Goal: Task Accomplishment & Management: Use online tool/utility

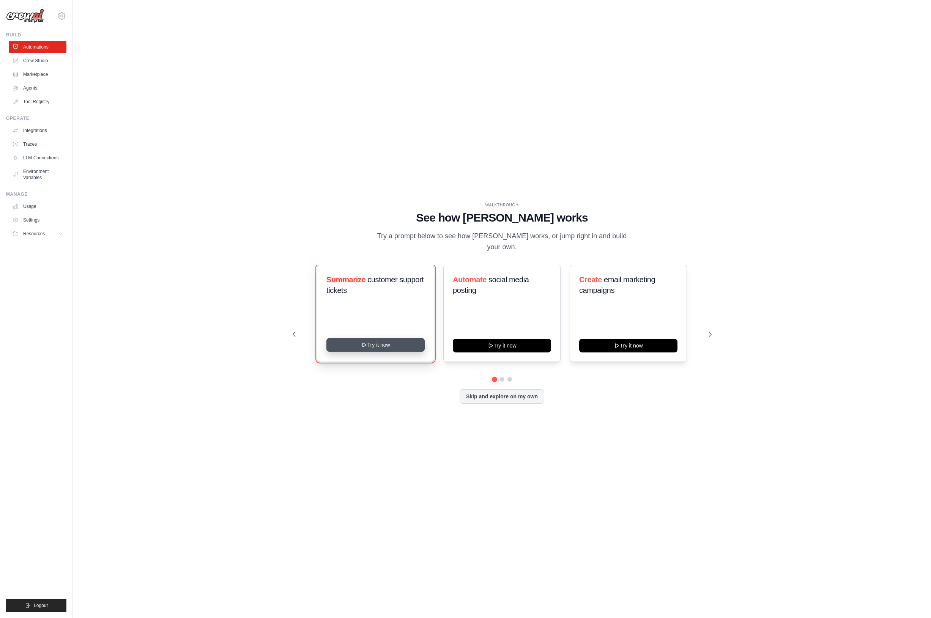
click at [371, 340] on button "Try it now" at bounding box center [375, 345] width 98 height 14
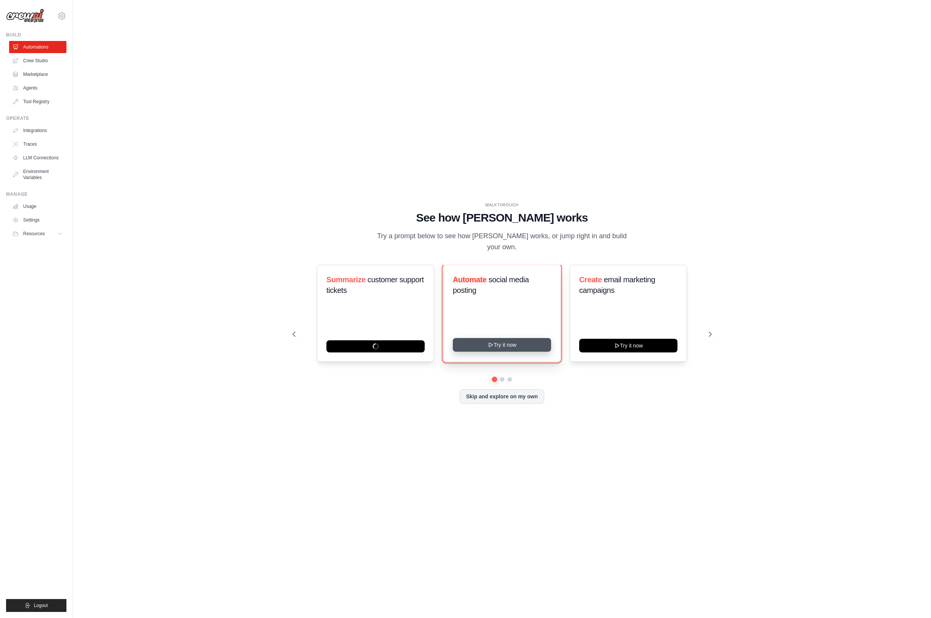
click at [496, 339] on button "Try it now" at bounding box center [502, 345] width 98 height 14
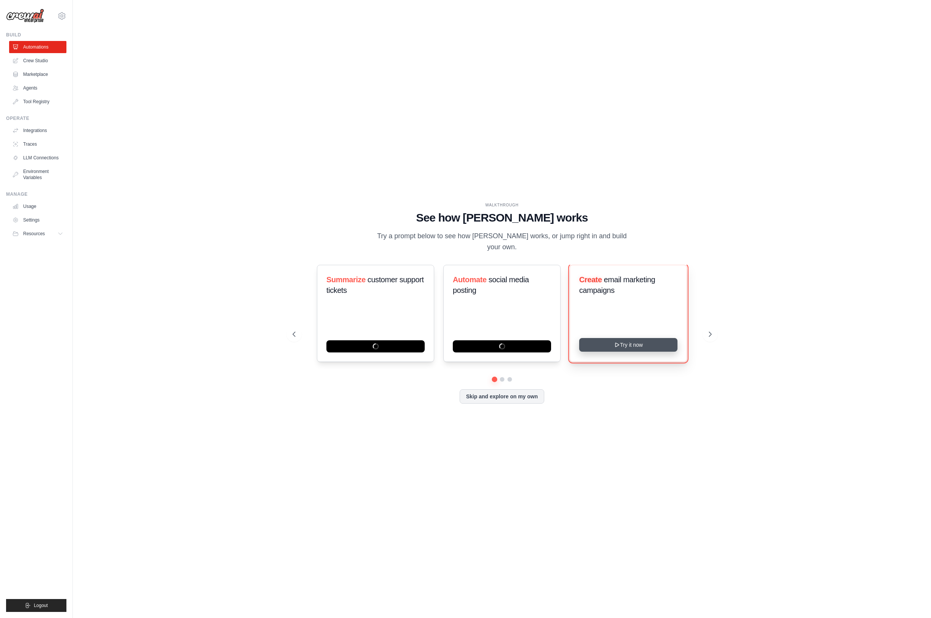
click at [648, 340] on button "Try it now" at bounding box center [628, 345] width 98 height 14
click at [710, 331] on icon at bounding box center [711, 335] width 8 height 8
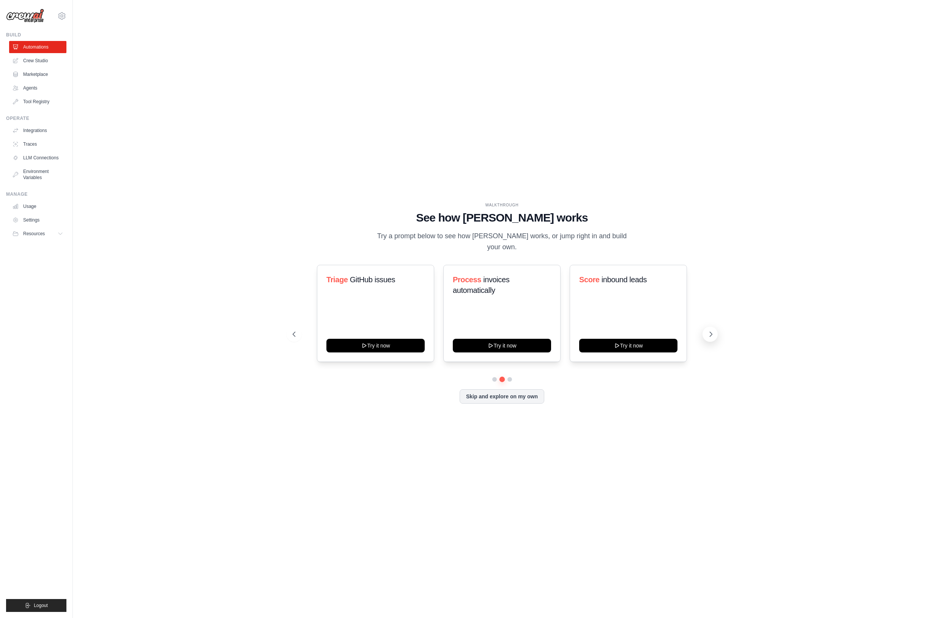
click at [710, 331] on icon at bounding box center [711, 335] width 8 height 8
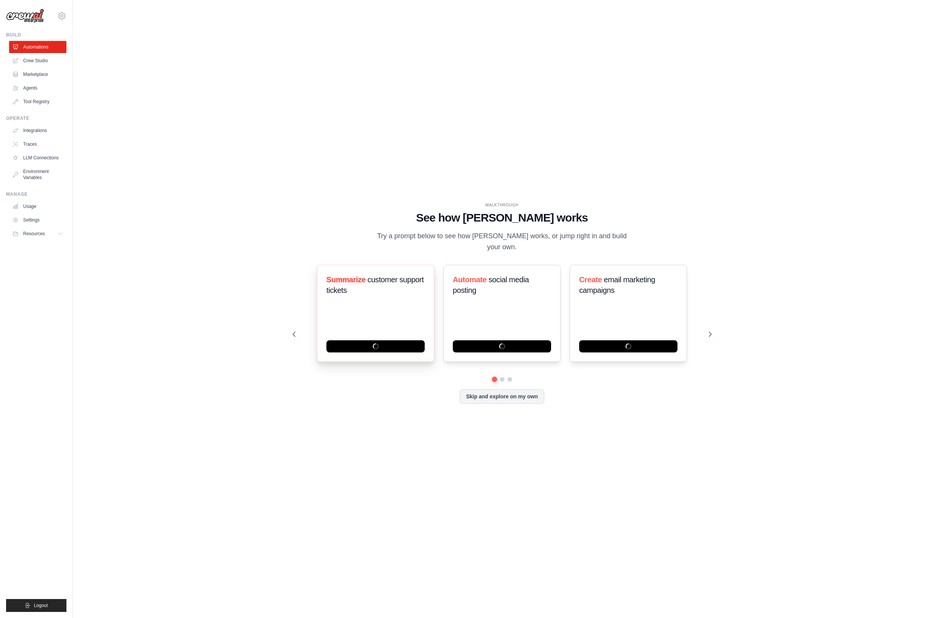
click at [350, 276] on span "Summarize" at bounding box center [345, 280] width 39 height 8
click at [408, 278] on span "customer support tickets" at bounding box center [374, 285] width 97 height 19
click at [492, 392] on button "Skip and explore on my own" at bounding box center [502, 396] width 85 height 14
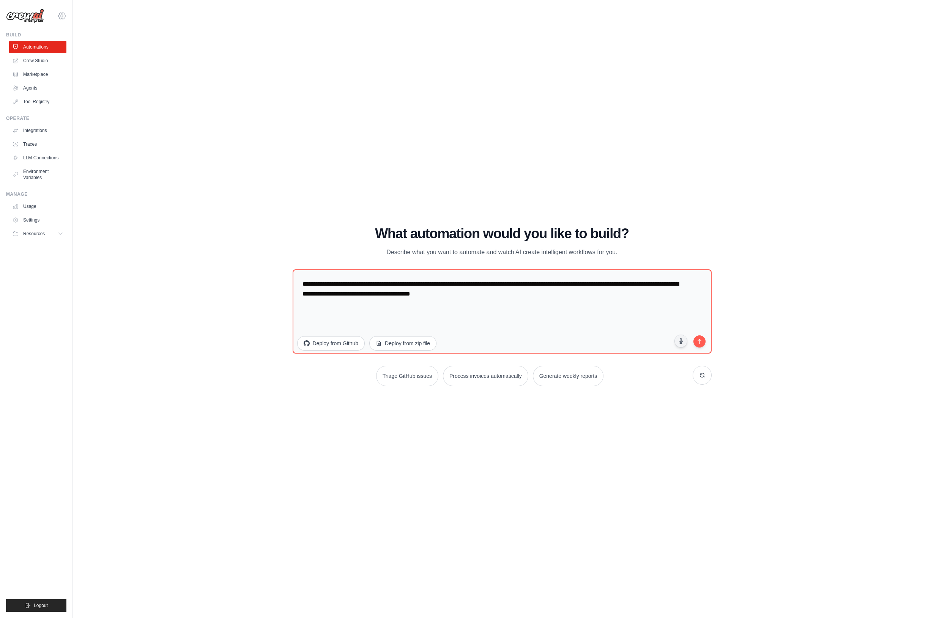
click at [64, 19] on icon at bounding box center [61, 15] width 9 height 9
click at [52, 53] on link "Settings" at bounding box center [61, 51] width 67 height 14
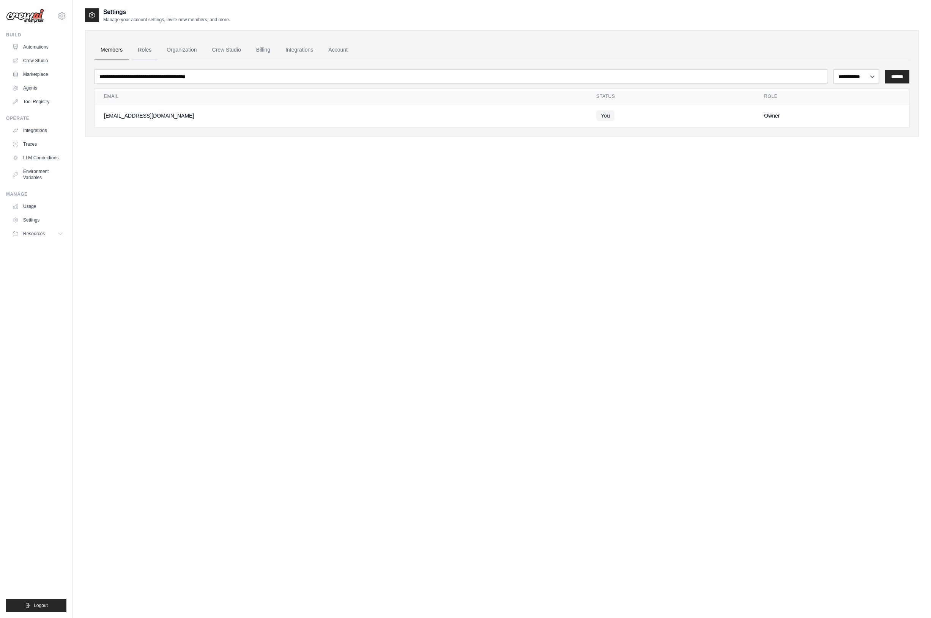
click at [150, 52] on link "Roles" at bounding box center [145, 50] width 26 height 20
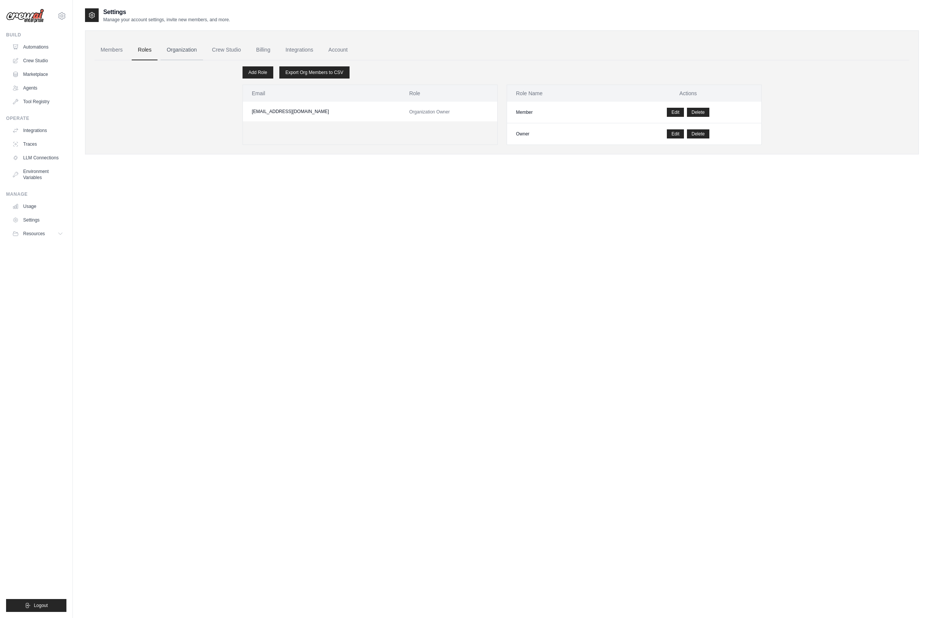
click at [183, 52] on link "Organization" at bounding box center [182, 50] width 42 height 20
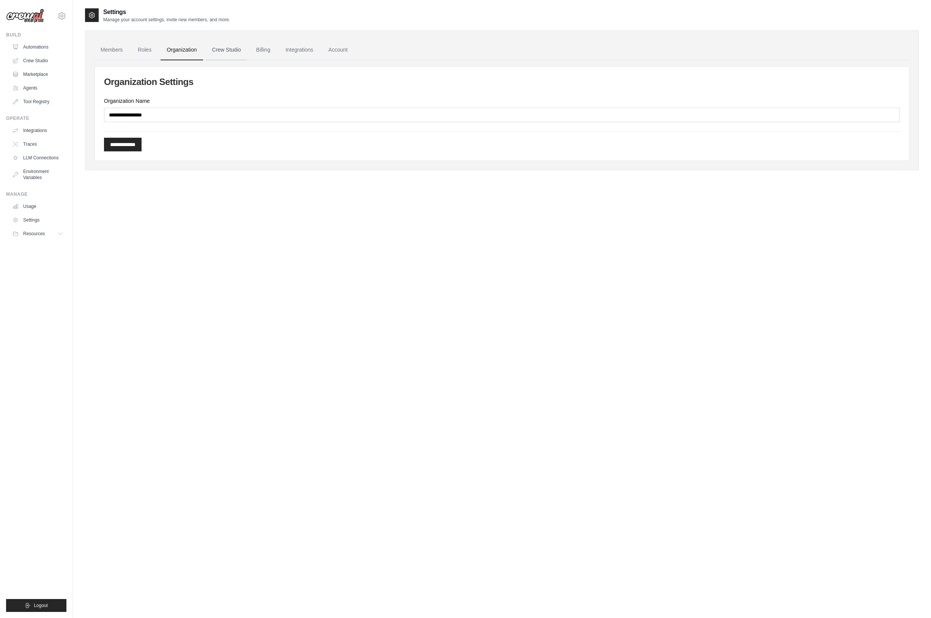
click at [227, 51] on link "Crew Studio" at bounding box center [226, 50] width 41 height 20
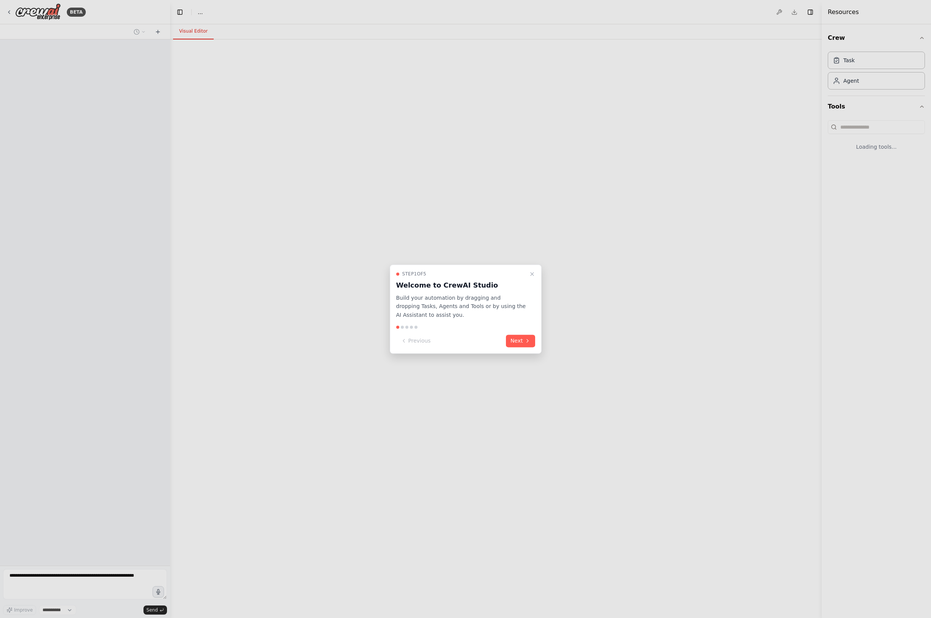
select select "****"
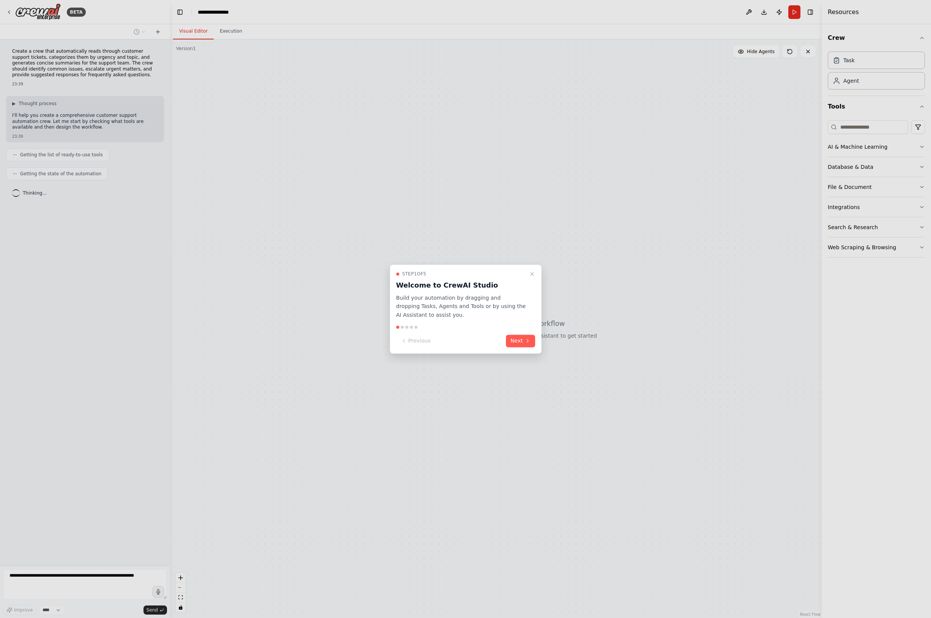
click at [514, 337] on button "Next" at bounding box center [520, 341] width 29 height 13
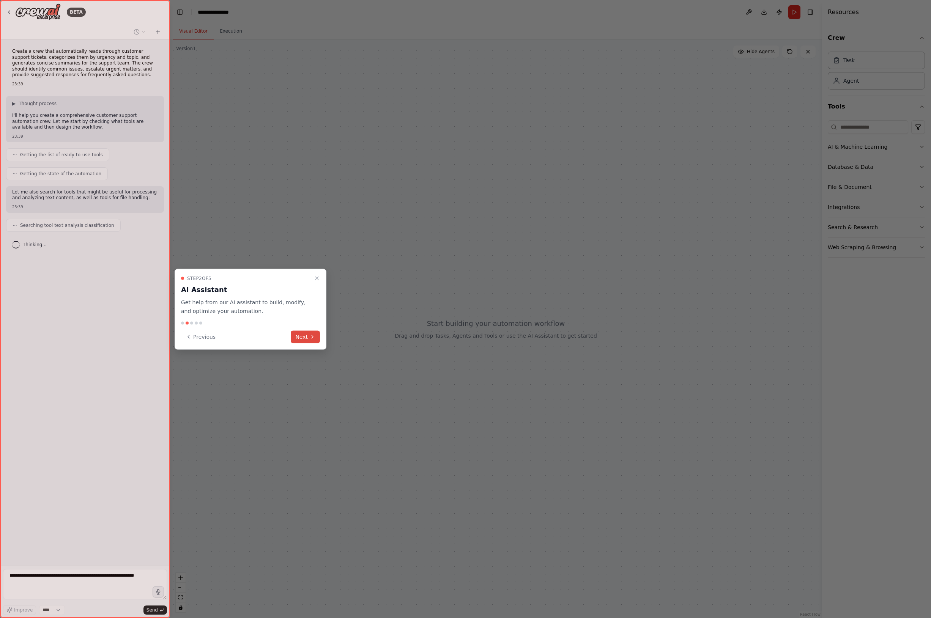
click at [300, 335] on button "Next" at bounding box center [305, 337] width 29 height 13
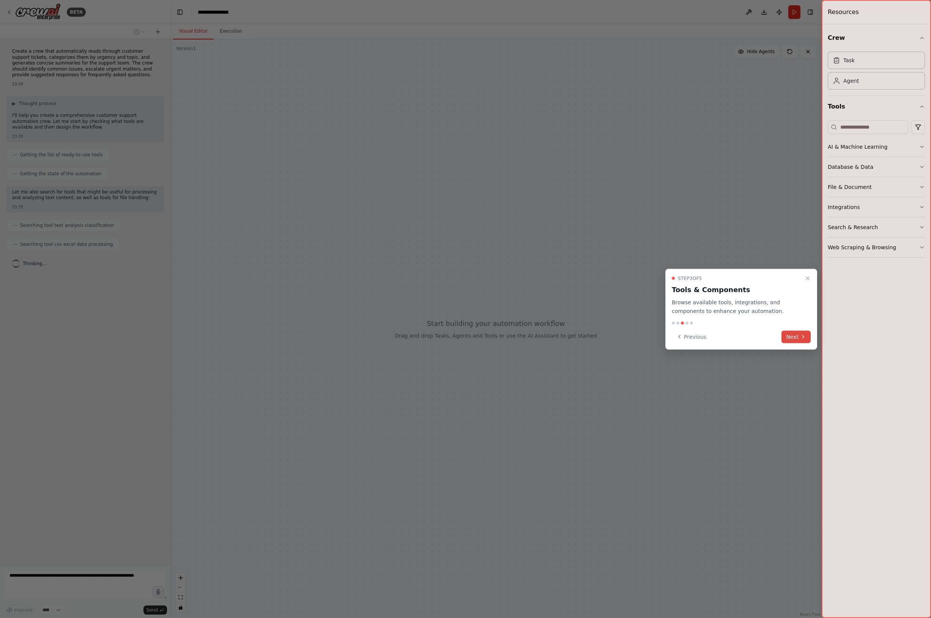
click at [796, 341] on button "Next" at bounding box center [796, 337] width 29 height 13
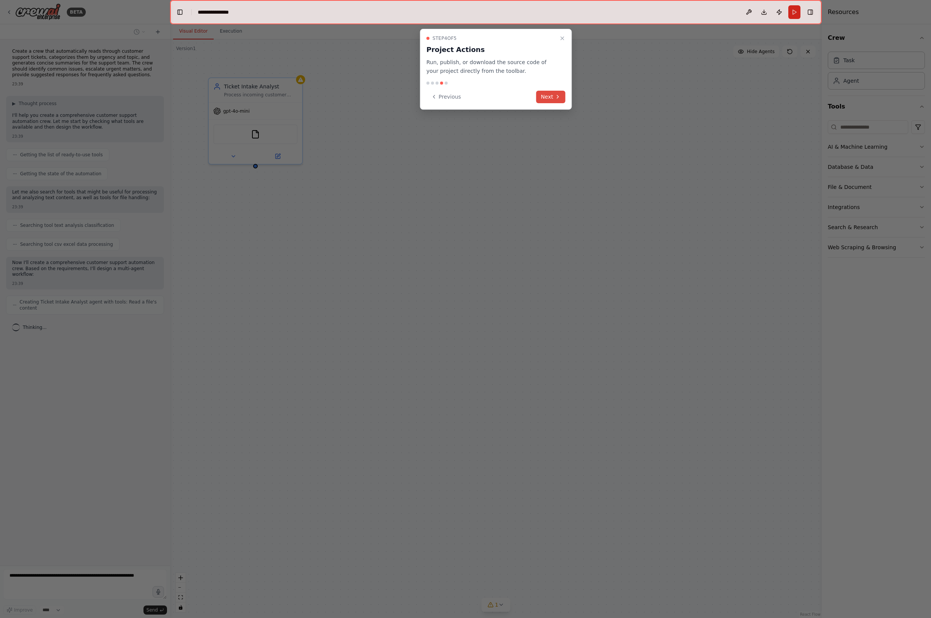
click at [547, 98] on button "Next" at bounding box center [550, 97] width 29 height 13
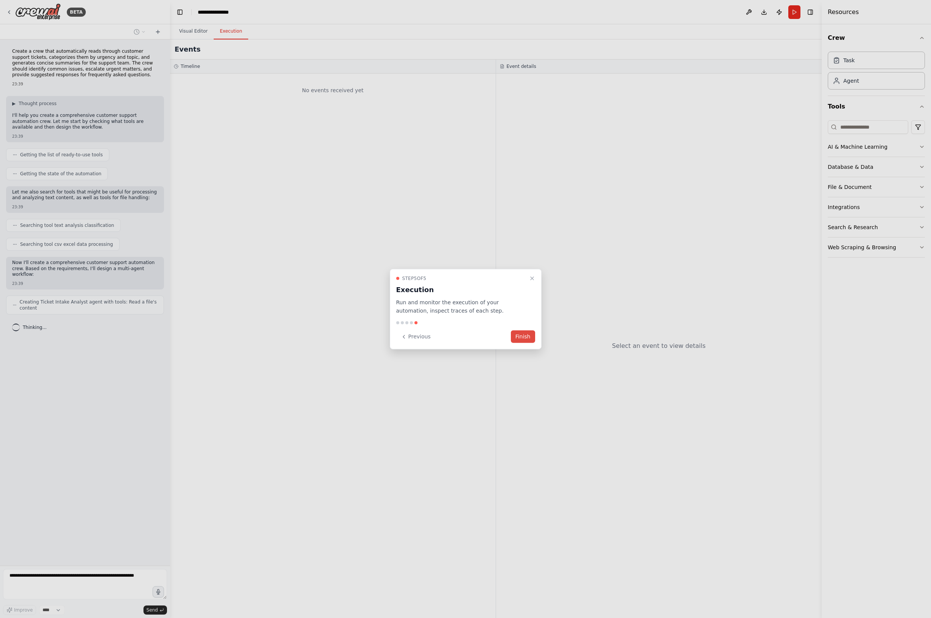
click at [523, 337] on button "Finish" at bounding box center [523, 337] width 24 height 13
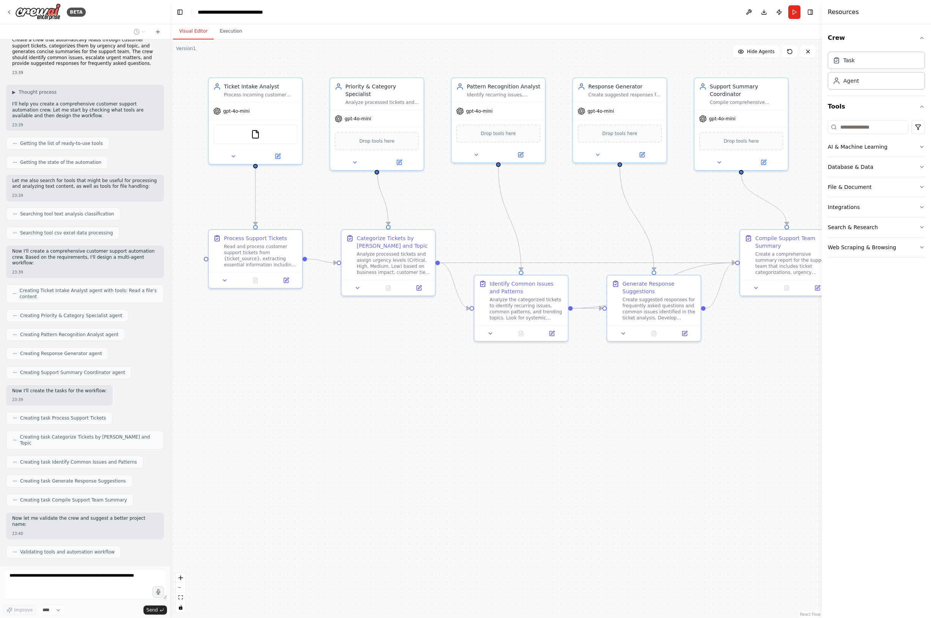
scroll to position [30, 0]
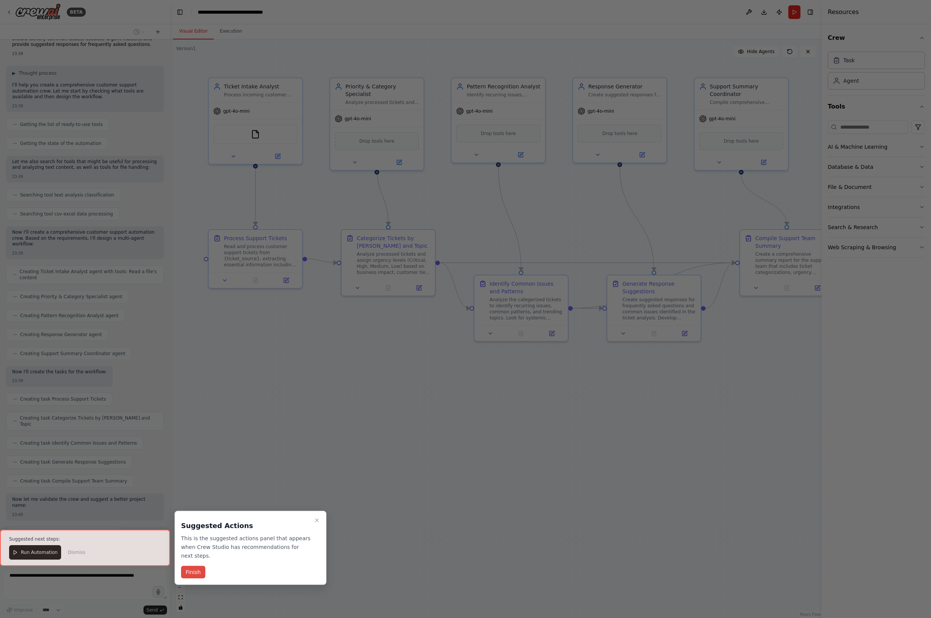
click at [196, 572] on button "Finish" at bounding box center [193, 572] width 24 height 13
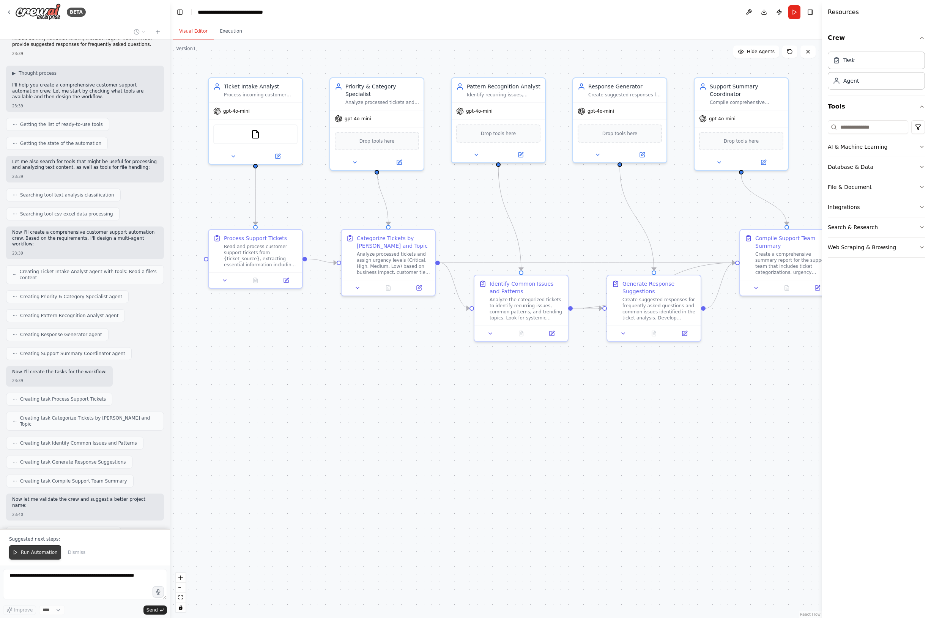
click at [32, 552] on span "Run Automation" at bounding box center [39, 553] width 37 height 6
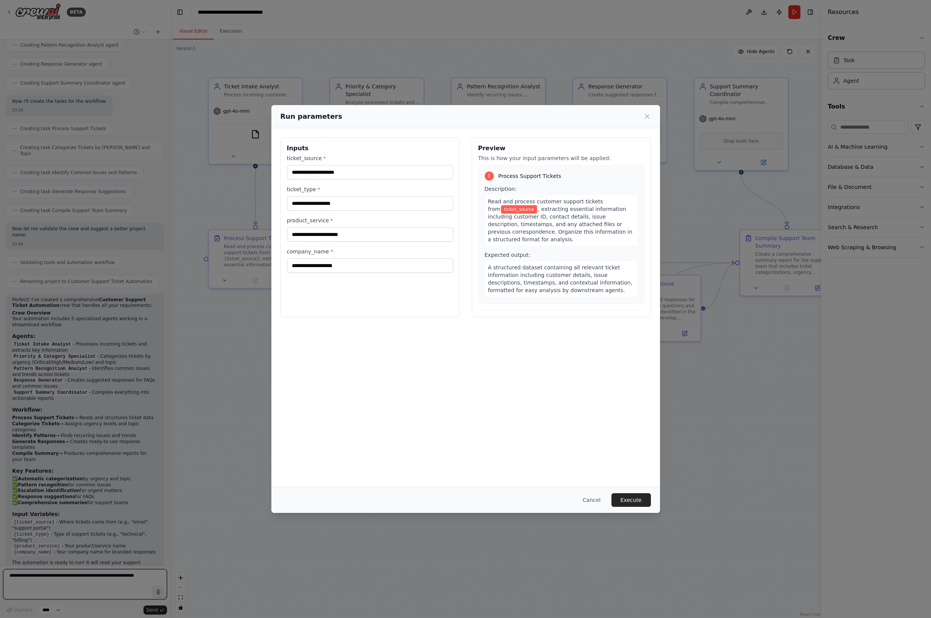
scroll to position [307, 0]
click at [353, 172] on input "ticket_source *" at bounding box center [370, 172] width 166 height 14
type input "*****"
type input "*******"
type input "******"
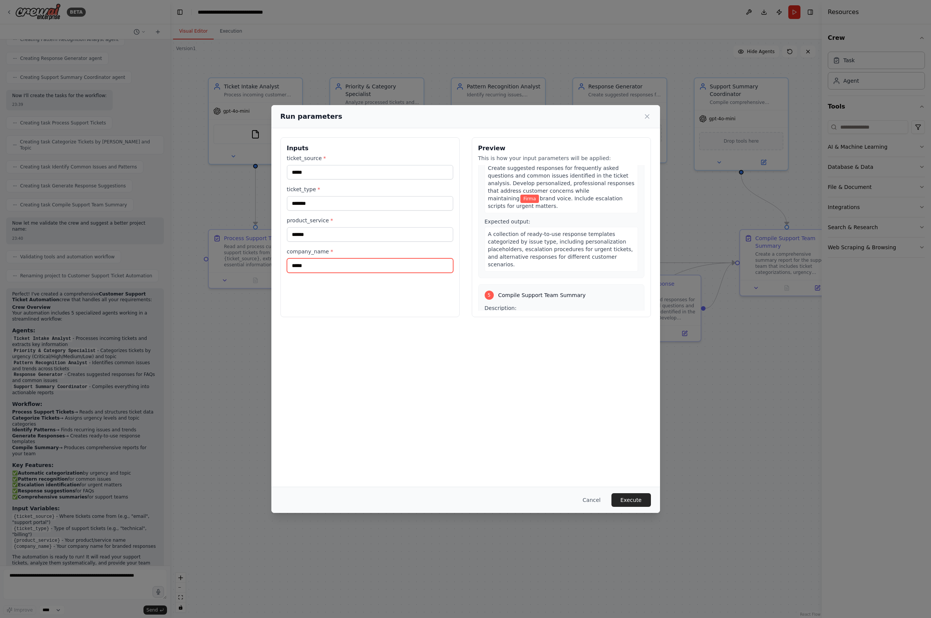
scroll to position [550, 0]
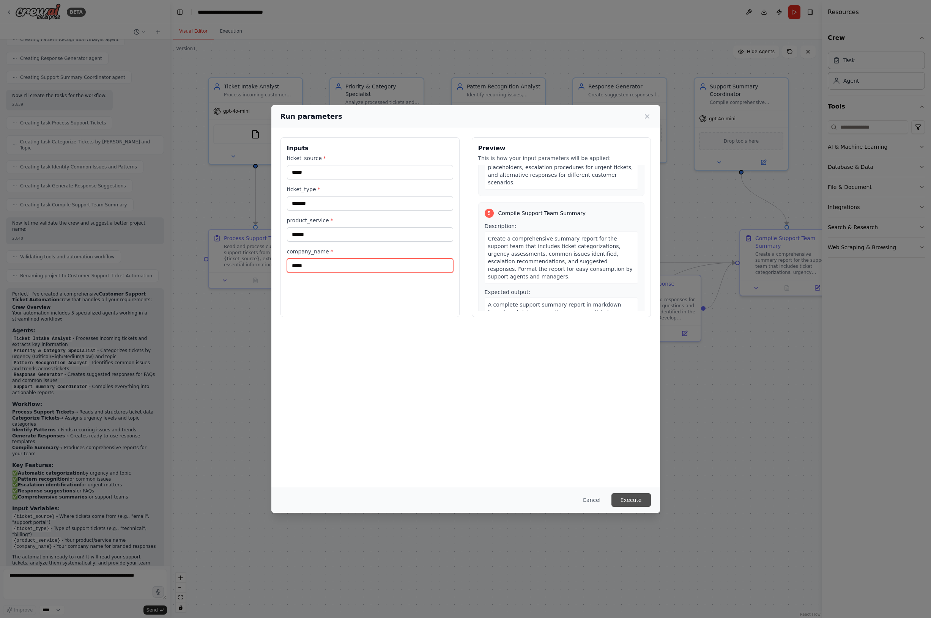
type input "*****"
click at [631, 498] on button "Execute" at bounding box center [631, 501] width 39 height 14
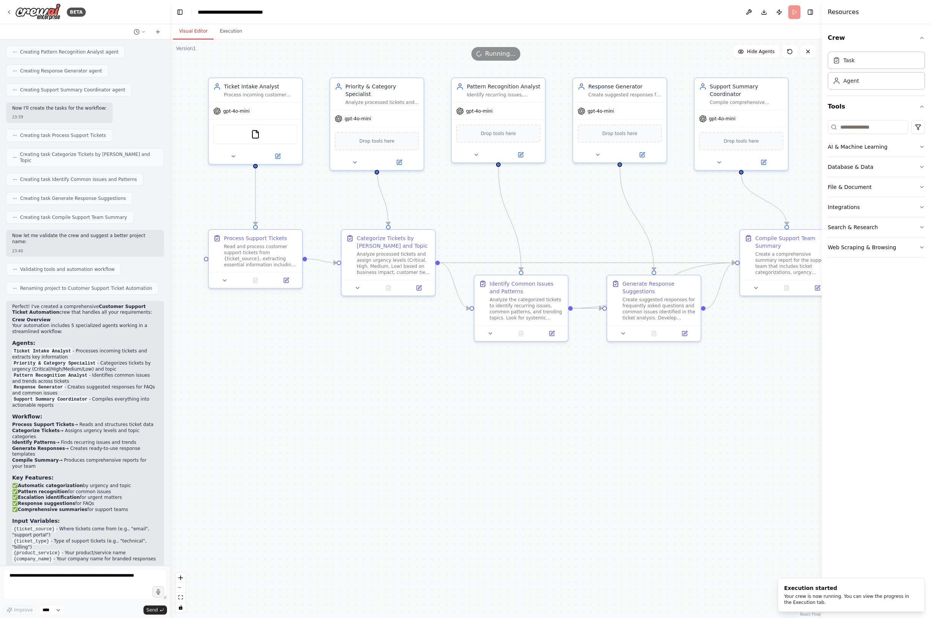
scroll to position [307, 0]
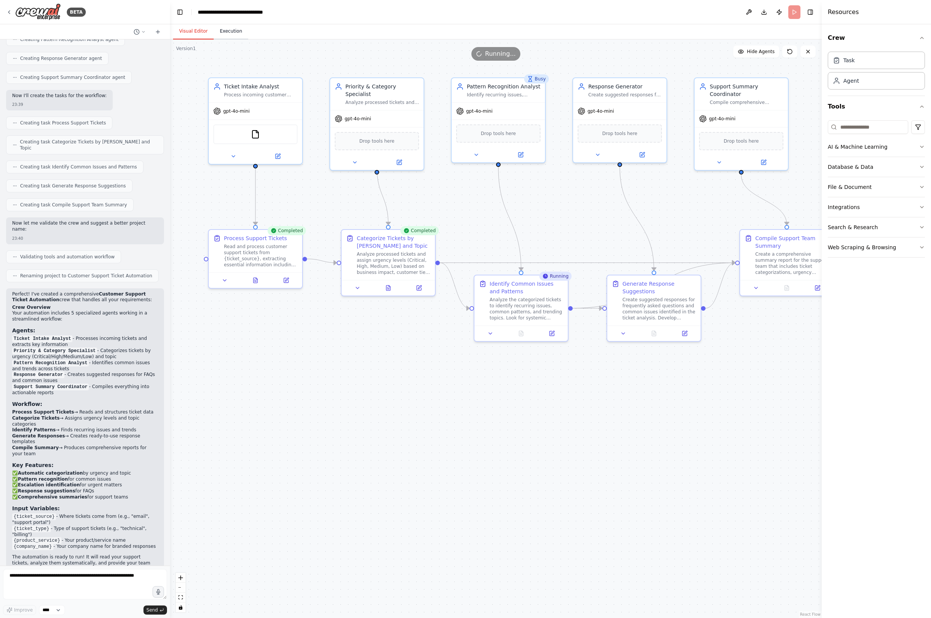
click at [235, 33] on button "Execution" at bounding box center [231, 32] width 35 height 16
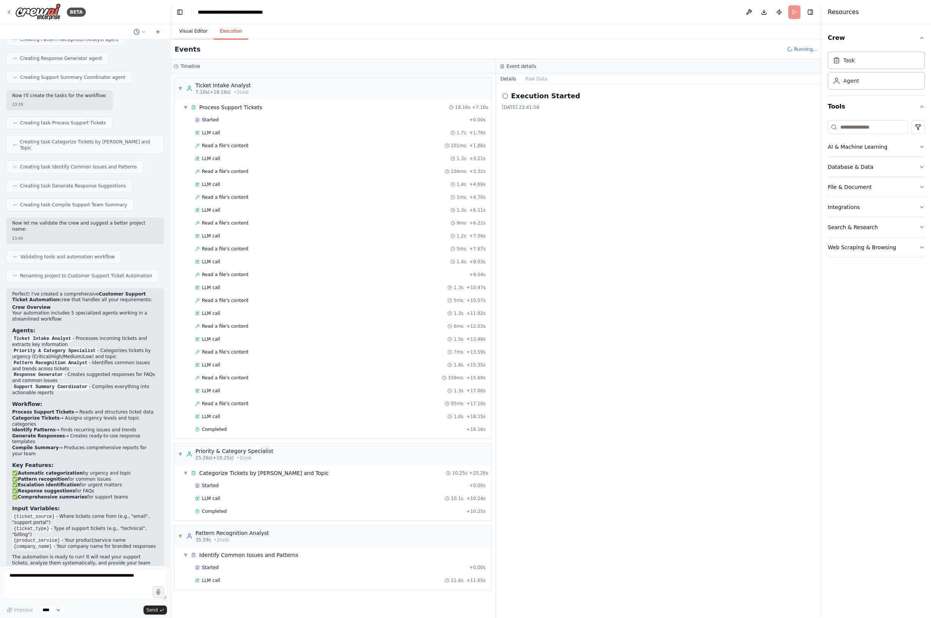
scroll to position [62, 0]
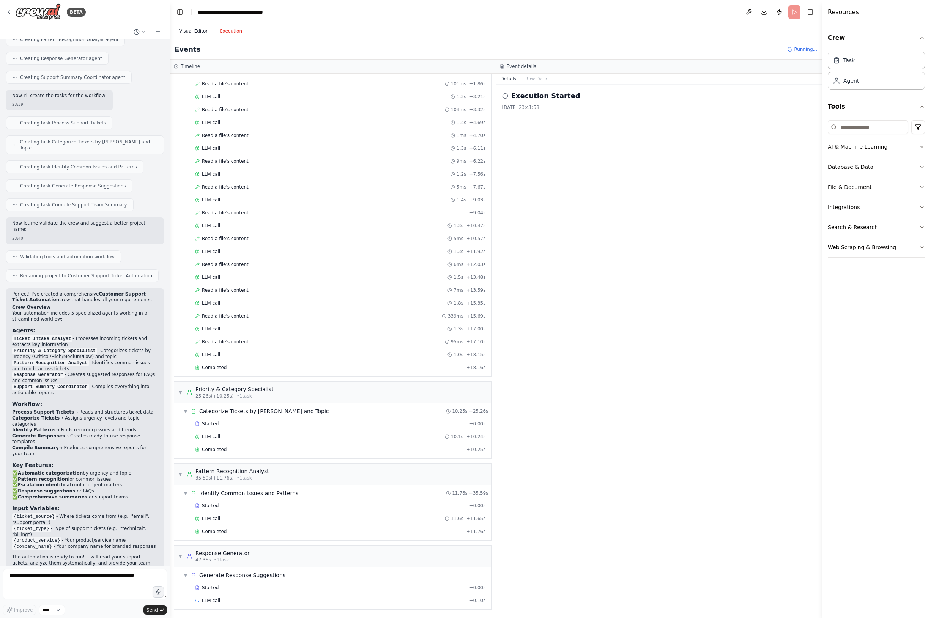
click at [184, 33] on button "Visual Editor" at bounding box center [193, 32] width 41 height 16
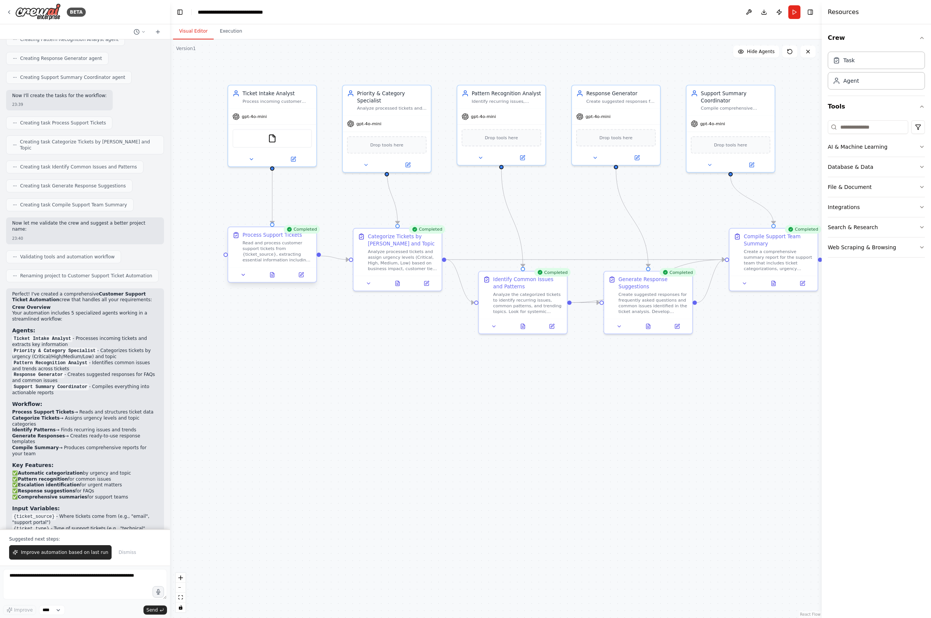
click at [268, 246] on div "Read and process customer support tickets from {ticket_source}, extracting esse…" at bounding box center [277, 251] width 69 height 23
click at [273, 244] on div "Read and process customer support tickets from {ticket_source}, extracting esse…" at bounding box center [277, 251] width 69 height 23
click at [274, 237] on div "Process Support Tickets" at bounding box center [273, 235] width 60 height 7
click at [390, 243] on div "Categorize Tickets by Urgency and Topic" at bounding box center [402, 239] width 69 height 14
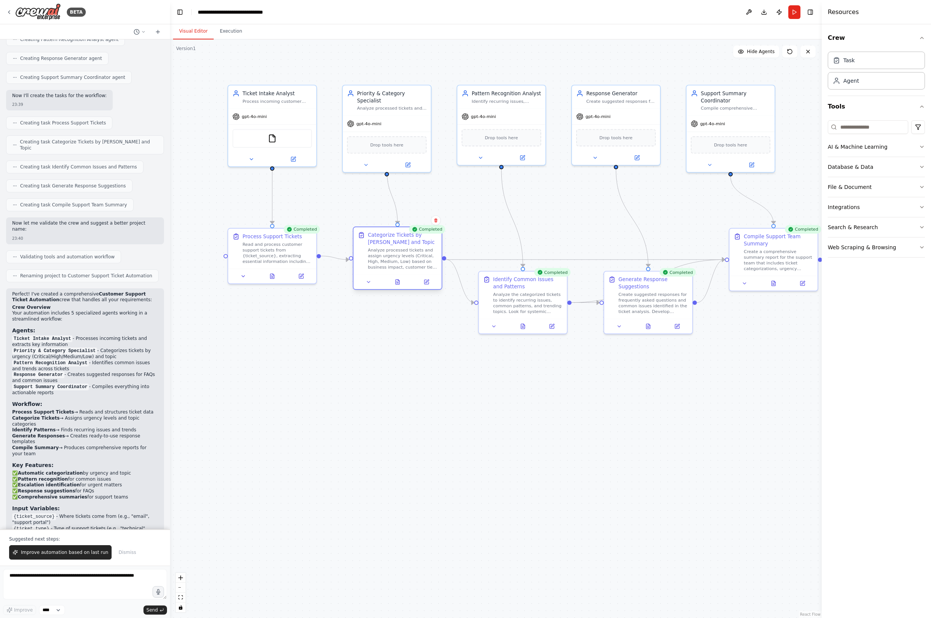
click at [390, 243] on div "Categorize Tickets by Urgency and Topic" at bounding box center [402, 239] width 69 height 14
click at [757, 246] on div "Compile Support Team Summary Create a comprehensive summary report for the supp…" at bounding box center [778, 251] width 69 height 39
click at [239, 30] on button "Execution" at bounding box center [231, 32] width 35 height 16
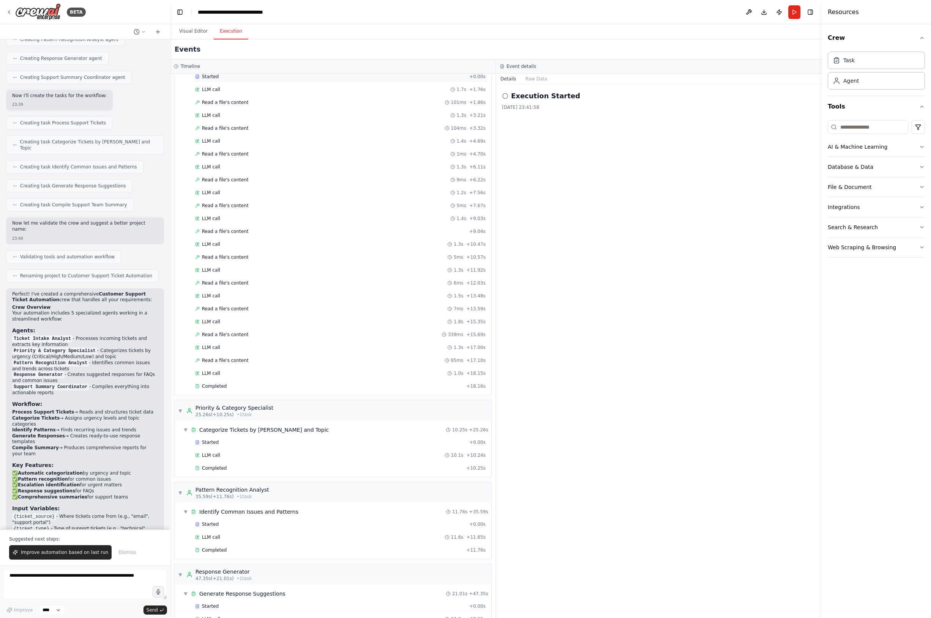
scroll to position [0, 0]
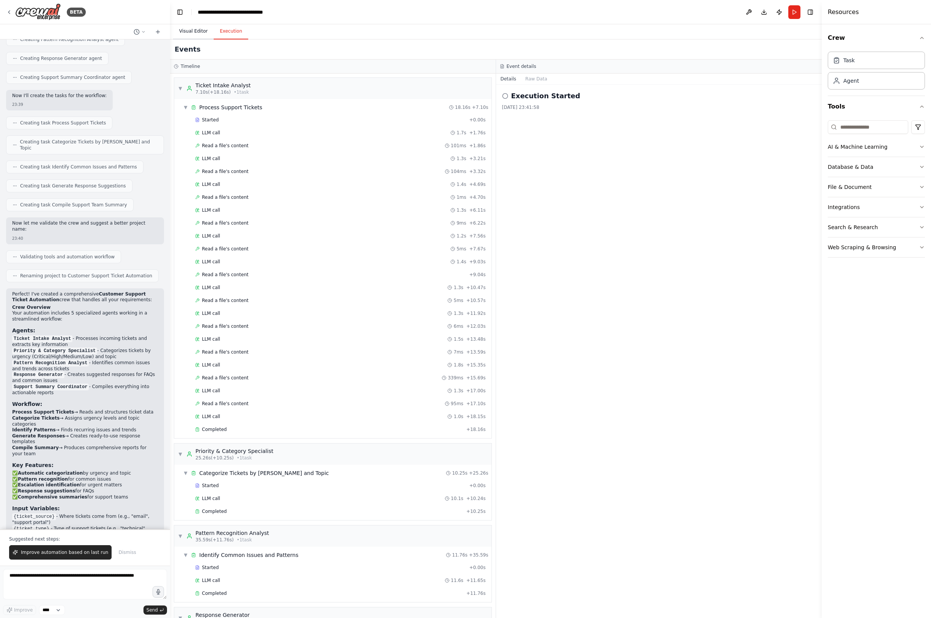
click at [187, 31] on button "Visual Editor" at bounding box center [193, 32] width 41 height 16
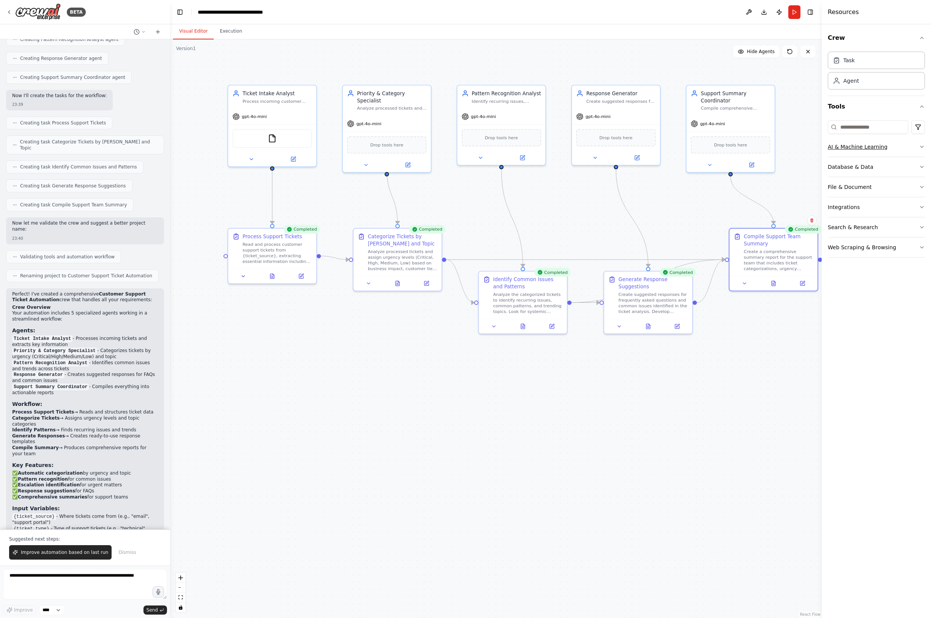
click at [924, 147] on icon "button" at bounding box center [922, 147] width 6 height 6
click at [923, 145] on icon "button" at bounding box center [922, 147] width 6 height 6
click at [922, 165] on icon "button" at bounding box center [922, 167] width 6 height 6
click at [922, 167] on icon "button" at bounding box center [922, 167] width 3 height 2
click at [922, 186] on icon "button" at bounding box center [922, 187] width 6 height 6
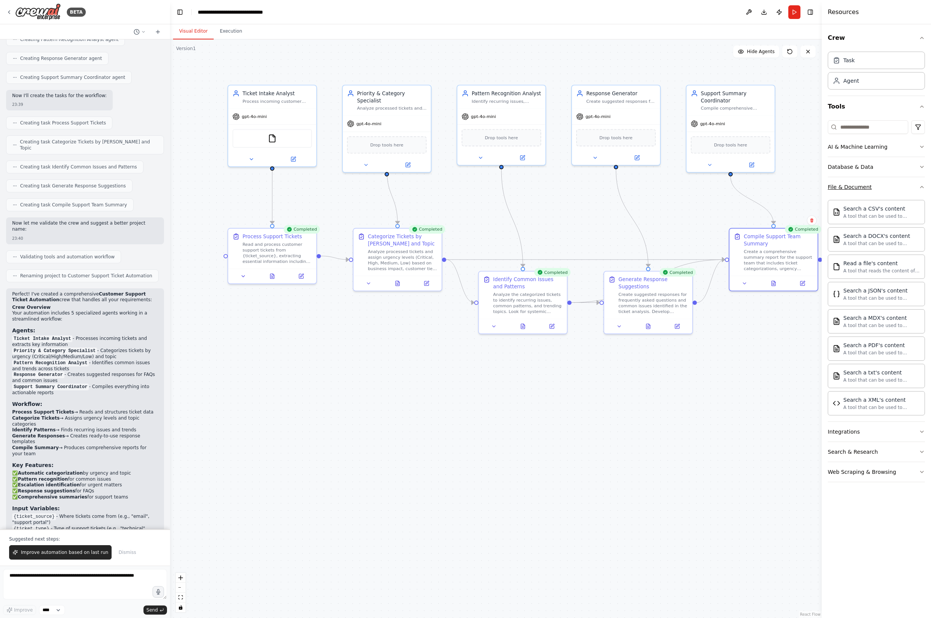
click at [922, 186] on icon "button" at bounding box center [922, 187] width 6 height 6
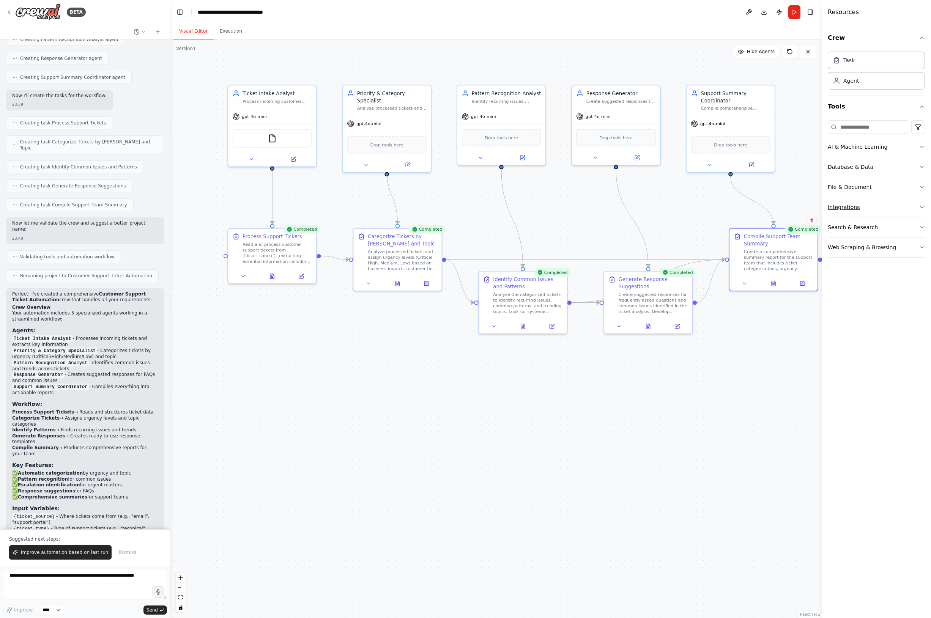
click at [920, 209] on icon "button" at bounding box center [922, 207] width 6 height 6
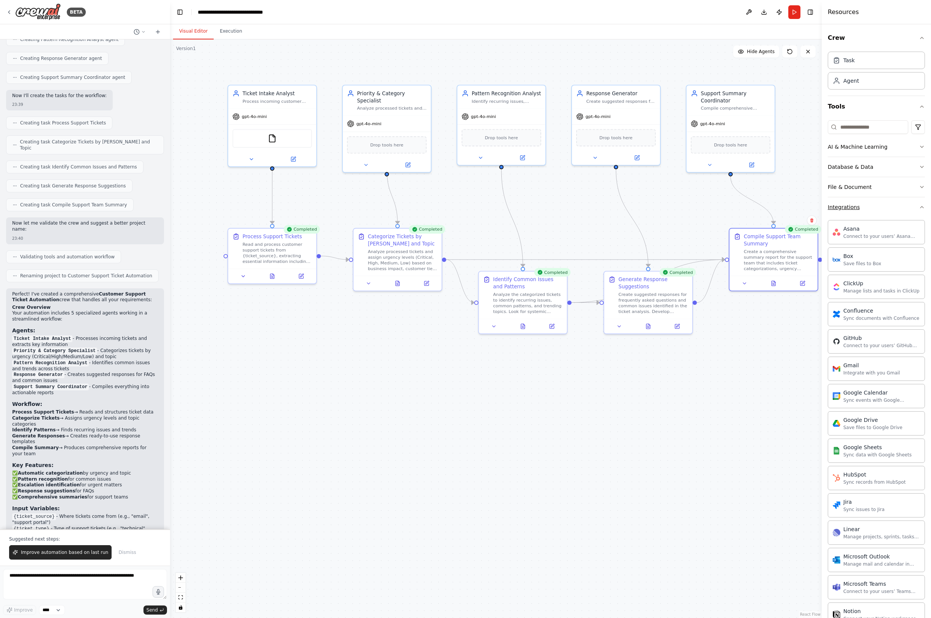
click at [920, 205] on icon "button" at bounding box center [922, 207] width 6 height 6
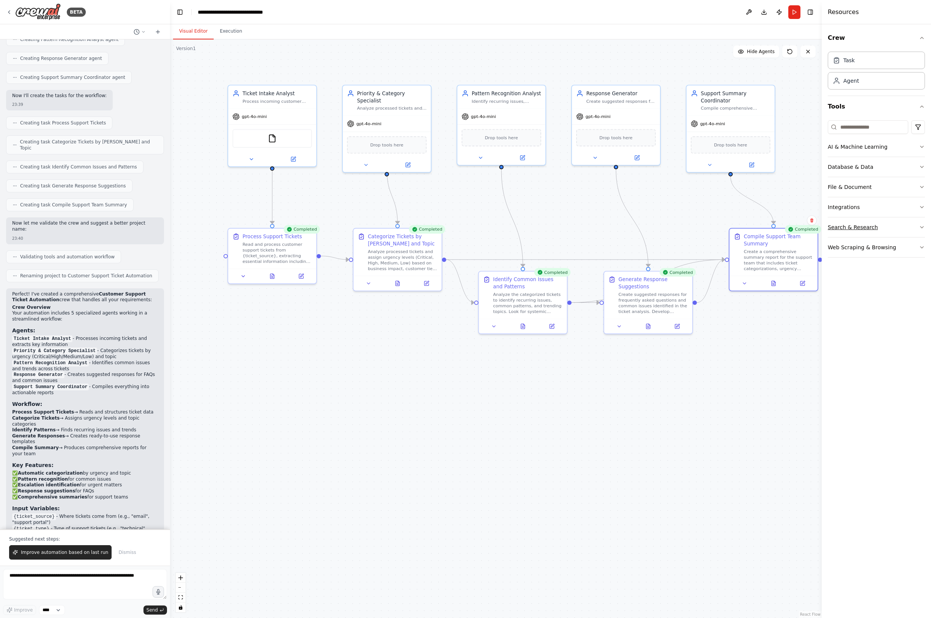
click at [918, 223] on button "Search & Research" at bounding box center [876, 228] width 97 height 20
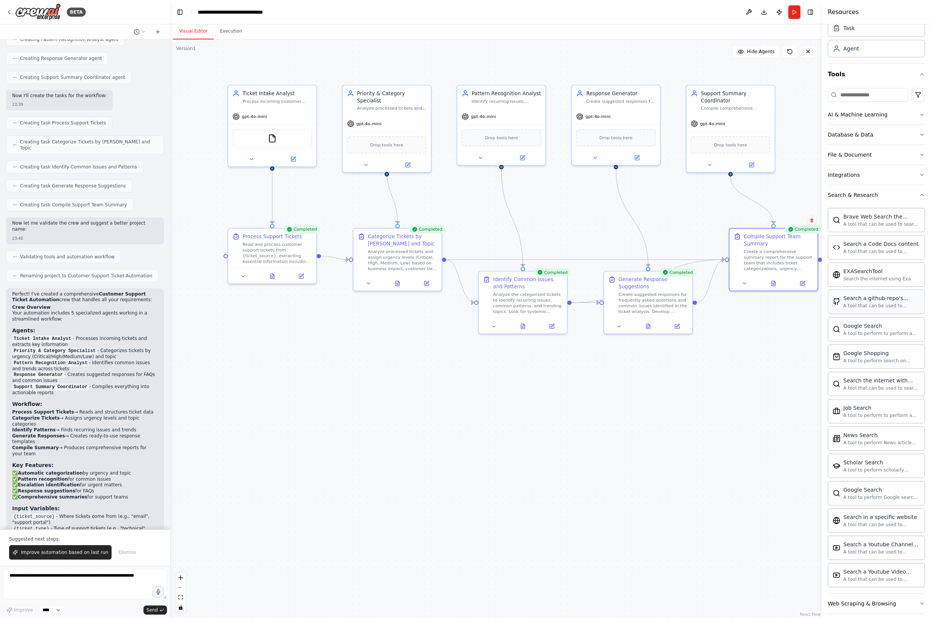
scroll to position [40, 0]
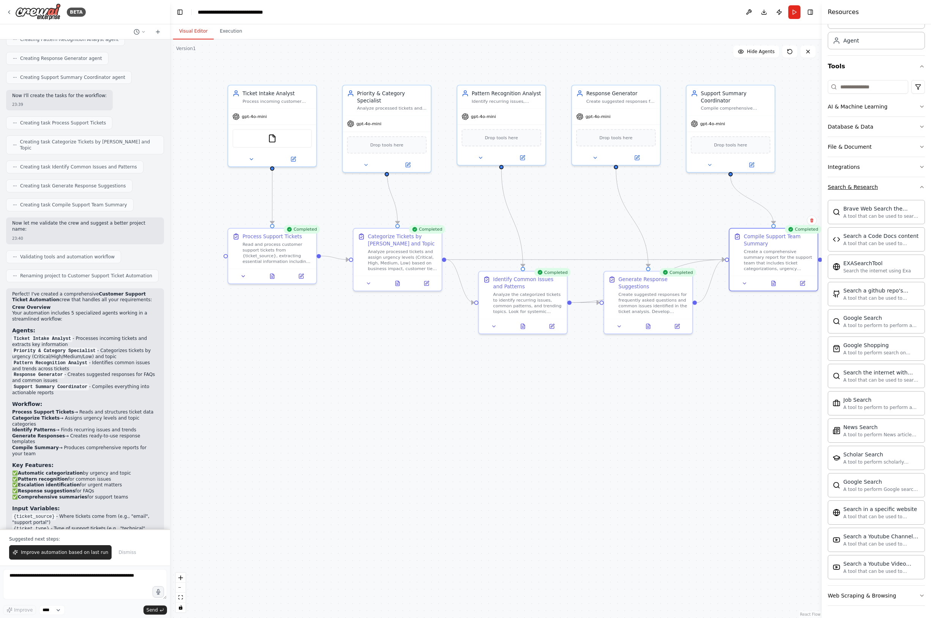
click at [921, 189] on icon "button" at bounding box center [922, 187] width 6 height 6
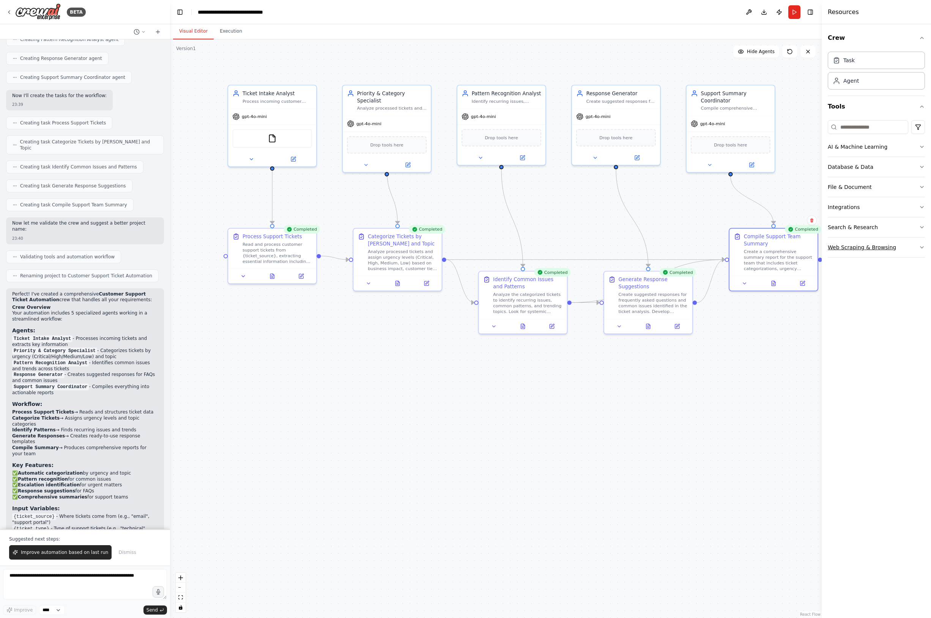
click at [921, 248] on icon "button" at bounding box center [922, 247] width 6 height 6
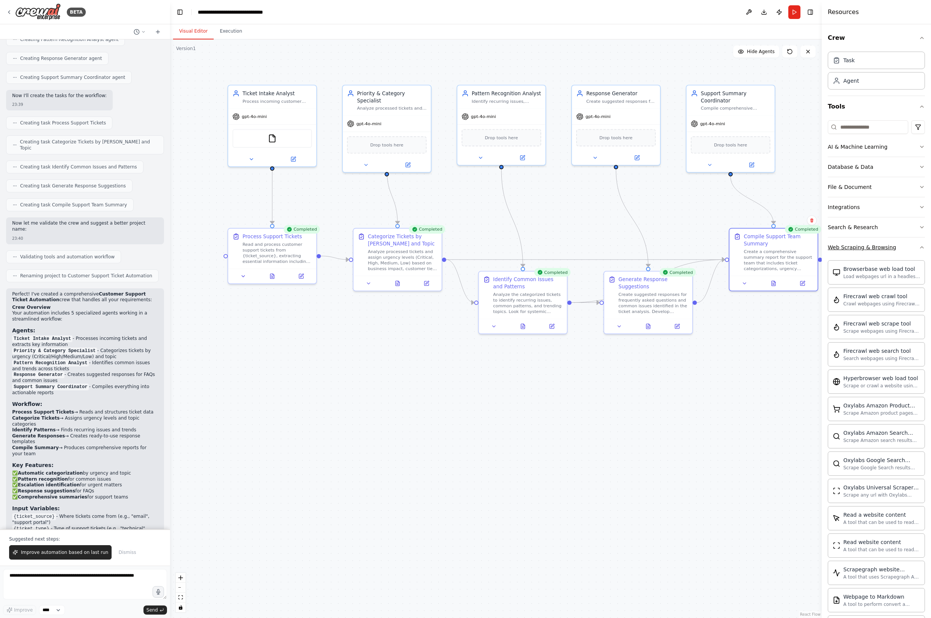
click at [921, 248] on icon "button" at bounding box center [922, 248] width 3 height 2
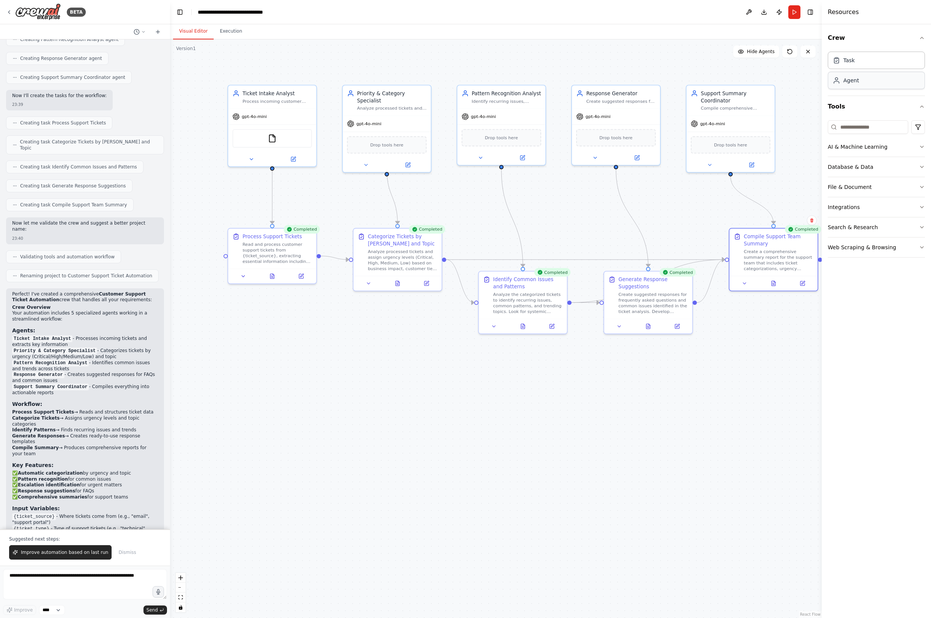
click at [869, 79] on div "Agent" at bounding box center [876, 80] width 97 height 17
click at [858, 61] on div "Task" at bounding box center [876, 59] width 97 height 17
click at [735, 102] on div "Support Summary Coordinator" at bounding box center [735, 95] width 69 height 14
click at [724, 102] on div "Support Summary Coordinator" at bounding box center [735, 95] width 69 height 14
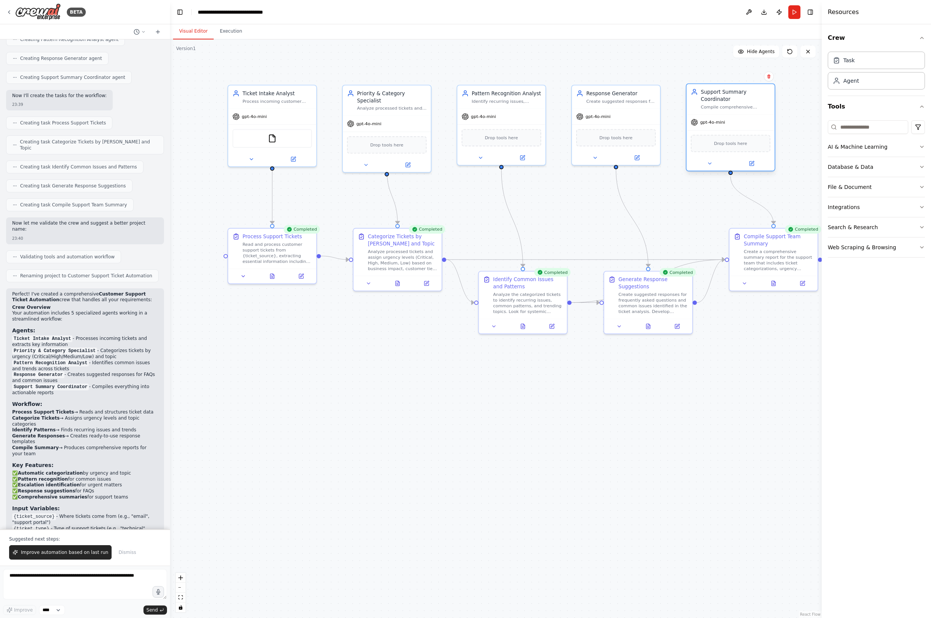
click at [724, 102] on div "Support Summary Coordinator" at bounding box center [735, 95] width 69 height 14
click at [596, 159] on button at bounding box center [595, 156] width 41 height 9
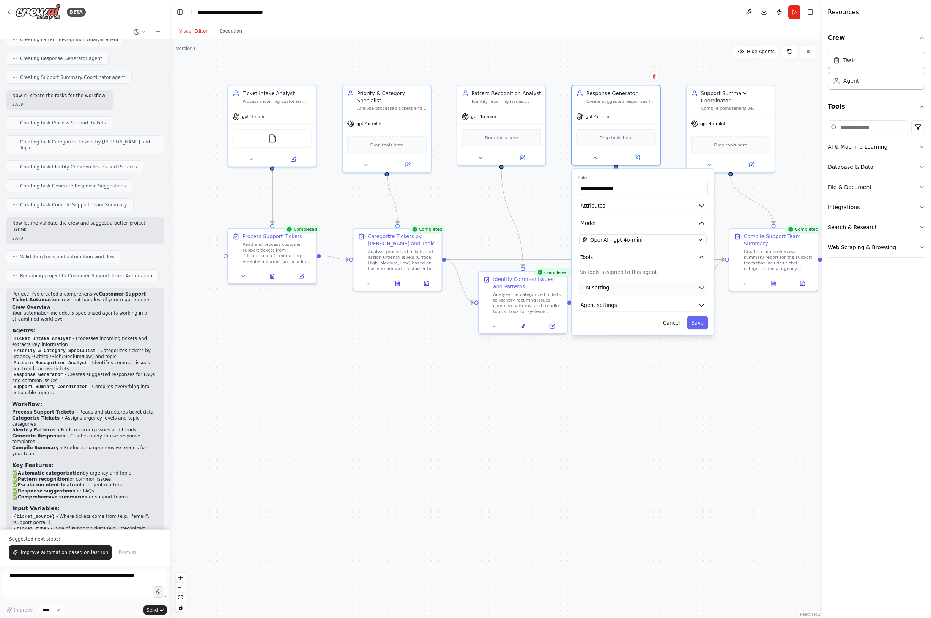
click at [626, 292] on button "LLM setting" at bounding box center [643, 287] width 130 height 13
click at [623, 290] on button "LLM setting" at bounding box center [643, 287] width 130 height 13
click at [619, 303] on button "Agent settings" at bounding box center [643, 305] width 130 height 13
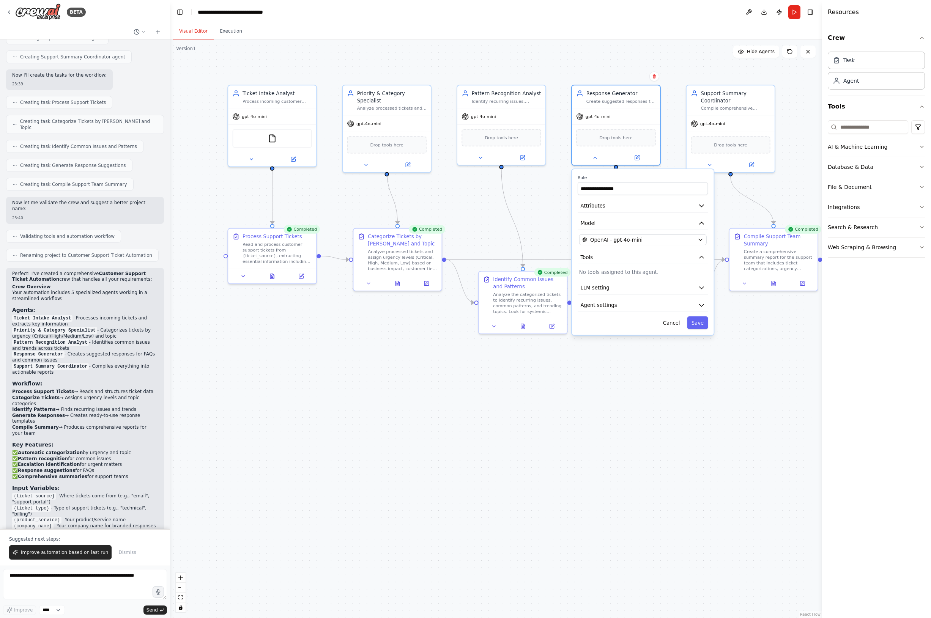
scroll to position [343, 0]
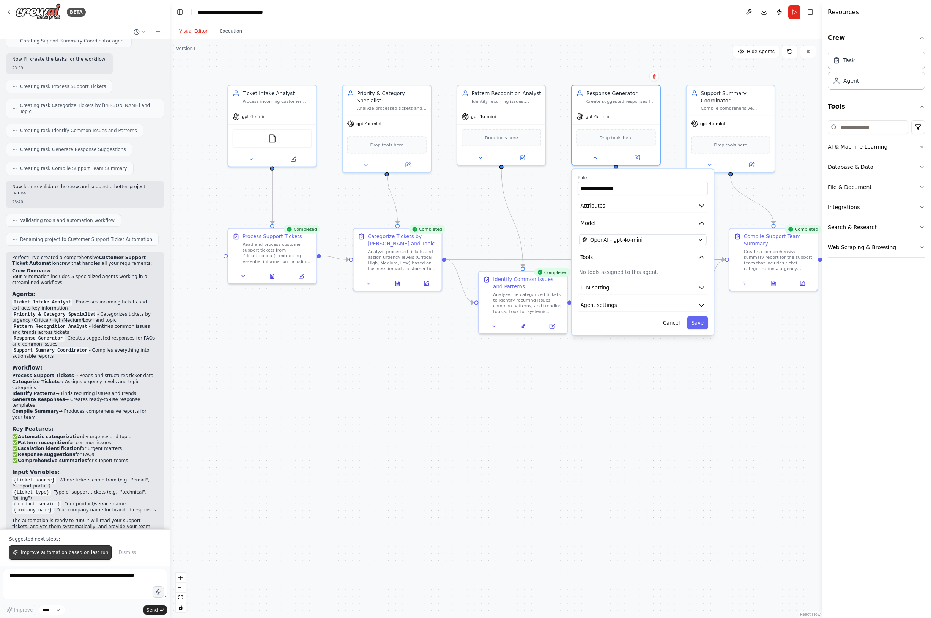
click at [65, 550] on span "Improve automation based on last run" at bounding box center [64, 553] width 87 height 6
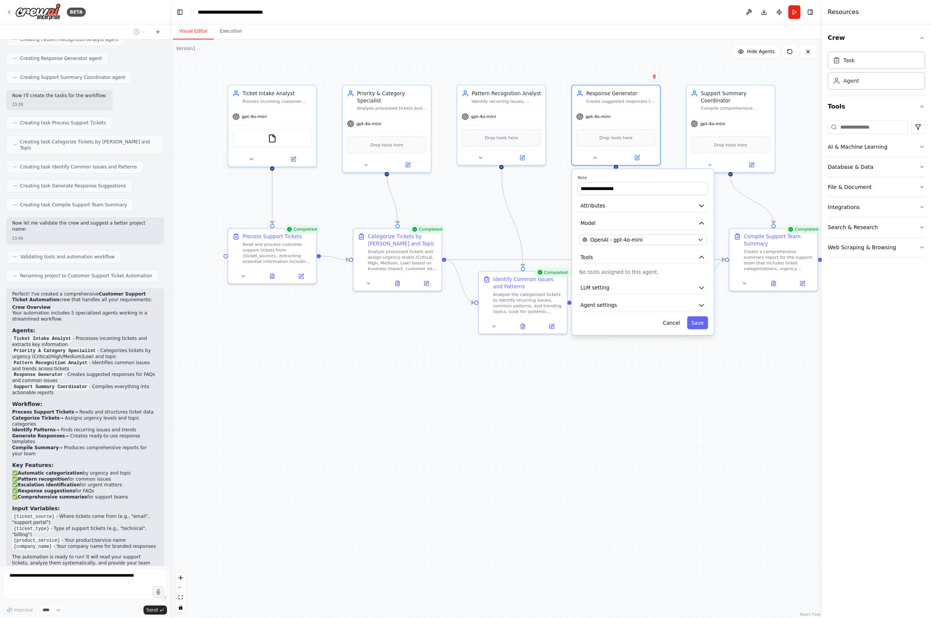
scroll to position [326, 0]
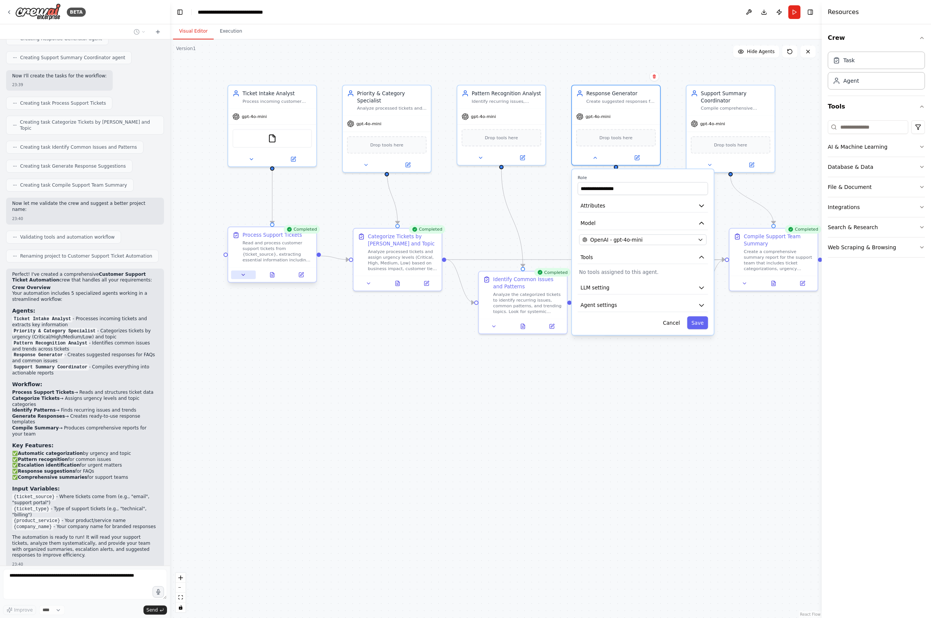
click at [245, 274] on icon at bounding box center [243, 275] width 3 height 2
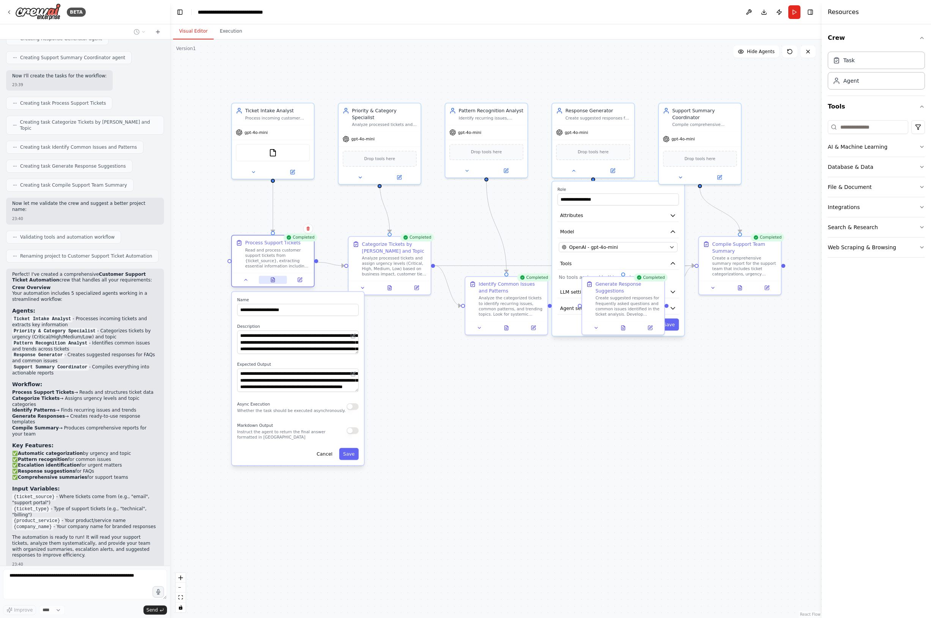
click at [274, 282] on icon at bounding box center [272, 280] width 3 height 5
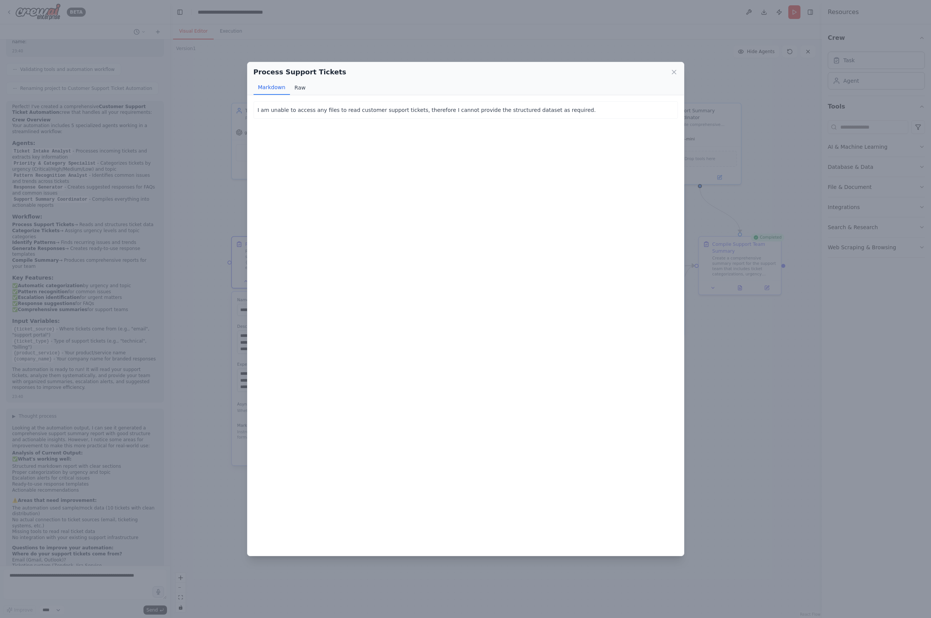
click at [302, 85] on button "Raw" at bounding box center [300, 87] width 20 height 14
click at [672, 73] on icon at bounding box center [674, 72] width 8 height 8
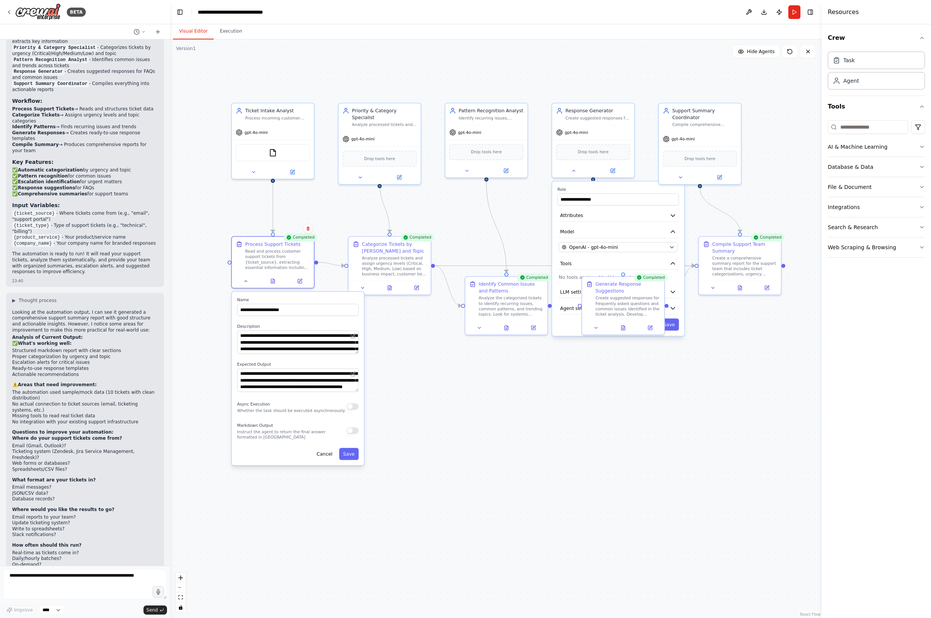
scroll to position [616, 0]
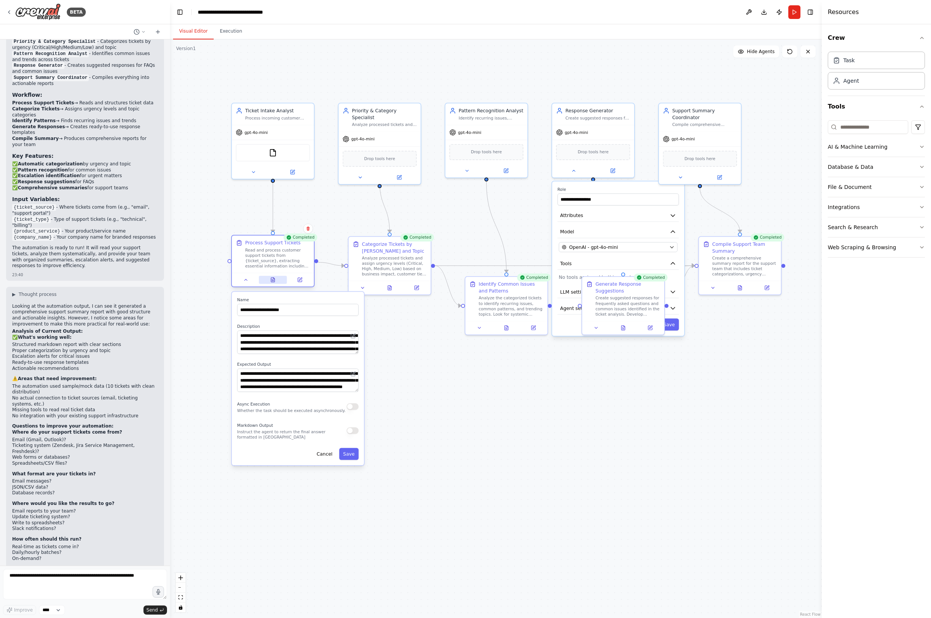
click at [273, 279] on icon at bounding box center [272, 280] width 3 height 5
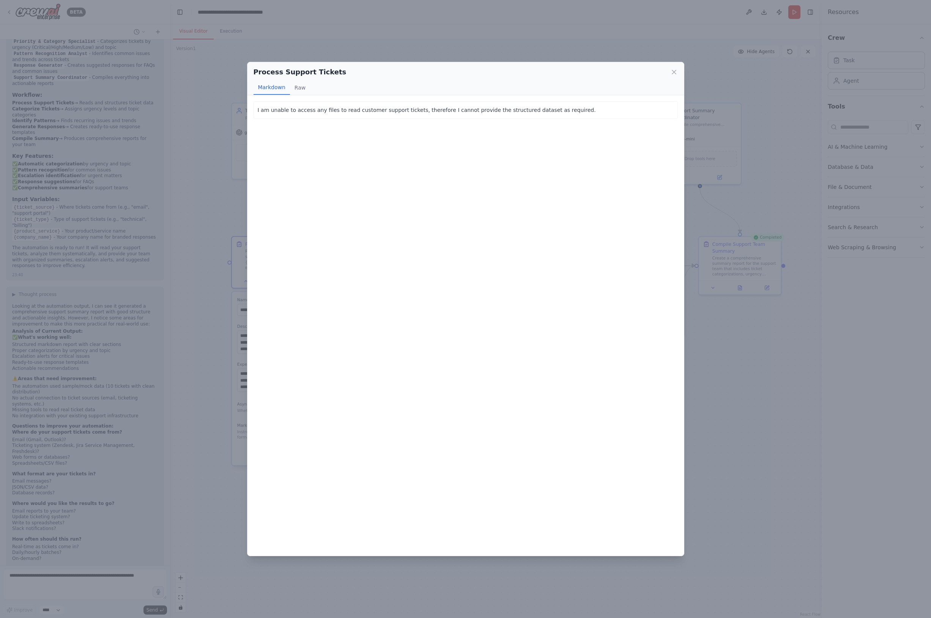
click at [675, 70] on icon at bounding box center [674, 72] width 8 height 8
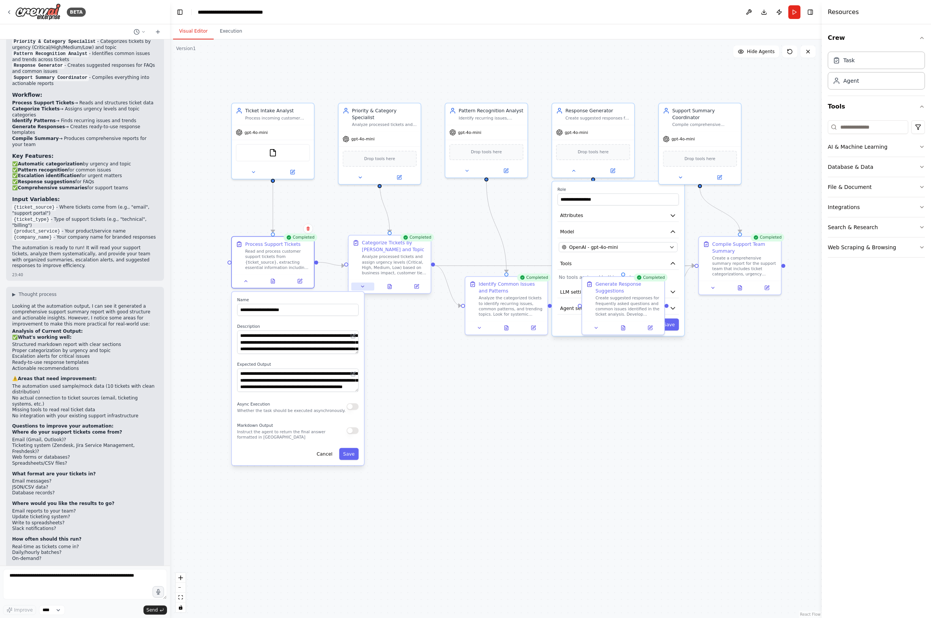
click at [367, 289] on button at bounding box center [362, 287] width 23 height 8
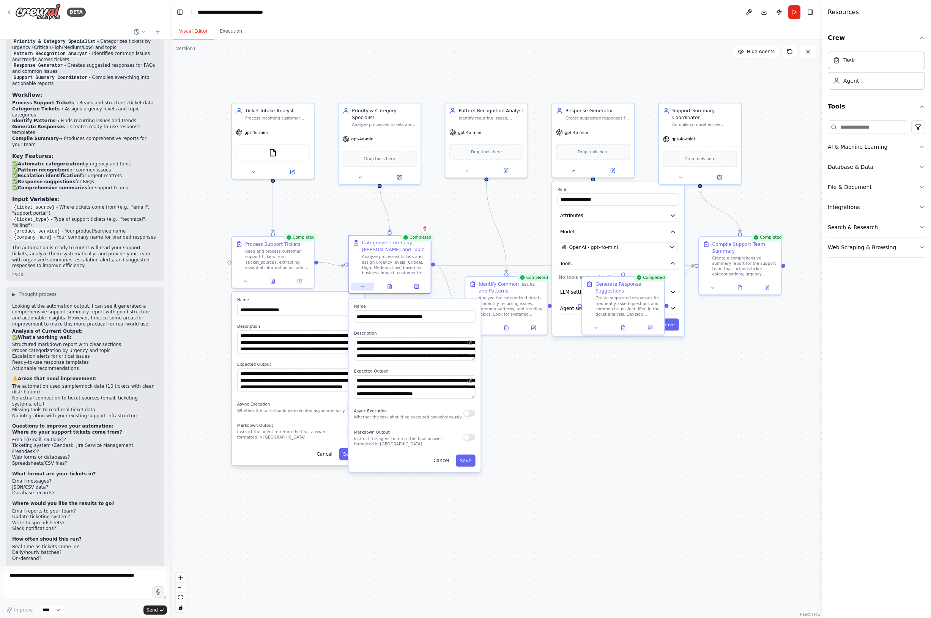
click at [364, 287] on icon at bounding box center [362, 287] width 3 height 2
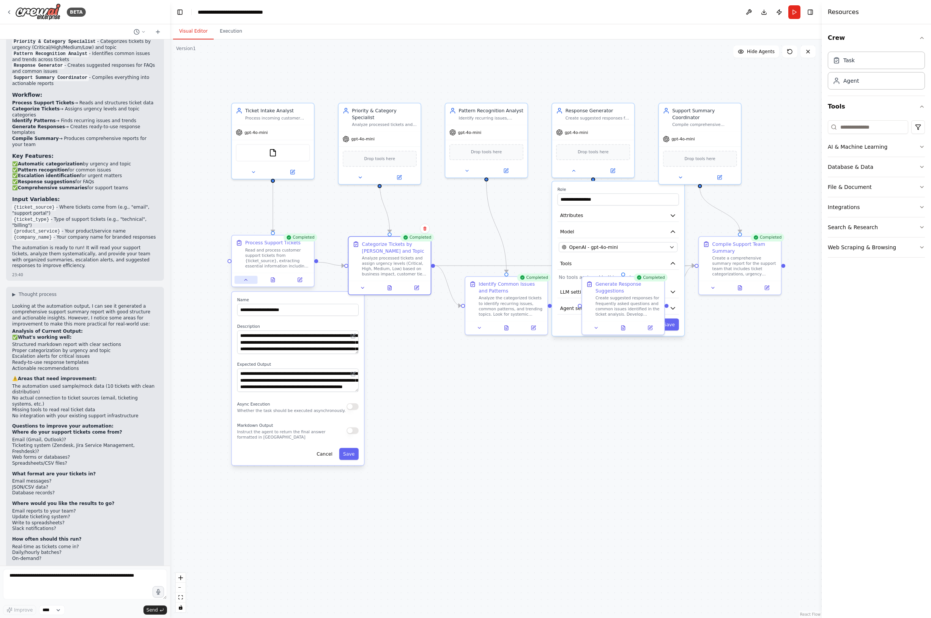
click at [244, 283] on button at bounding box center [246, 280] width 23 height 8
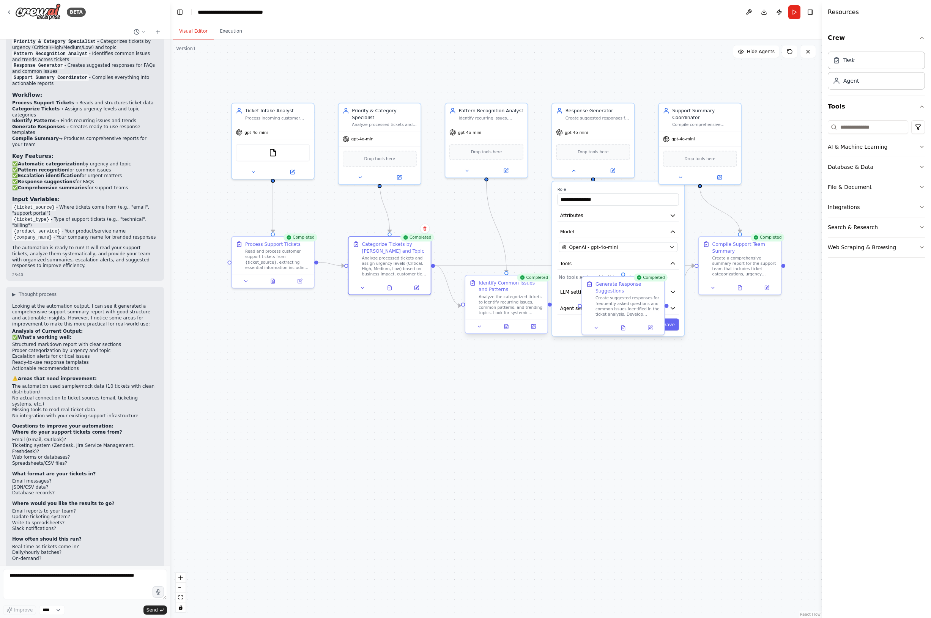
click at [475, 333] on div at bounding box center [506, 327] width 82 height 14
click at [479, 331] on div at bounding box center [506, 327] width 82 height 14
click at [480, 329] on icon at bounding box center [479, 326] width 5 height 5
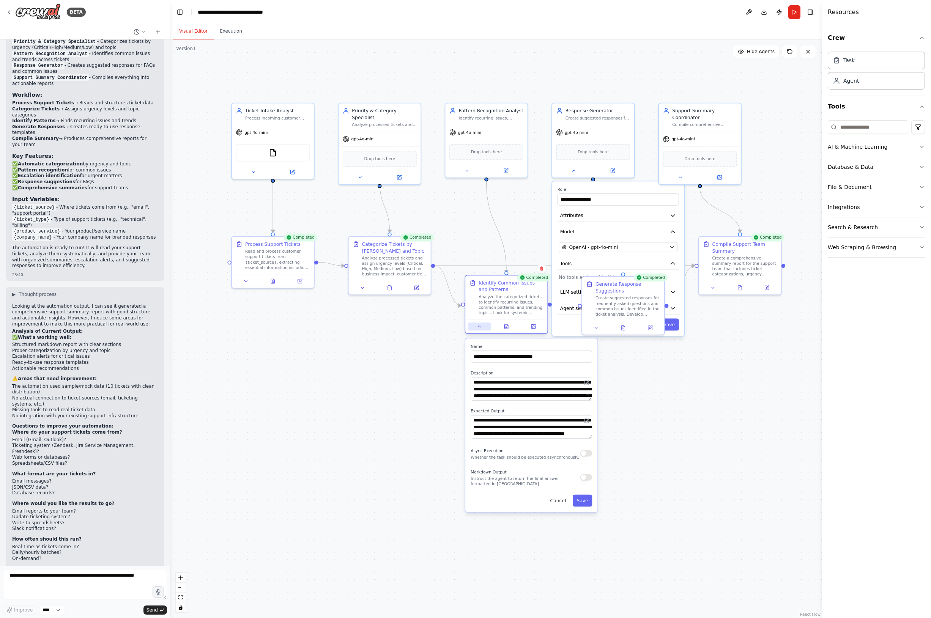
click at [480, 328] on icon at bounding box center [479, 326] width 5 height 5
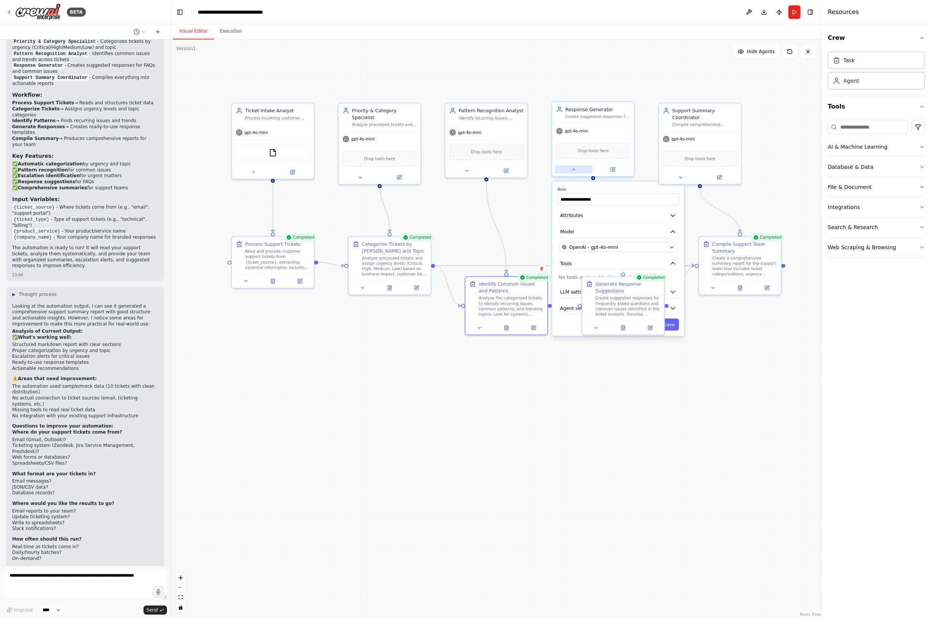
click at [573, 171] on icon at bounding box center [573, 169] width 5 height 5
click at [595, 327] on icon at bounding box center [596, 326] width 5 height 5
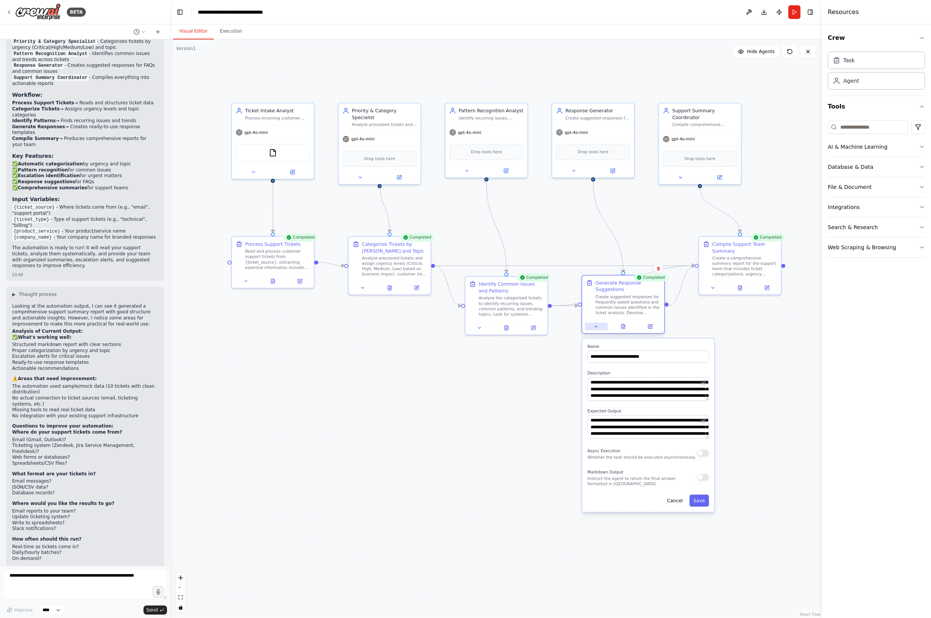
click at [596, 327] on icon at bounding box center [596, 327] width 3 height 2
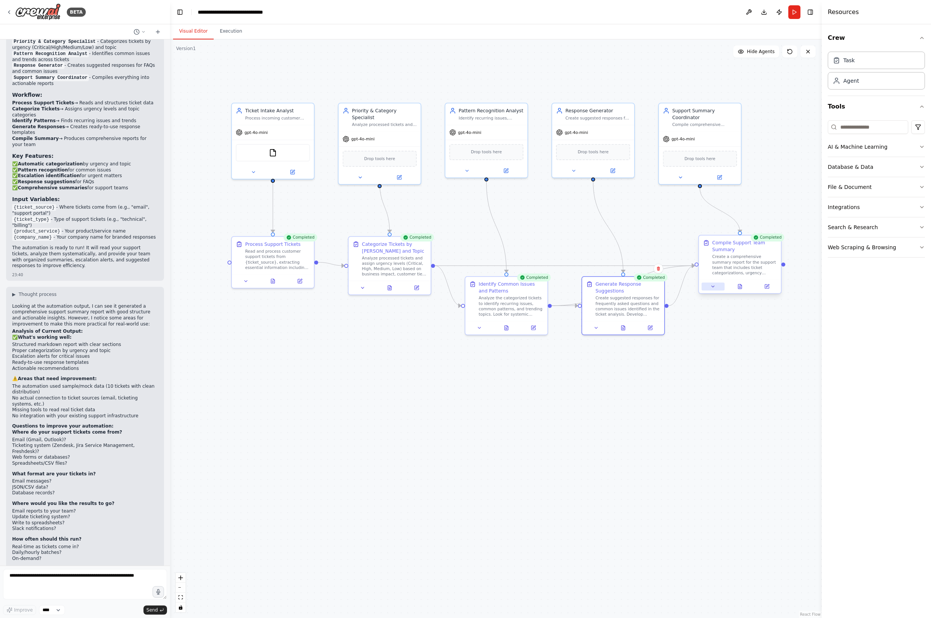
click at [713, 290] on button at bounding box center [713, 287] width 23 height 8
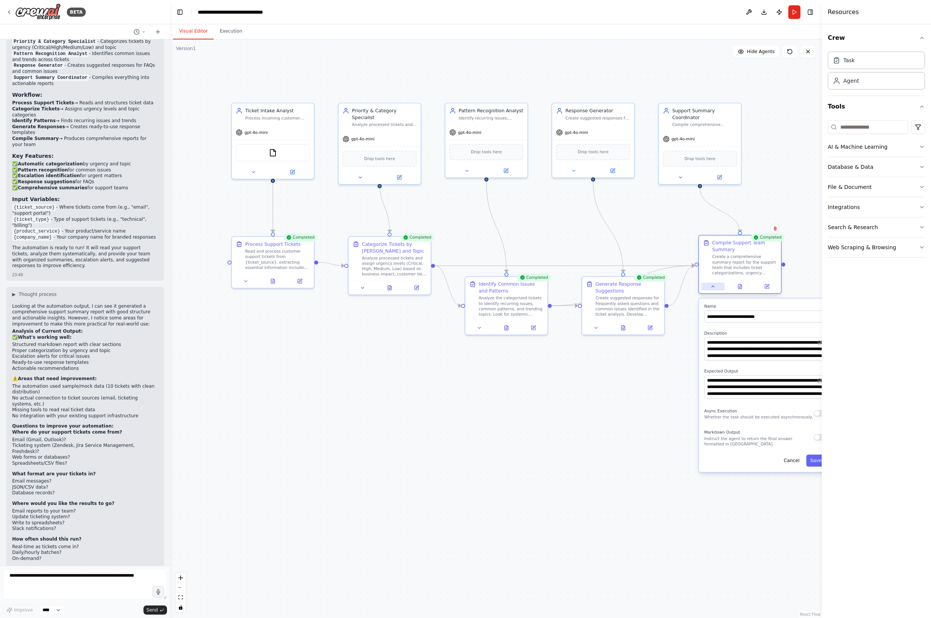
click at [713, 289] on icon at bounding box center [713, 286] width 5 height 5
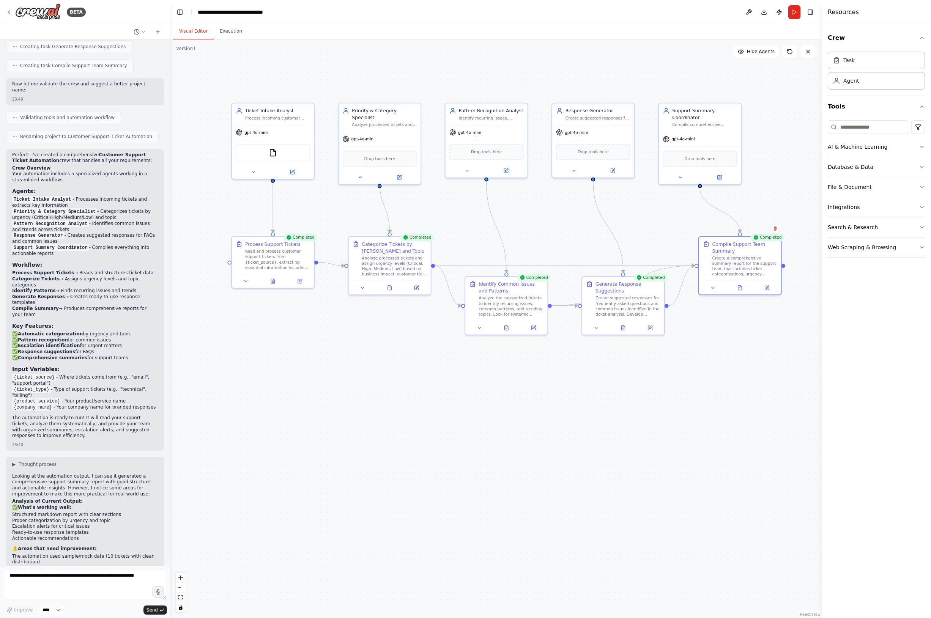
scroll to position [435, 0]
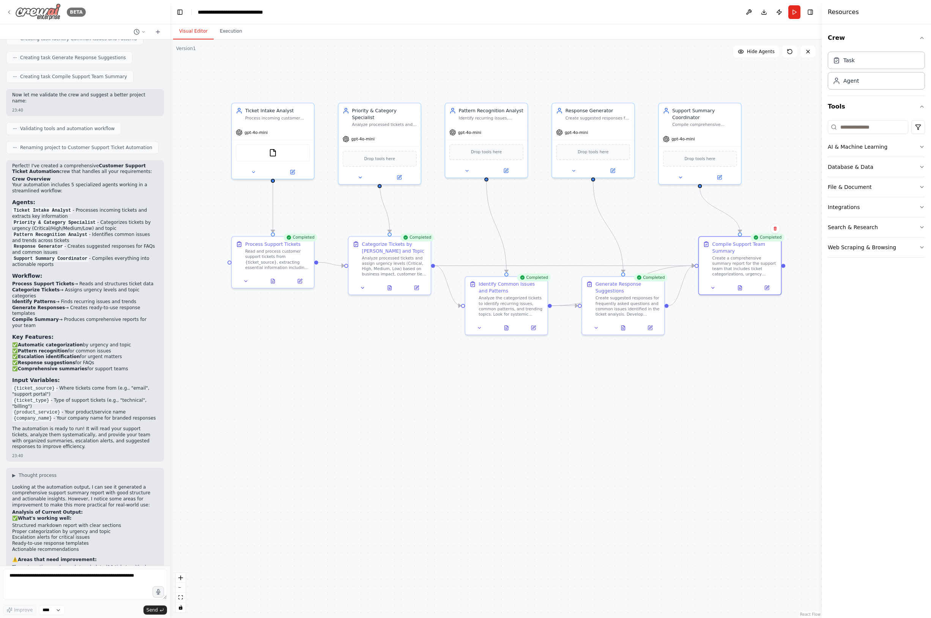
click at [8, 9] on icon at bounding box center [9, 12] width 6 height 6
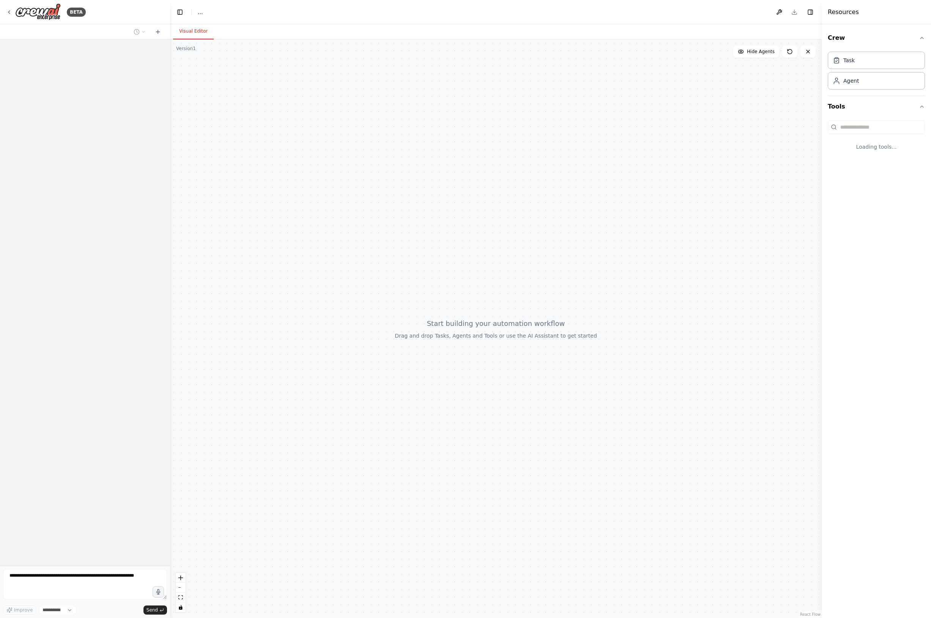
select select "****"
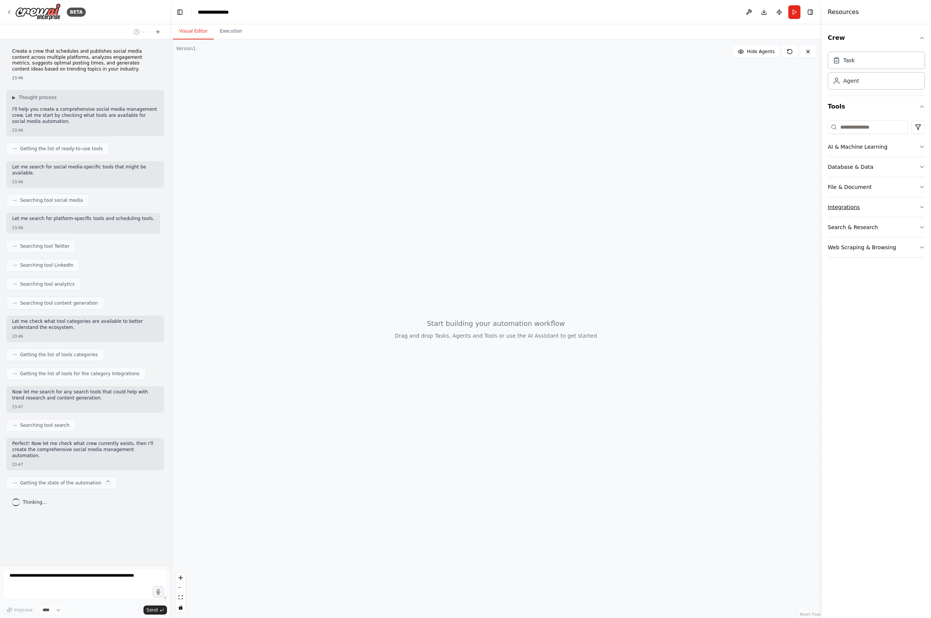
click at [920, 208] on icon "button" at bounding box center [922, 207] width 6 height 6
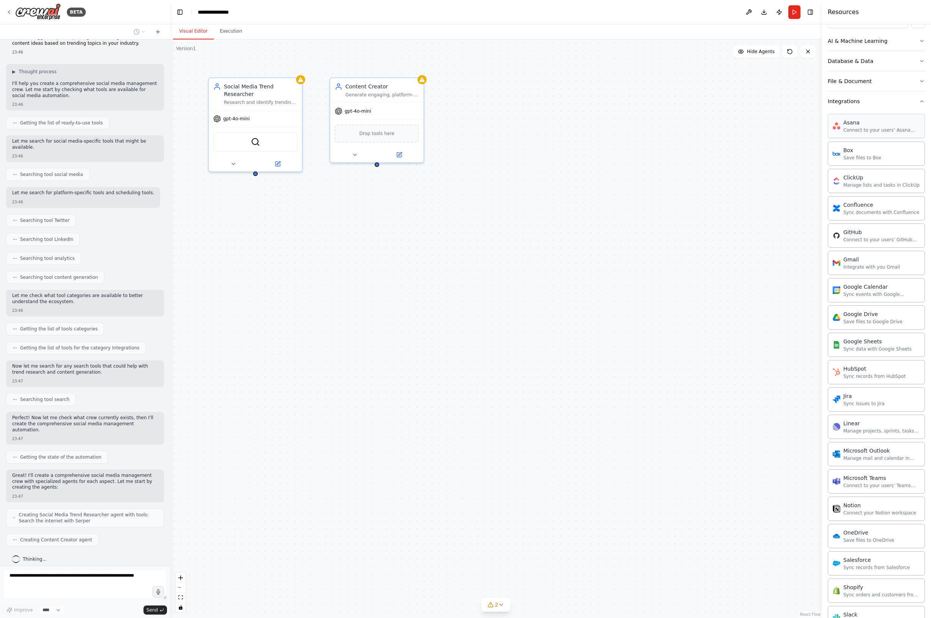
scroll to position [51, 0]
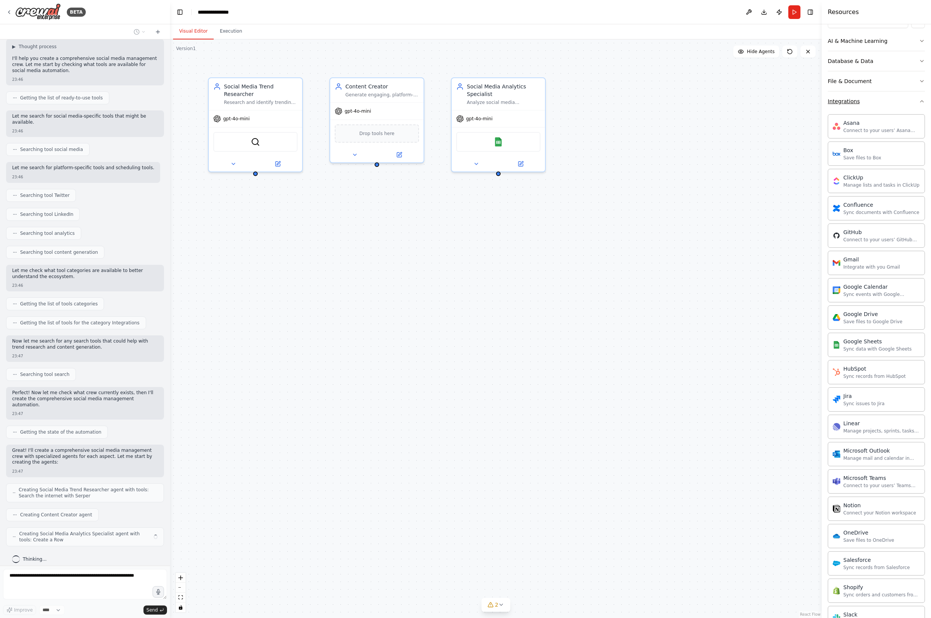
click at [922, 106] on button "Integrations" at bounding box center [876, 101] width 97 height 20
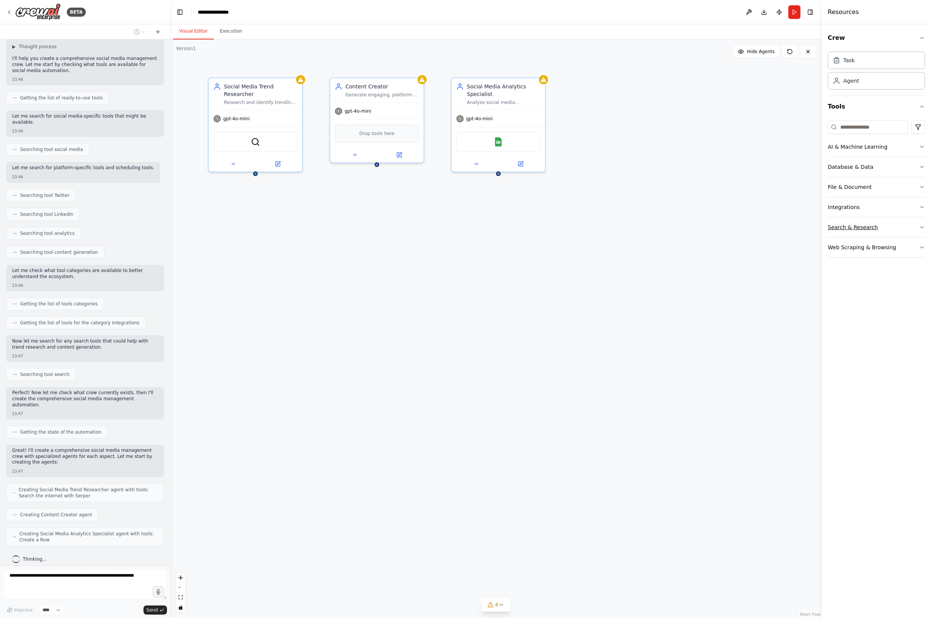
click at [921, 227] on icon "button" at bounding box center [922, 227] width 6 height 6
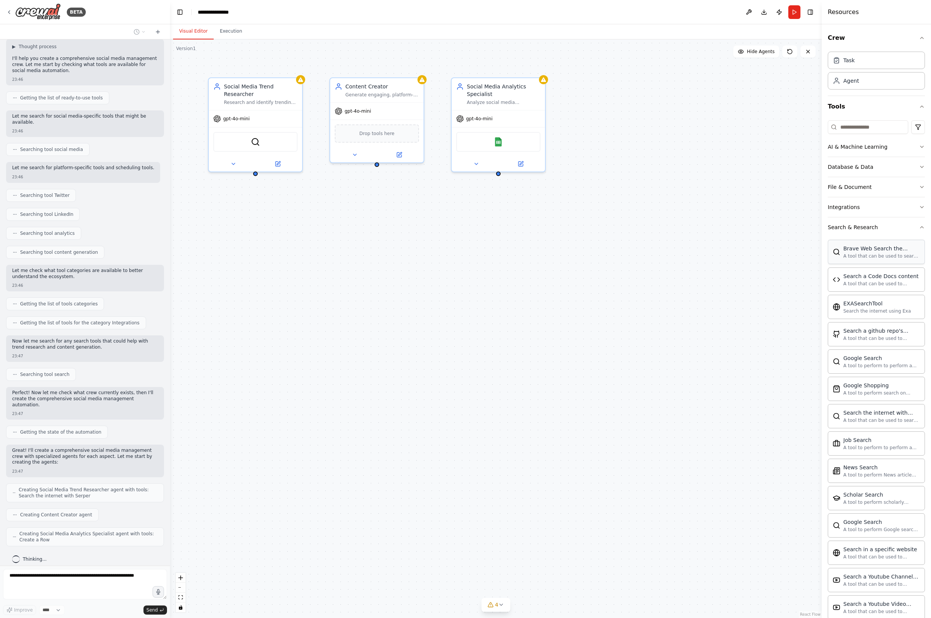
scroll to position [76, 0]
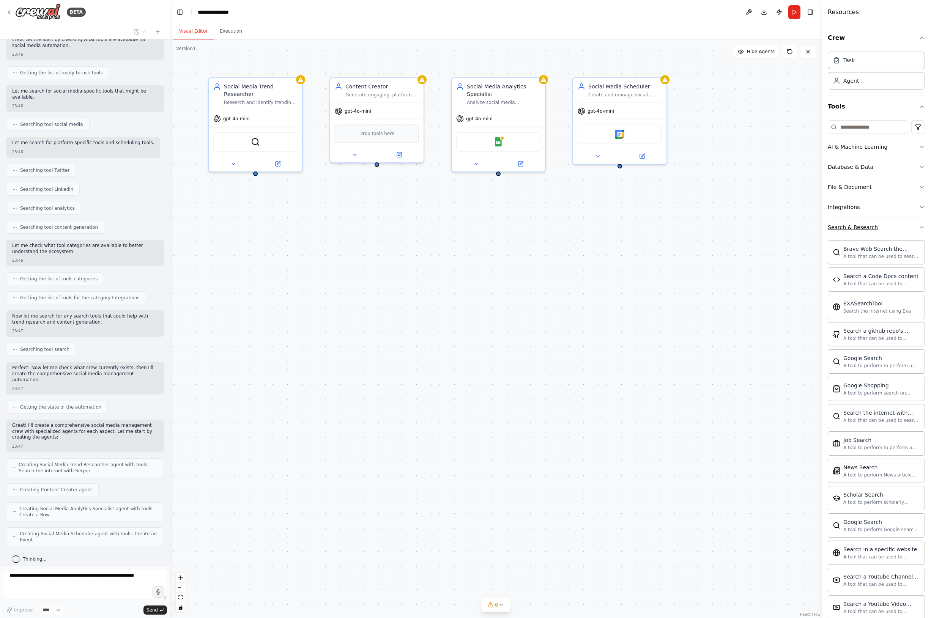
click at [920, 225] on icon "button" at bounding box center [922, 227] width 6 height 6
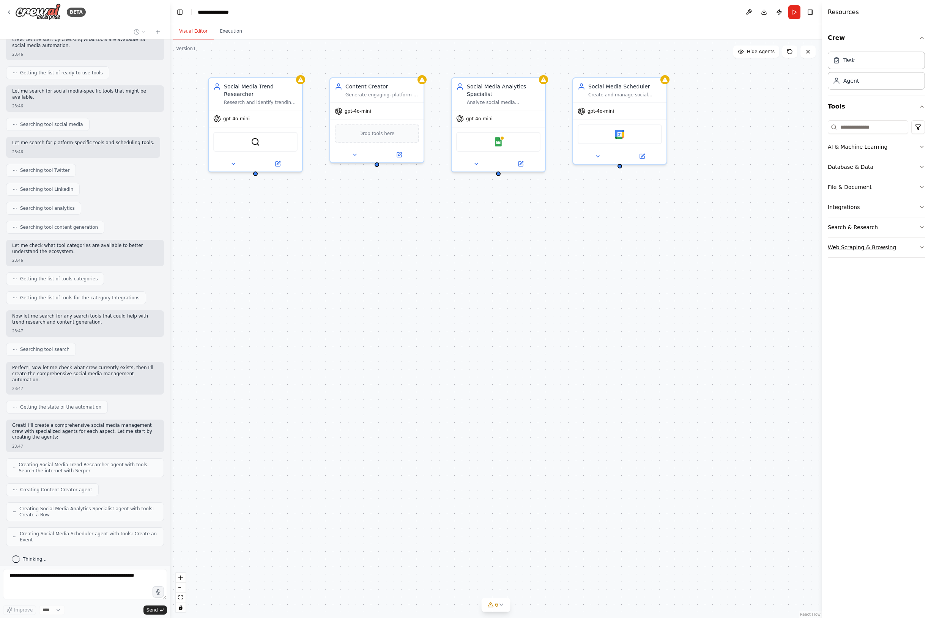
click at [923, 248] on icon "button" at bounding box center [922, 247] width 6 height 6
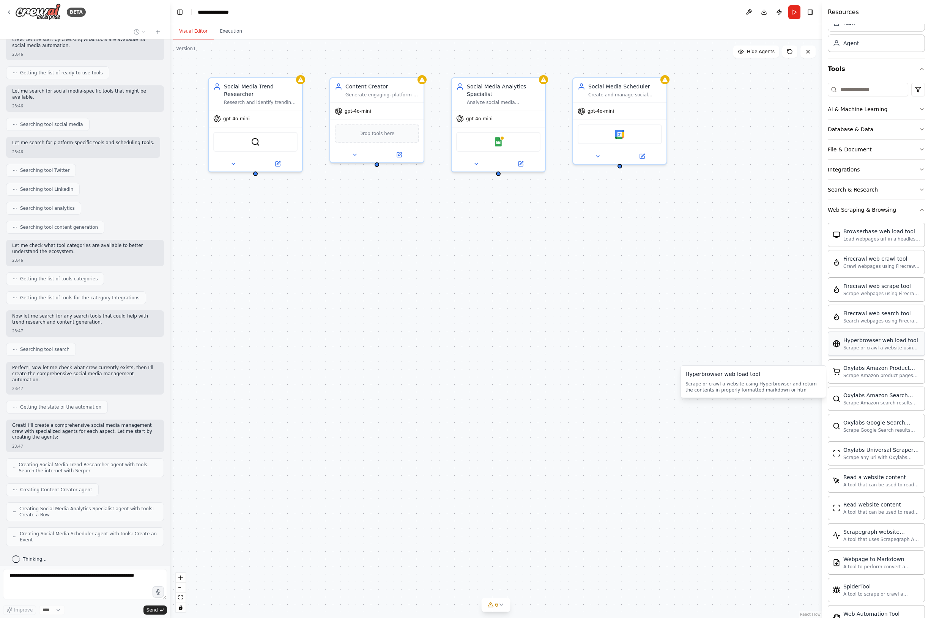
scroll to position [0, 0]
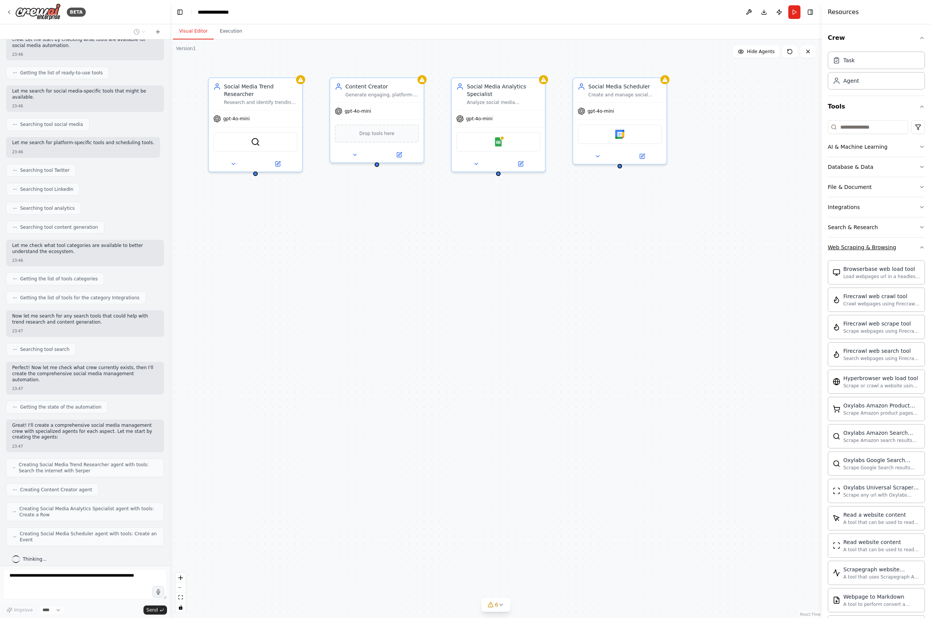
click at [920, 250] on icon "button" at bounding box center [922, 247] width 6 height 6
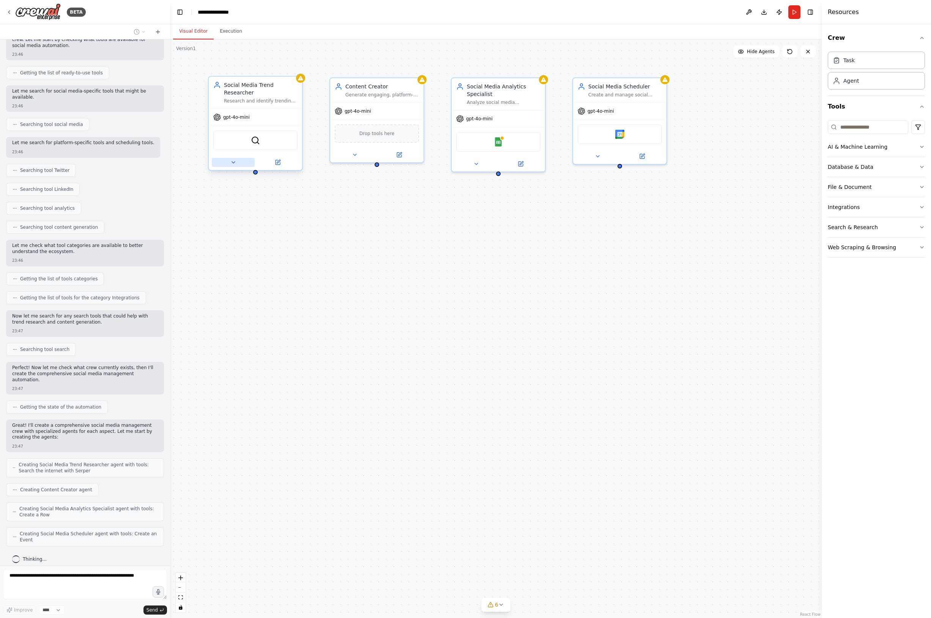
click at [231, 163] on icon at bounding box center [233, 162] width 6 height 6
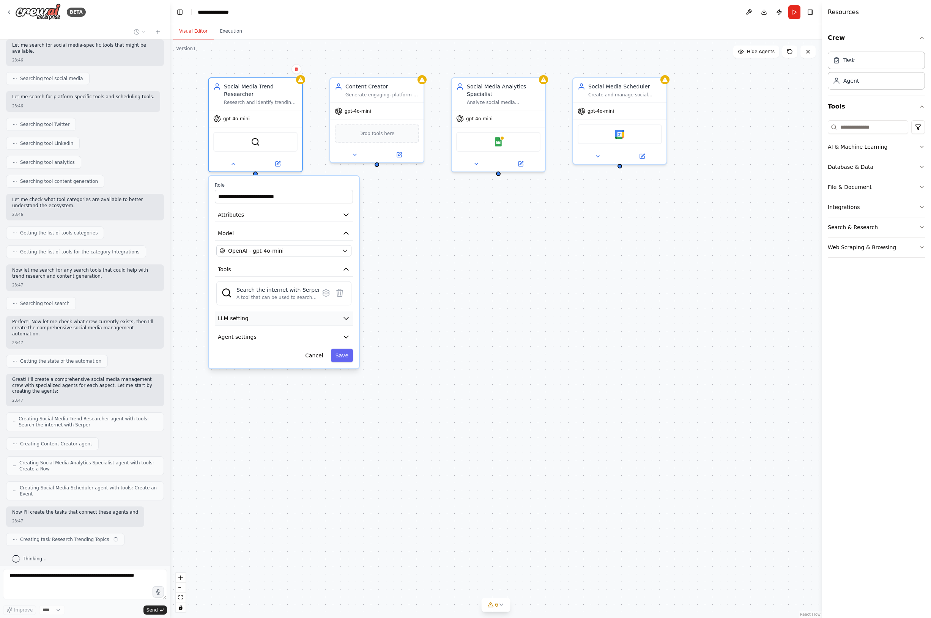
scroll to position [128, 0]
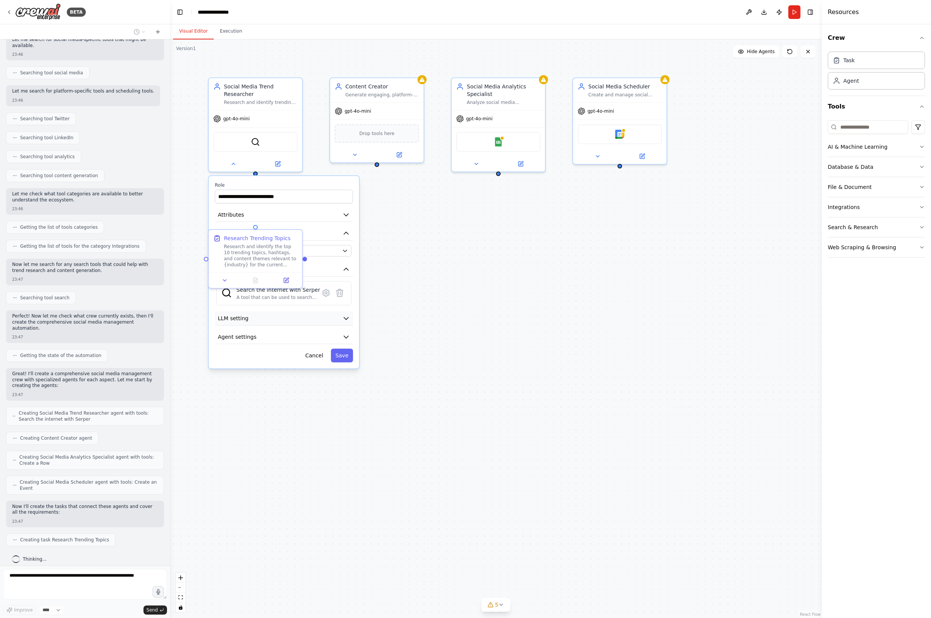
click at [262, 317] on button "LLM setting" at bounding box center [284, 319] width 138 height 14
click at [260, 387] on button "Agent settings" at bounding box center [284, 390] width 138 height 14
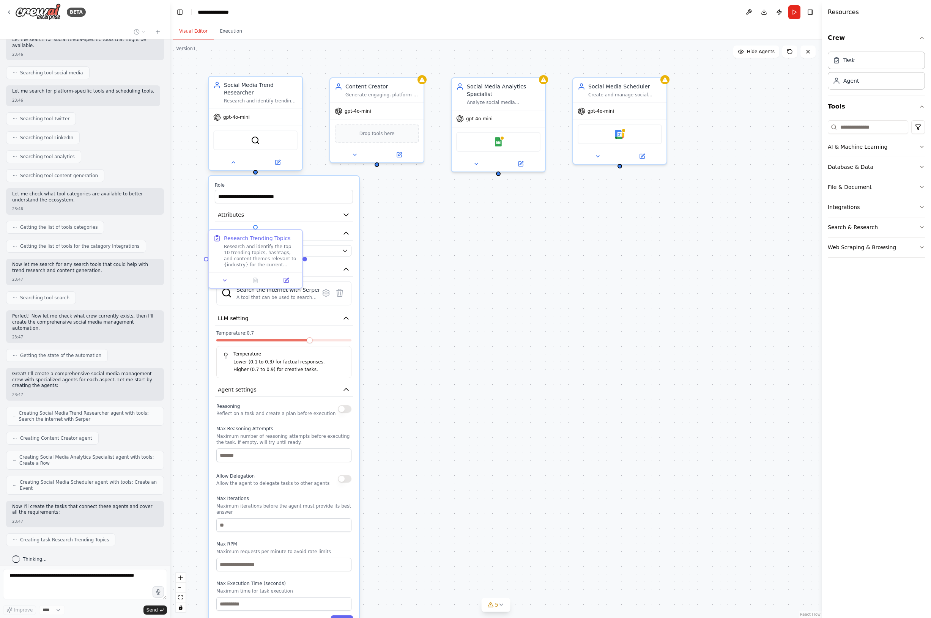
click at [233, 167] on div at bounding box center [255, 162] width 93 height 15
click at [237, 164] on button at bounding box center [233, 162] width 43 height 9
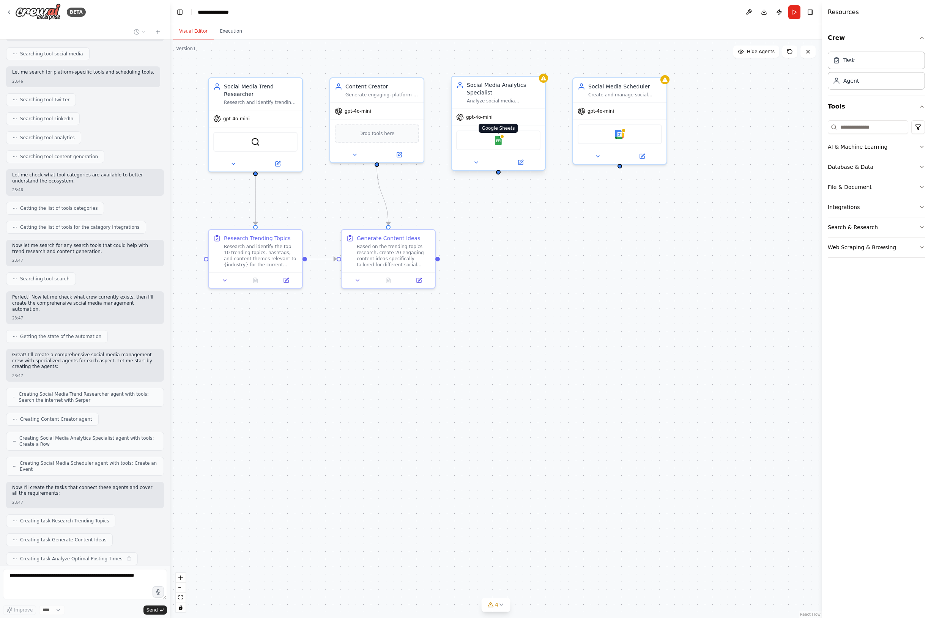
scroll to position [166, 0]
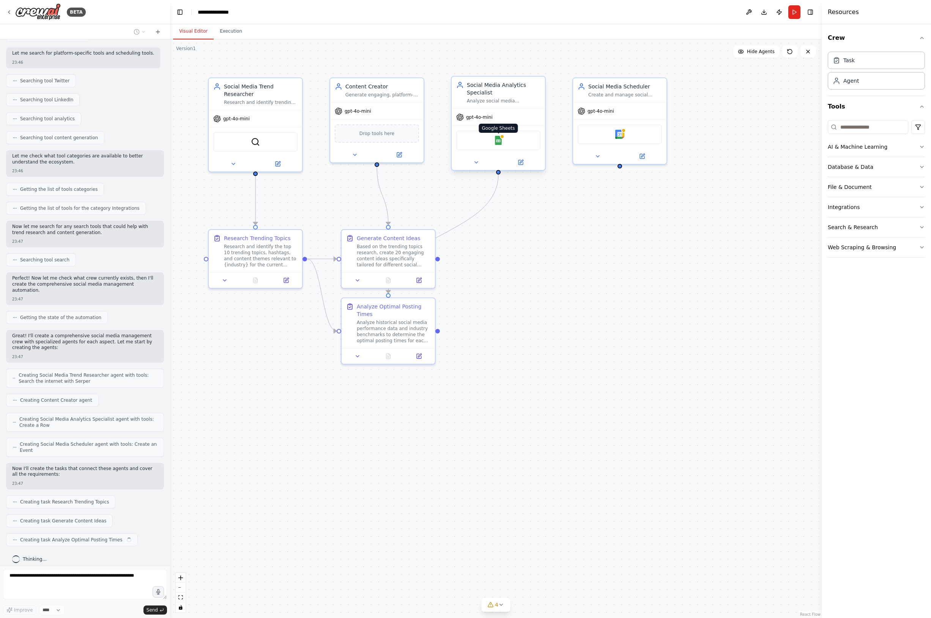
click at [497, 143] on img at bounding box center [498, 140] width 9 height 9
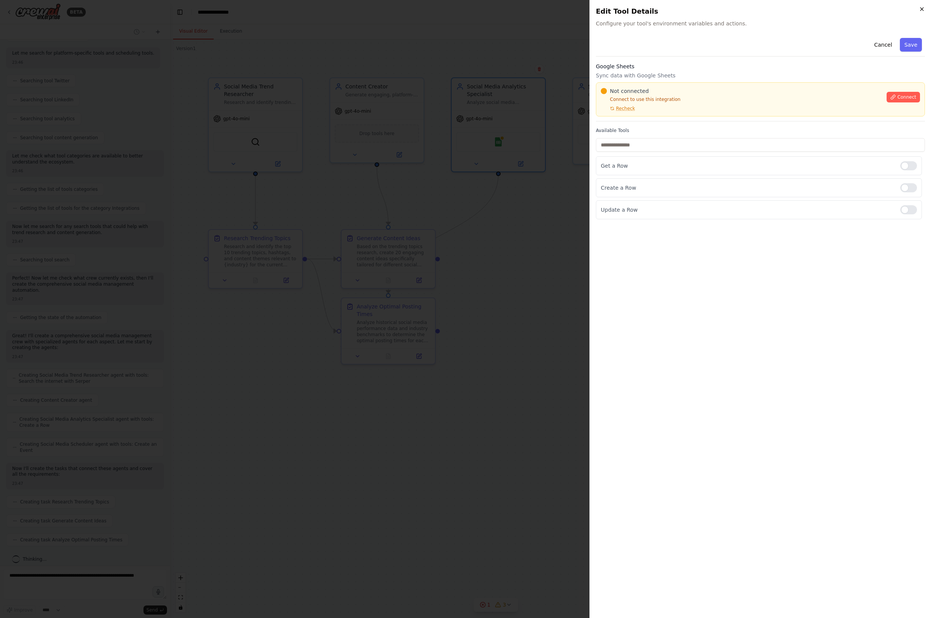
click at [922, 8] on icon "button" at bounding box center [922, 9] width 6 height 6
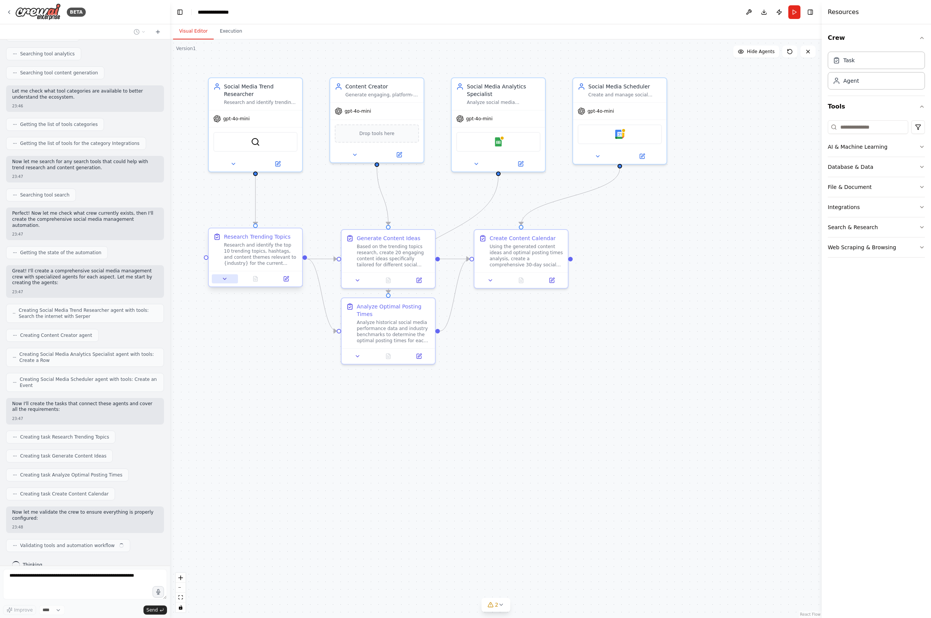
scroll to position [236, 0]
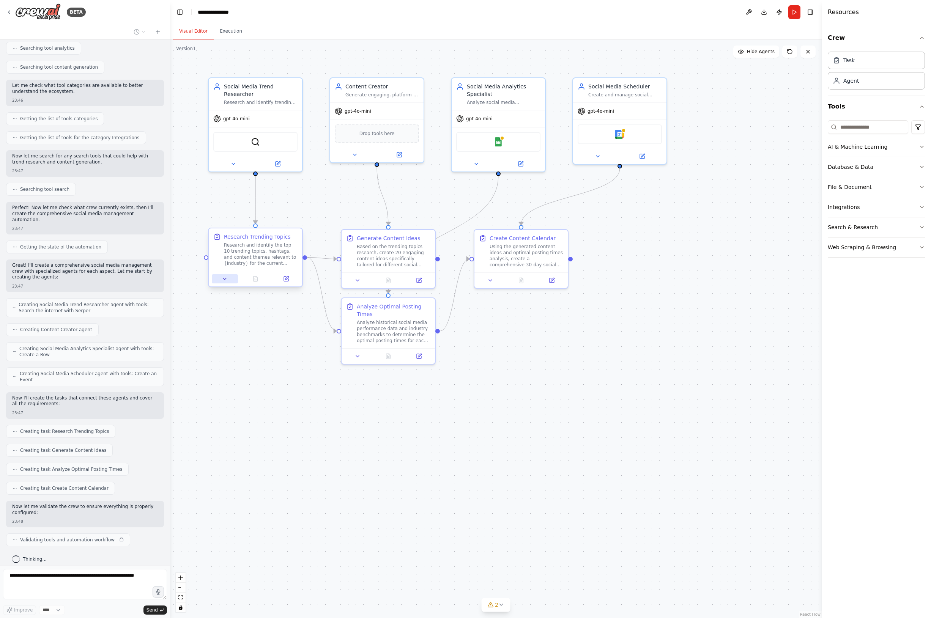
click at [225, 276] on icon at bounding box center [225, 279] width 6 height 6
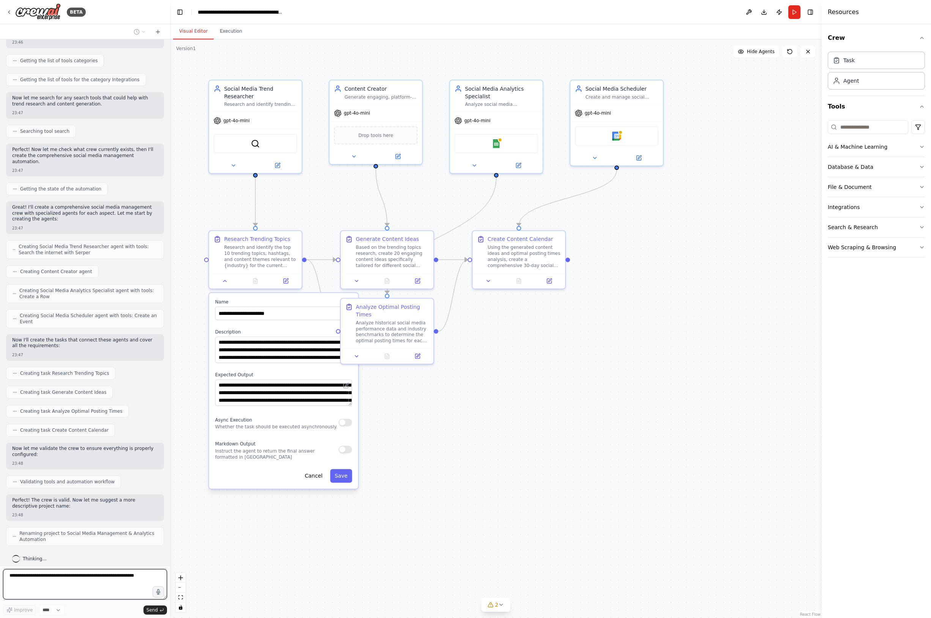
scroll to position [337, 0]
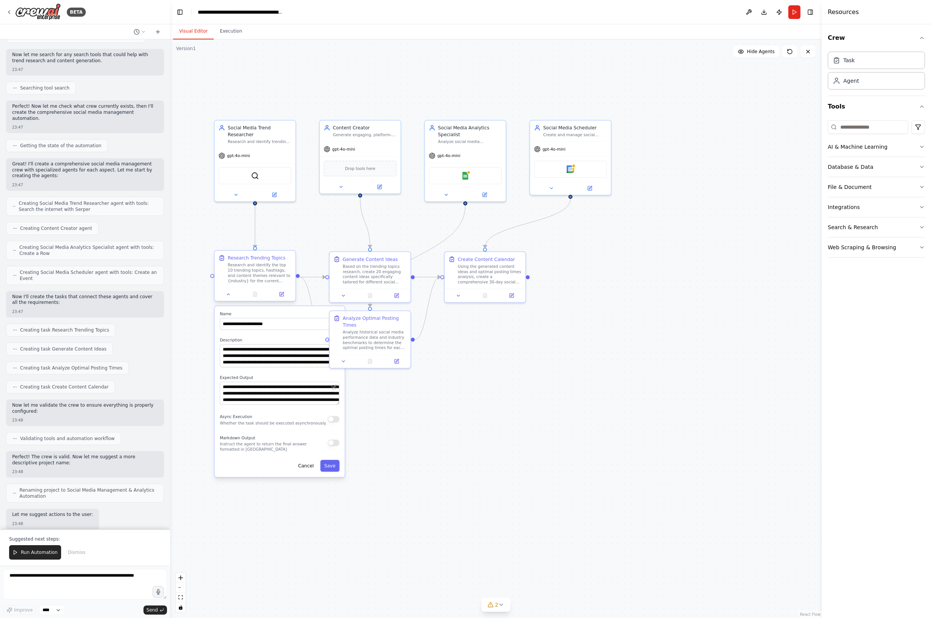
click at [231, 300] on div at bounding box center [254, 294] width 81 height 13
click at [227, 296] on icon at bounding box center [228, 294] width 5 height 5
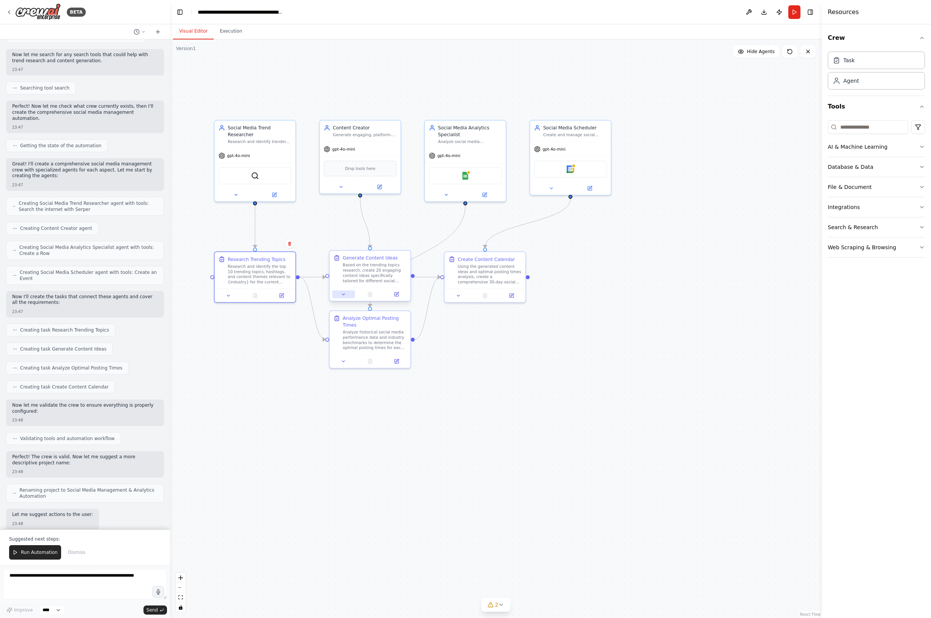
click at [340, 297] on button at bounding box center [343, 294] width 22 height 8
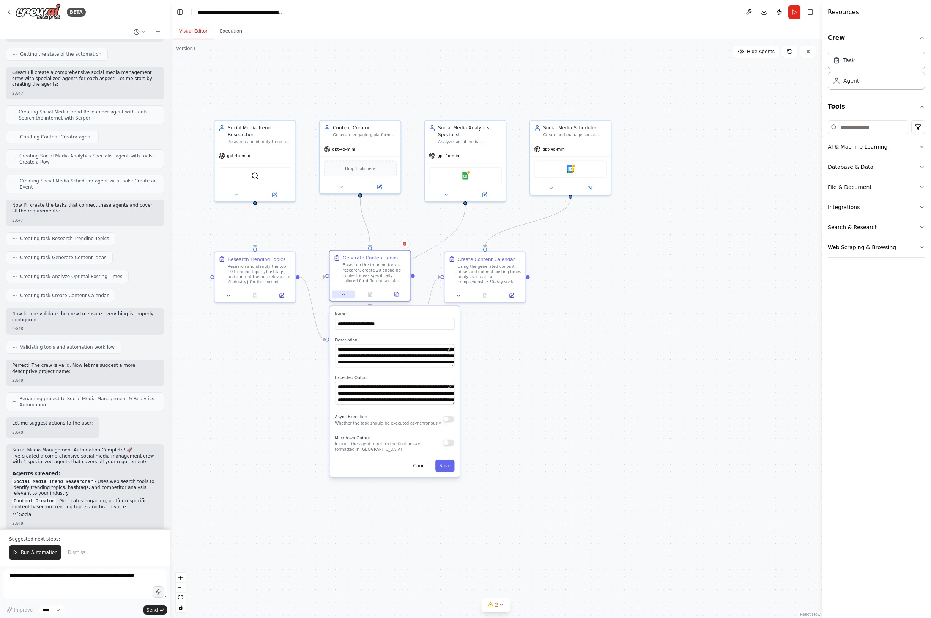
click at [340, 295] on button at bounding box center [343, 294] width 22 height 8
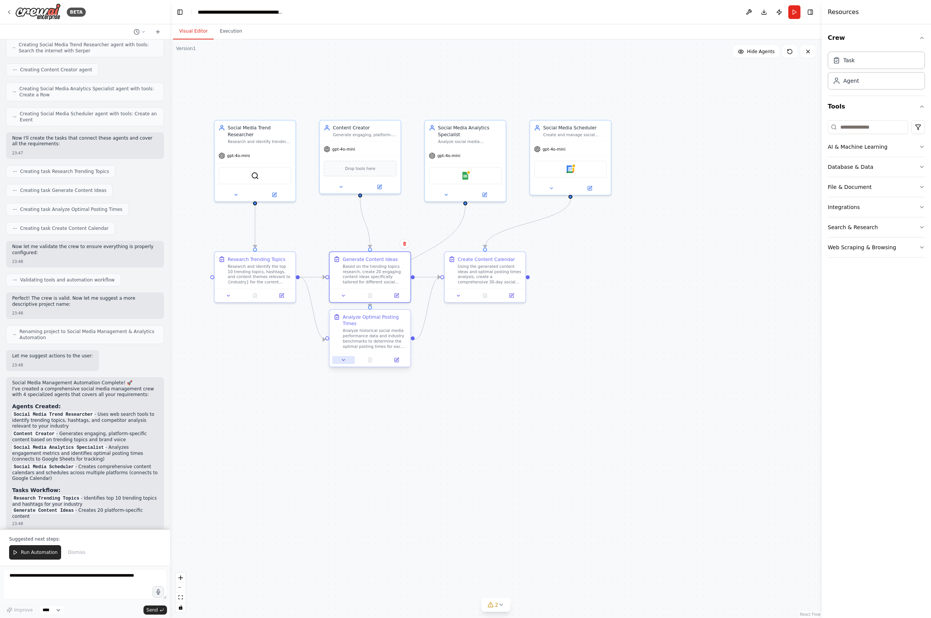
click at [344, 359] on icon at bounding box center [343, 360] width 5 height 5
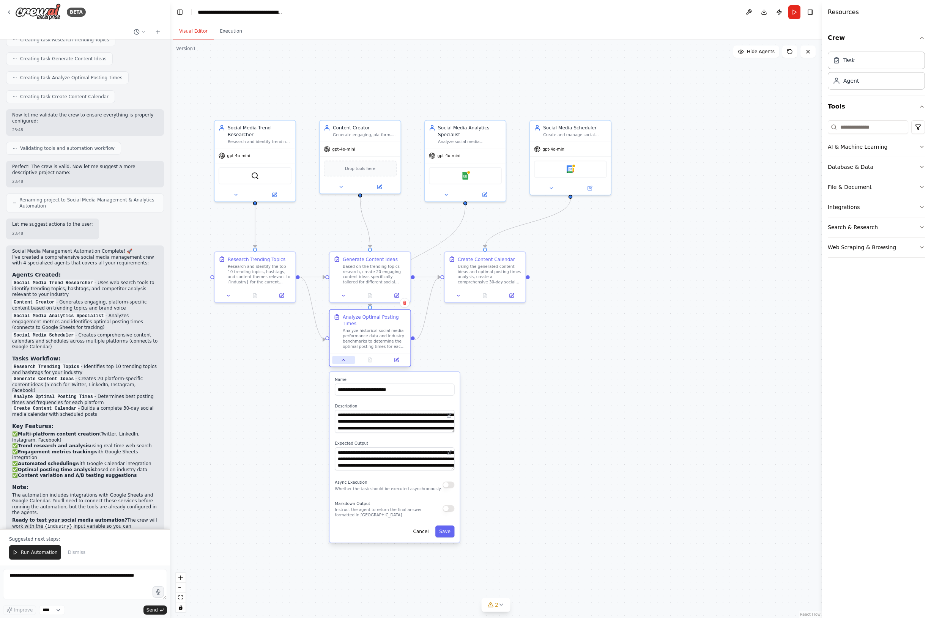
scroll to position [634, 0]
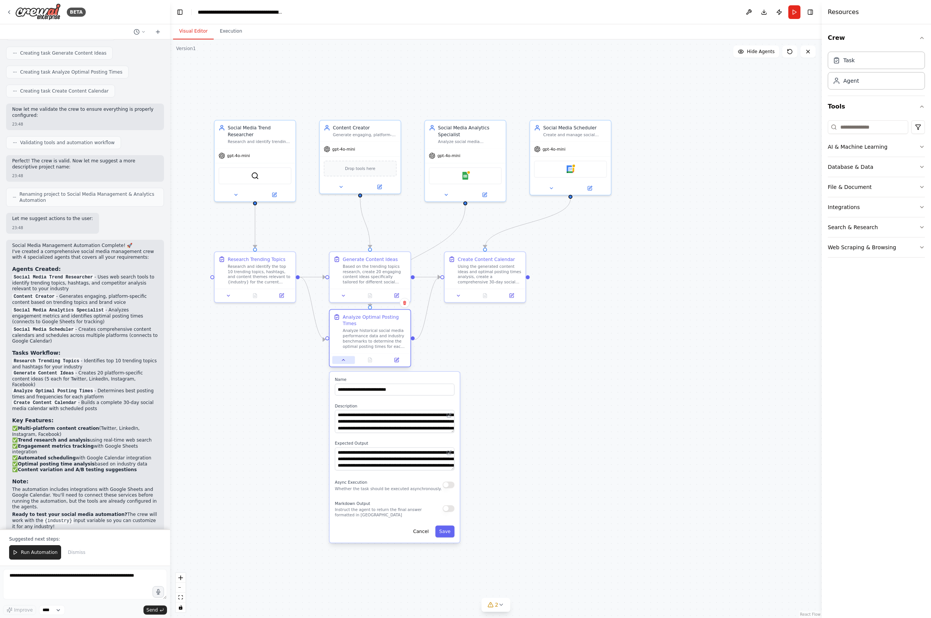
click at [344, 359] on icon at bounding box center [343, 359] width 3 height 1
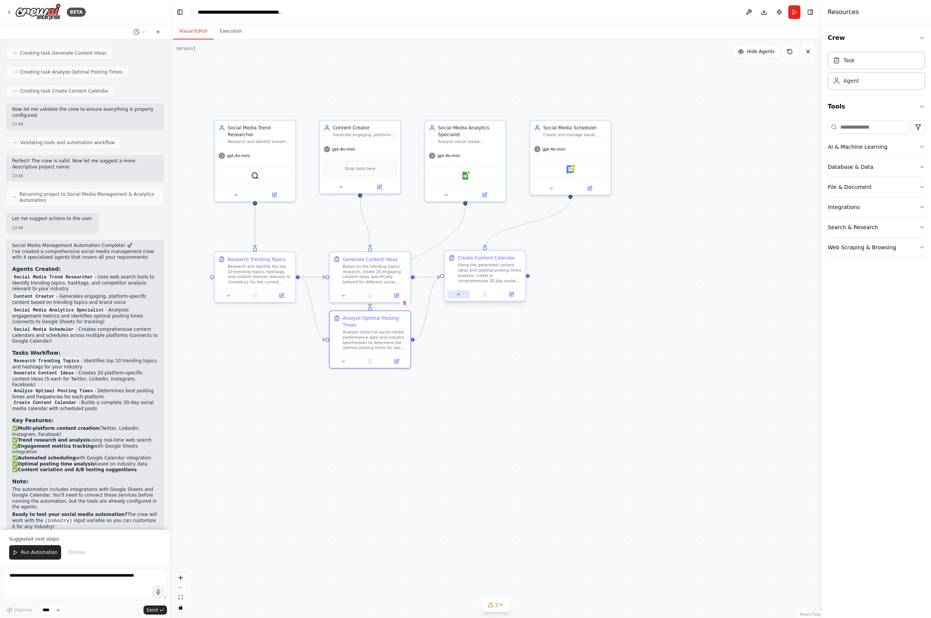
click at [462, 296] on button at bounding box center [458, 294] width 22 height 8
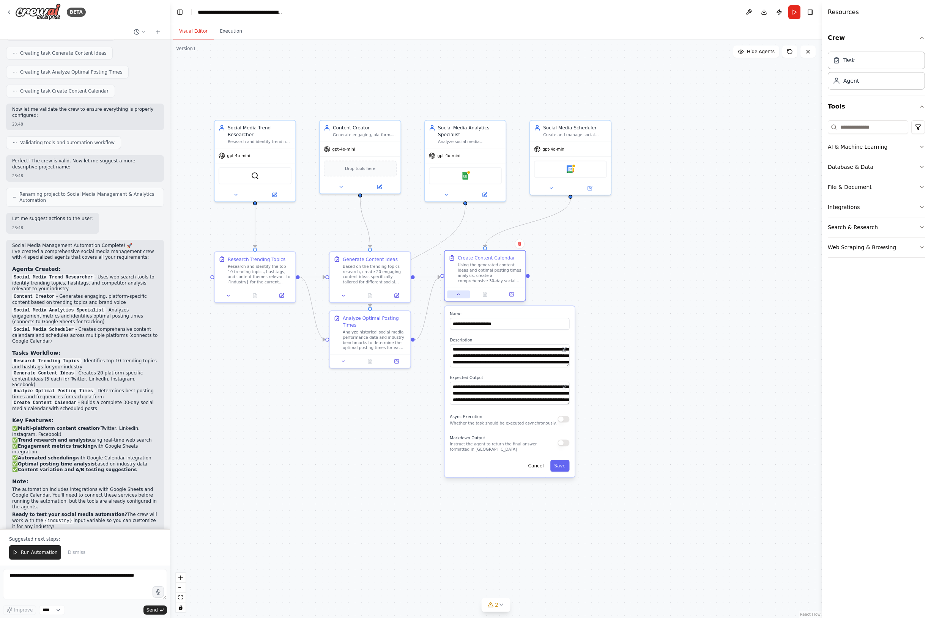
click at [458, 295] on icon at bounding box center [458, 294] width 5 height 5
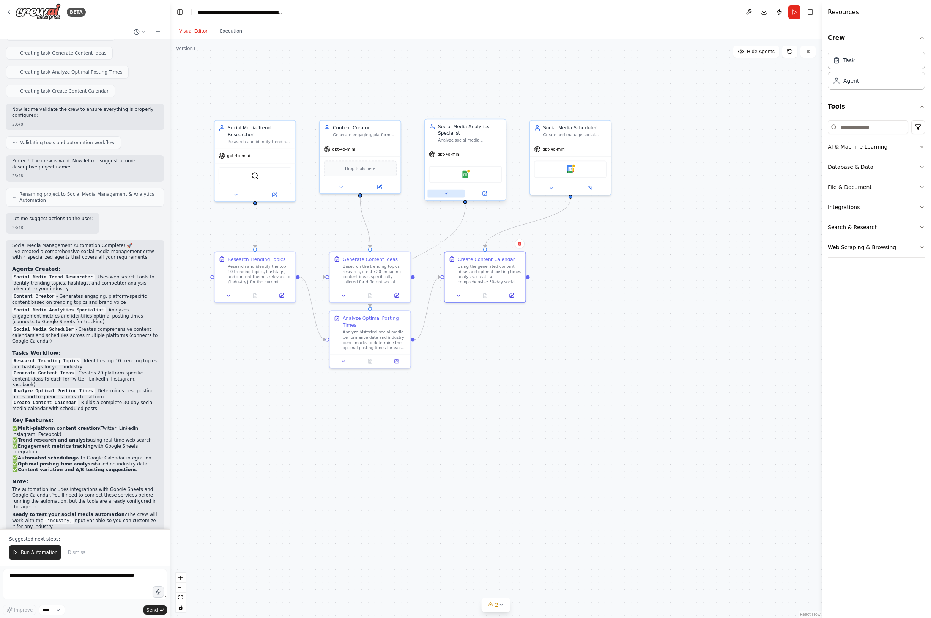
click at [448, 196] on icon at bounding box center [445, 193] width 5 height 5
click at [445, 193] on icon at bounding box center [445, 193] width 5 height 5
click at [550, 185] on icon at bounding box center [551, 186] width 5 height 5
click at [501, 605] on icon at bounding box center [501, 605] width 6 height 6
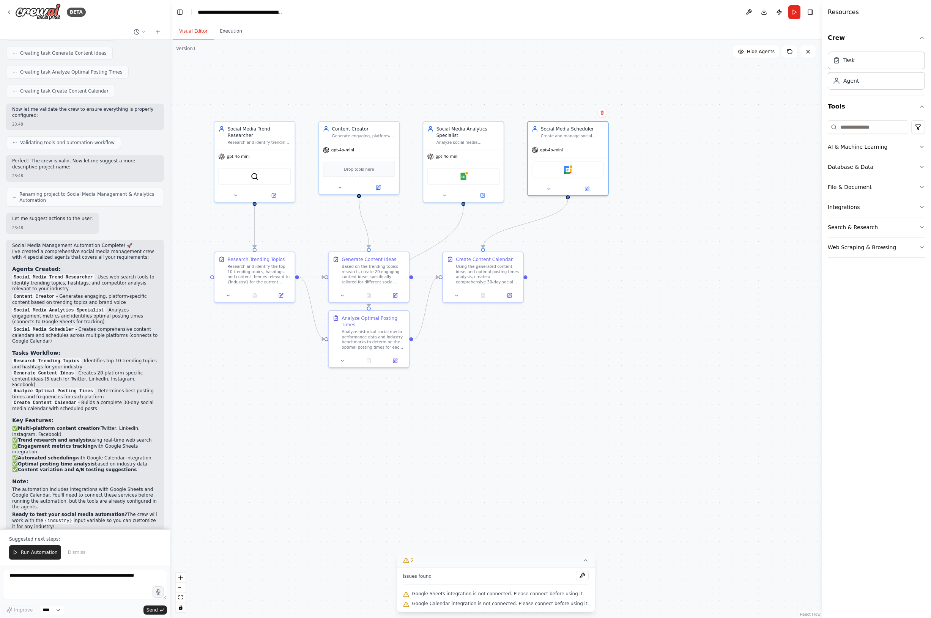
click at [432, 518] on div ".deletable-edge-delete-btn { width: 20px; height: 20px; border: 0px solid #ffff…" at bounding box center [496, 328] width 652 height 579
click at [320, 435] on div ".deletable-edge-delete-btn { width: 20px; height: 20px; border: 0px solid #ffff…" at bounding box center [496, 328] width 652 height 579
click at [40, 555] on span "Run Automation" at bounding box center [39, 553] width 37 height 6
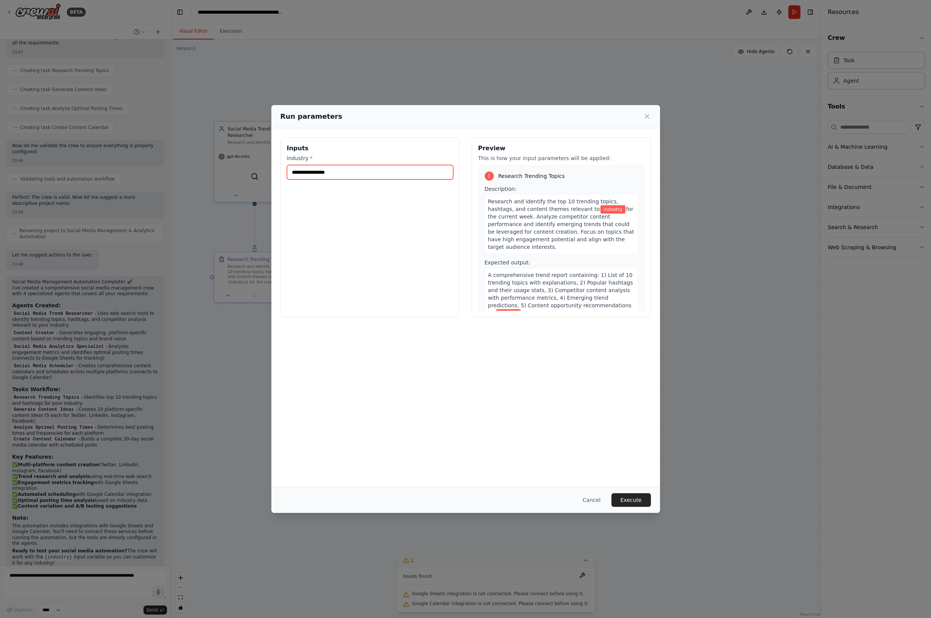
click at [349, 171] on input "industry *" at bounding box center [370, 172] width 166 height 14
type input "*******"
click at [628, 500] on button "Execute" at bounding box center [631, 501] width 39 height 14
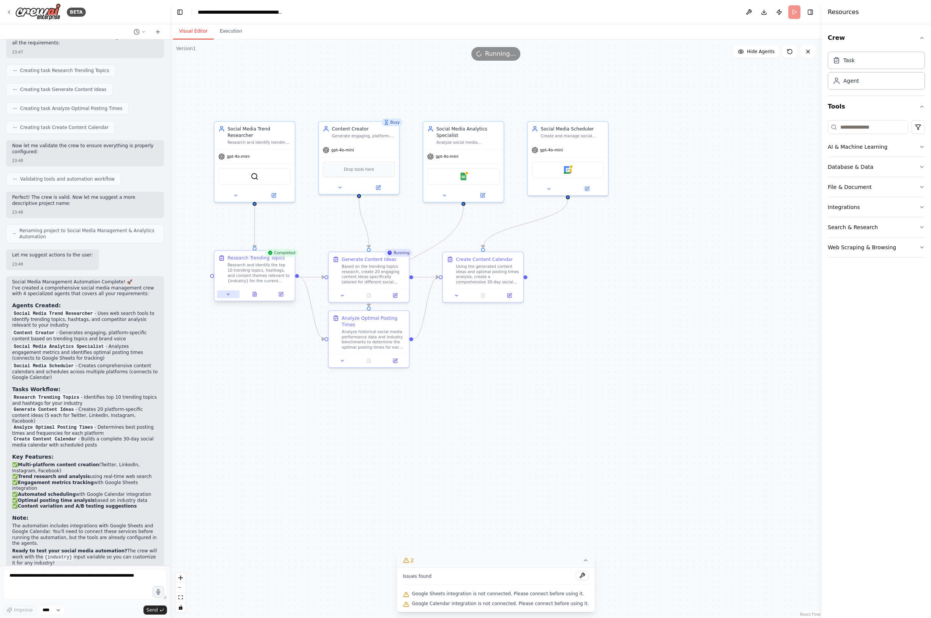
click at [229, 295] on icon at bounding box center [228, 294] width 5 height 5
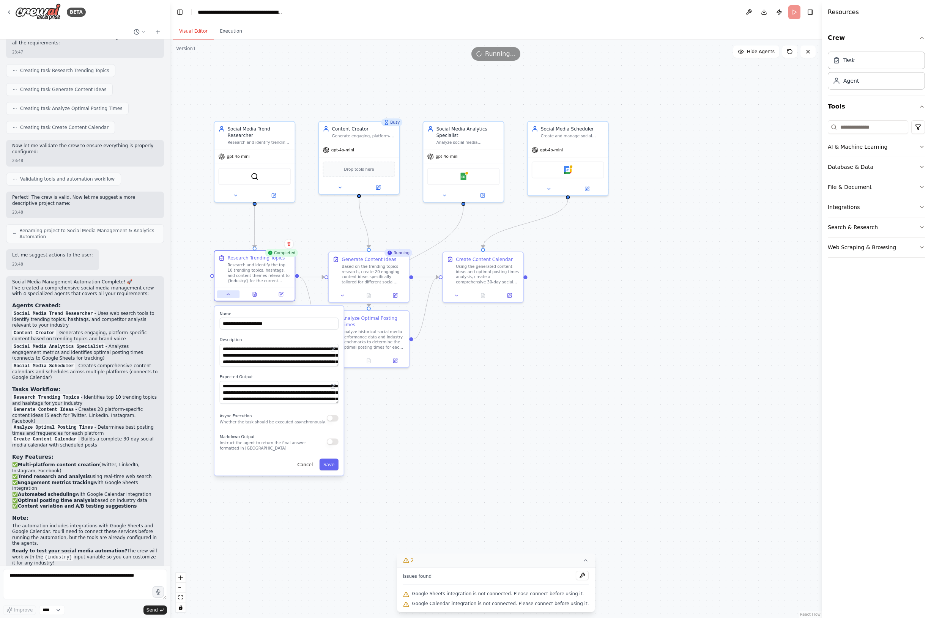
click at [229, 296] on icon at bounding box center [228, 294] width 5 height 5
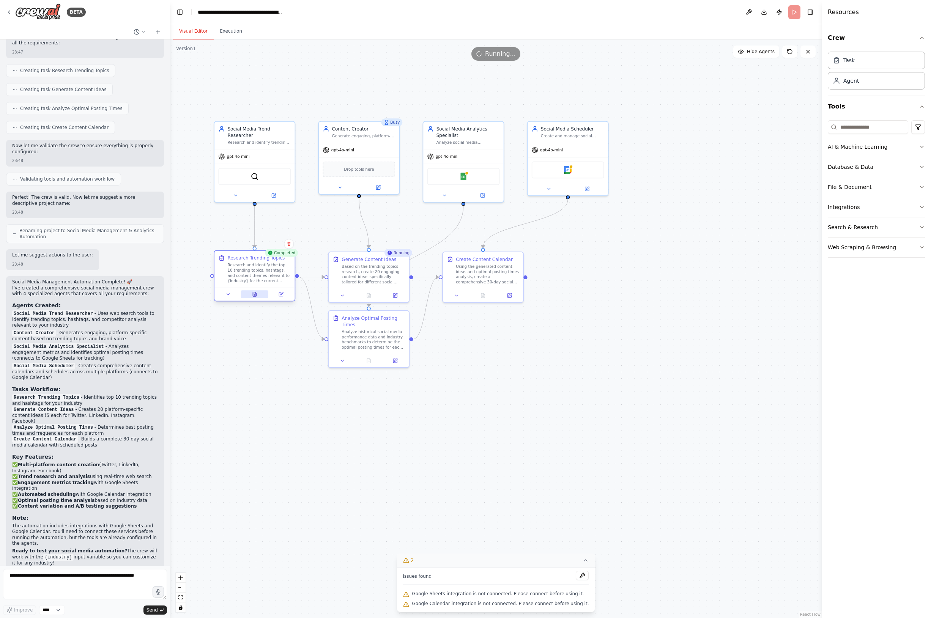
click at [250, 295] on button at bounding box center [255, 294] width 28 height 8
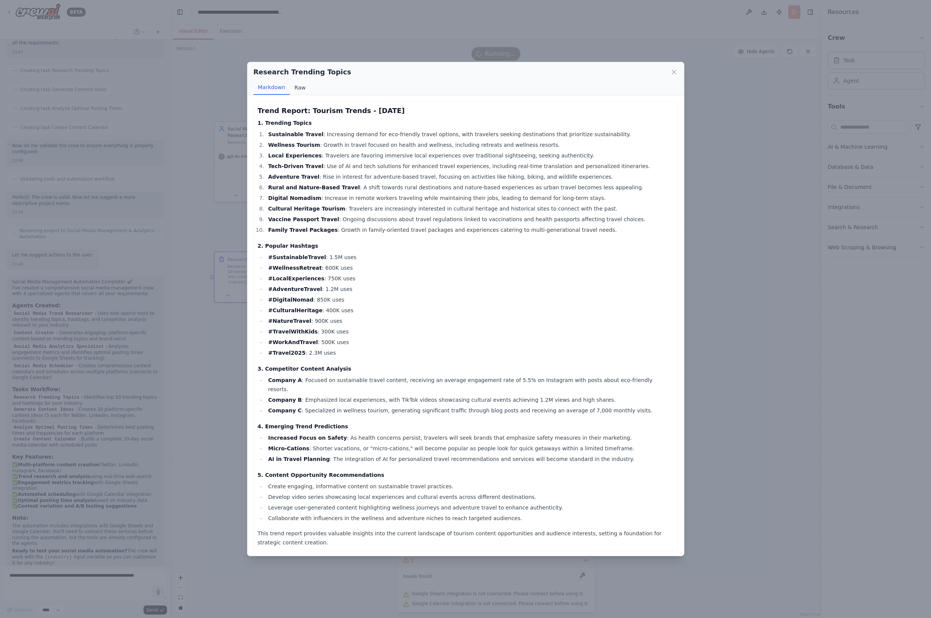
click at [295, 85] on button "Raw" at bounding box center [300, 87] width 20 height 14
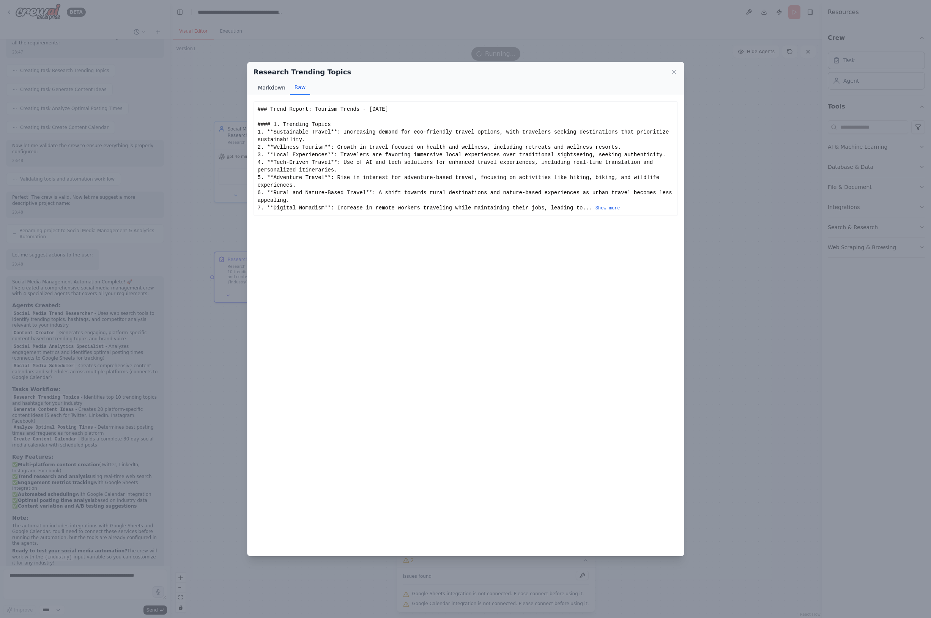
click at [279, 88] on button "Markdown" at bounding box center [272, 87] width 36 height 14
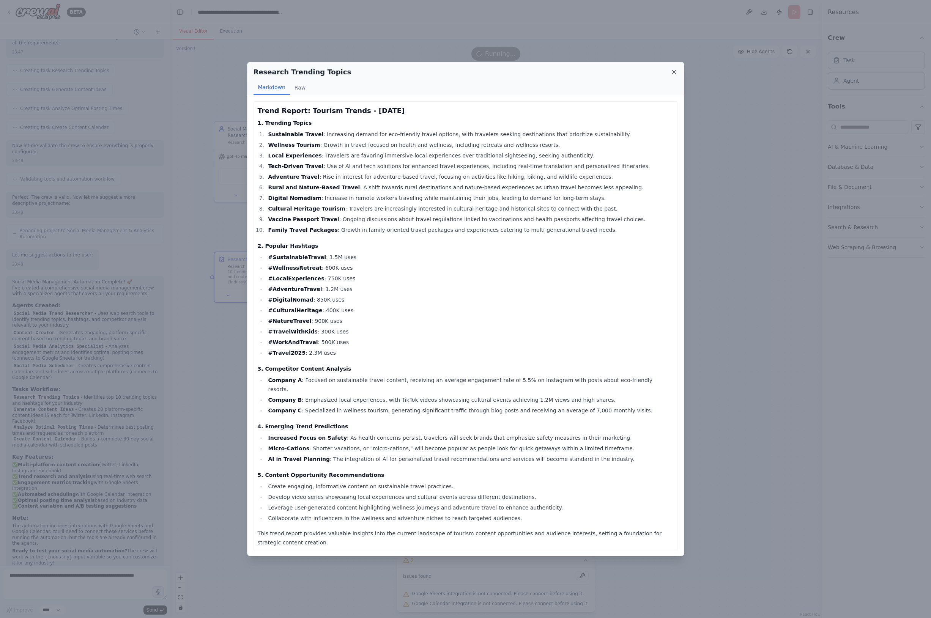
click at [673, 74] on icon at bounding box center [674, 72] width 8 height 8
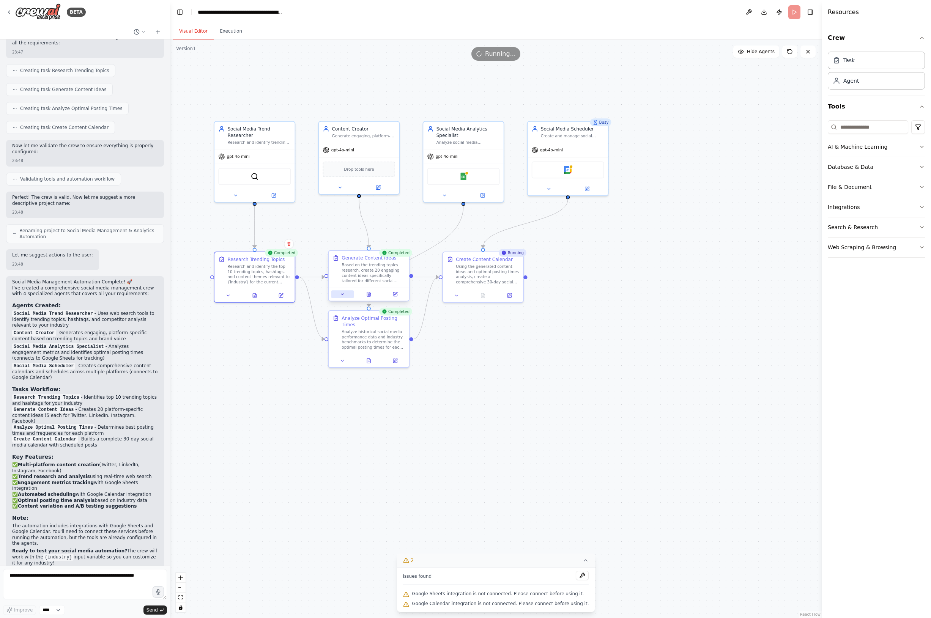
click at [342, 294] on icon at bounding box center [342, 294] width 3 height 1
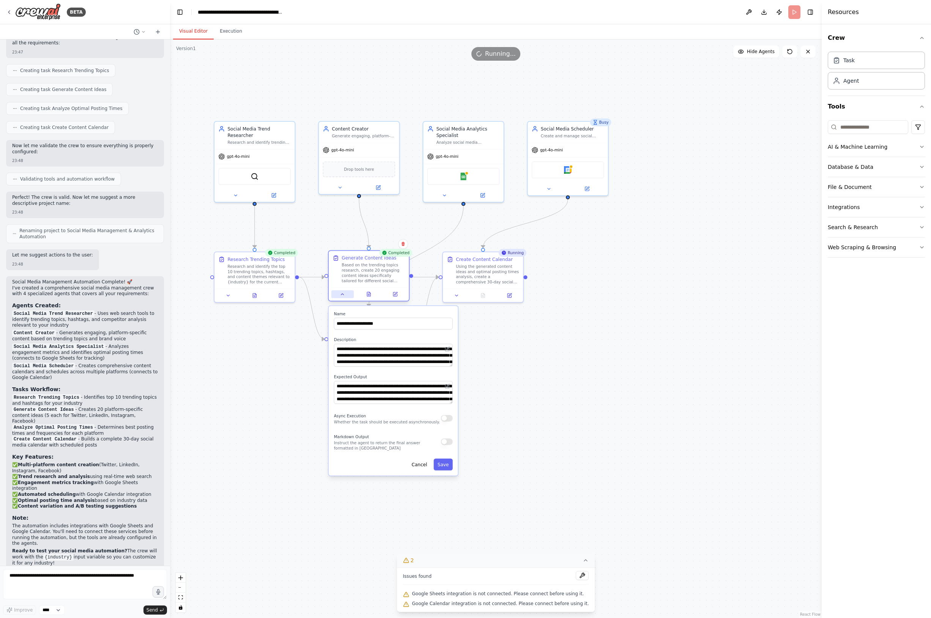
click at [342, 294] on icon at bounding box center [342, 294] width 3 height 1
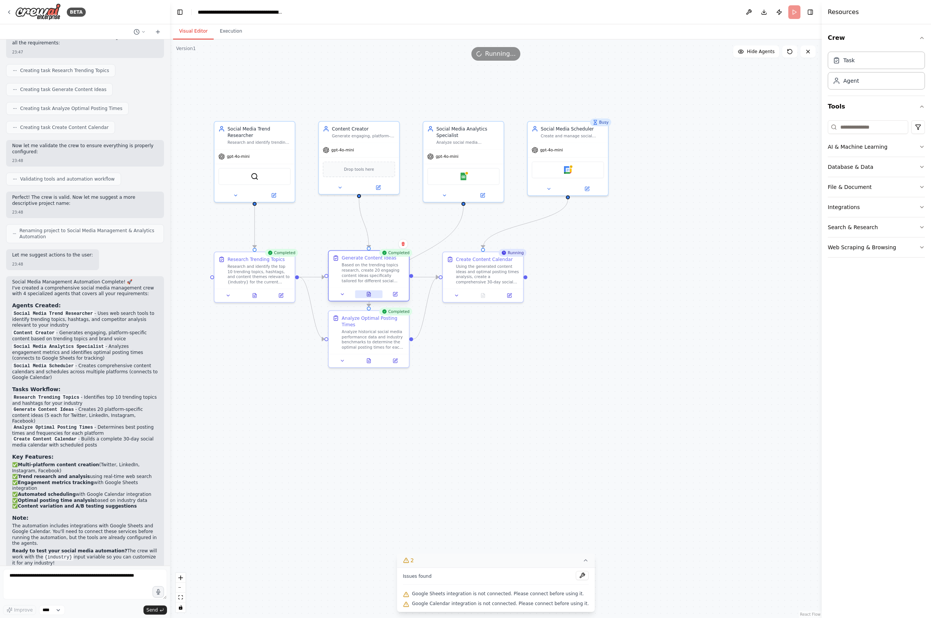
click at [370, 294] on icon at bounding box center [368, 294] width 3 height 4
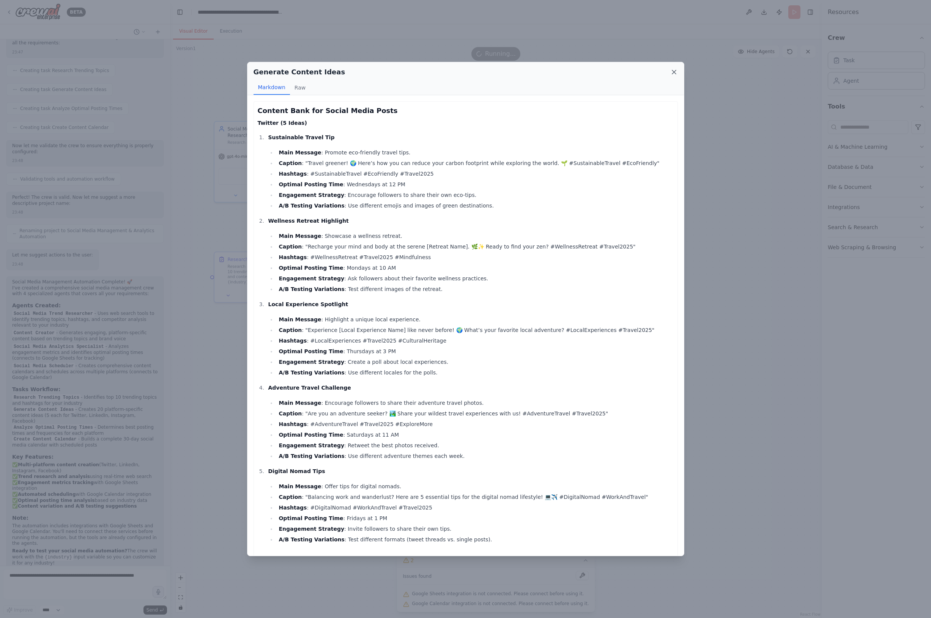
click at [674, 73] on icon at bounding box center [674, 72] width 8 height 8
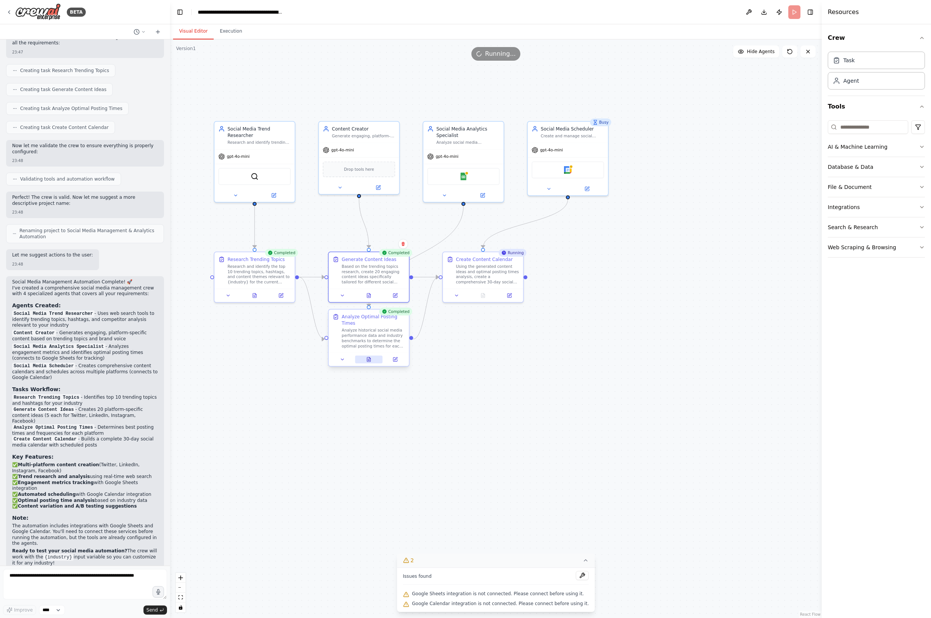
click at [367, 360] on icon at bounding box center [368, 360] width 3 height 4
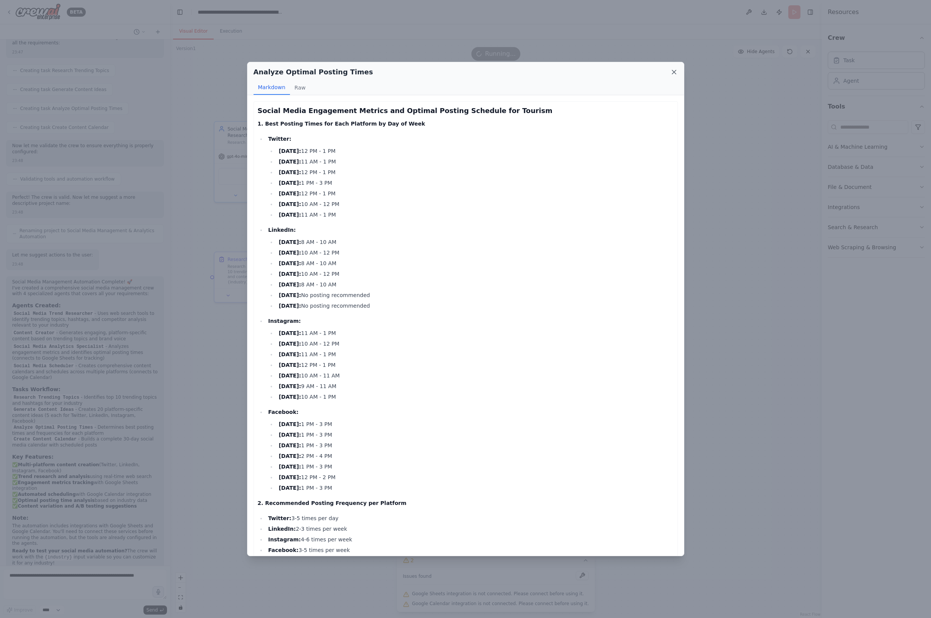
click at [674, 71] on icon at bounding box center [674, 72] width 4 height 4
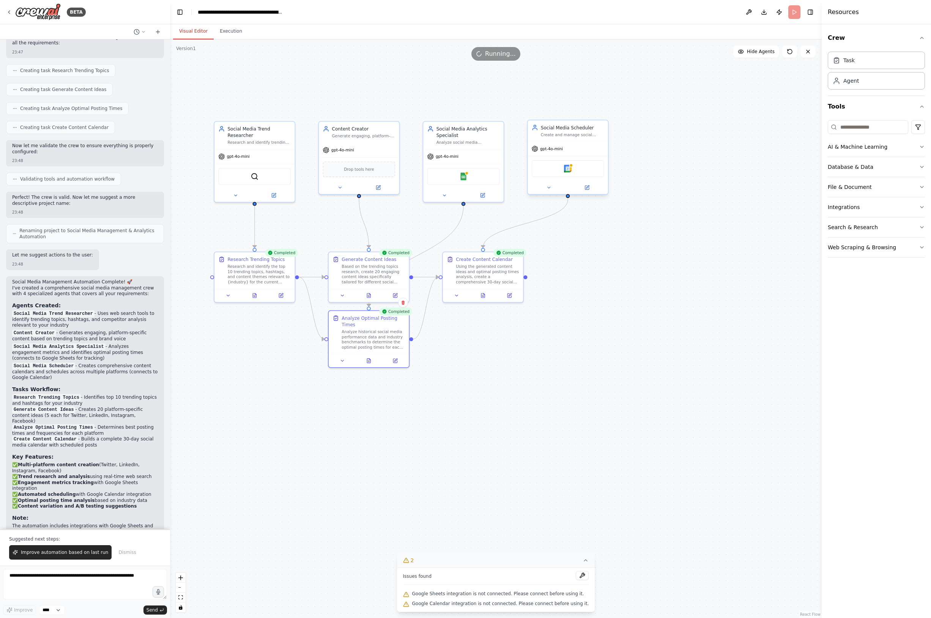
scroll to position [634, 0]
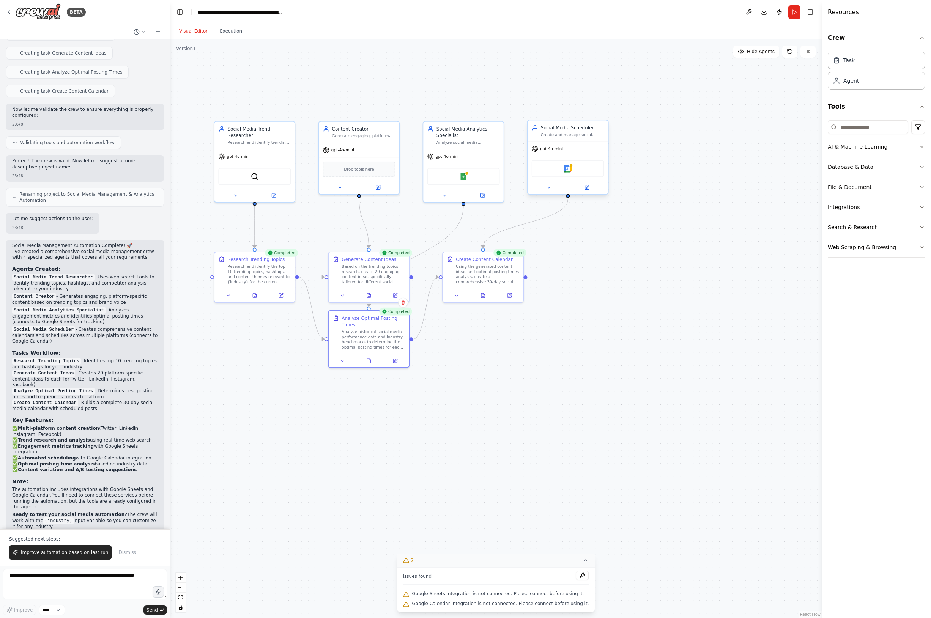
click at [566, 173] on div "Google Calendar" at bounding box center [568, 168] width 73 height 17
click at [549, 188] on icon at bounding box center [548, 187] width 3 height 1
click at [548, 188] on icon at bounding box center [548, 187] width 3 height 1
click at [460, 294] on button at bounding box center [457, 294] width 22 height 8
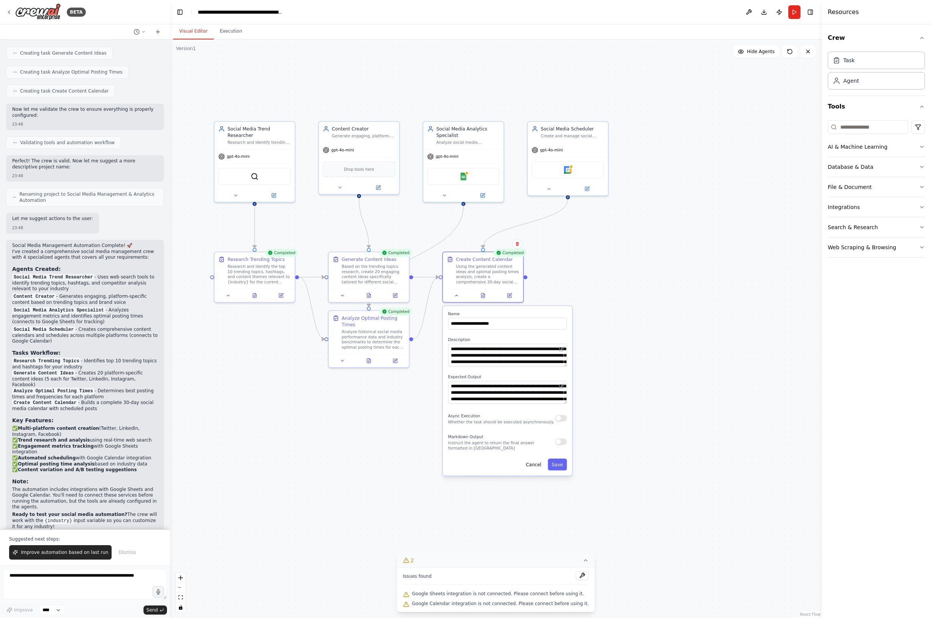
click at [461, 304] on div ".deletable-edge-delete-btn { width: 20px; height: 20px; border: 0px solid #ffff…" at bounding box center [496, 328] width 652 height 579
click at [460, 302] on div "**********" at bounding box center [483, 277] width 82 height 51
click at [456, 294] on icon at bounding box center [457, 294] width 3 height 1
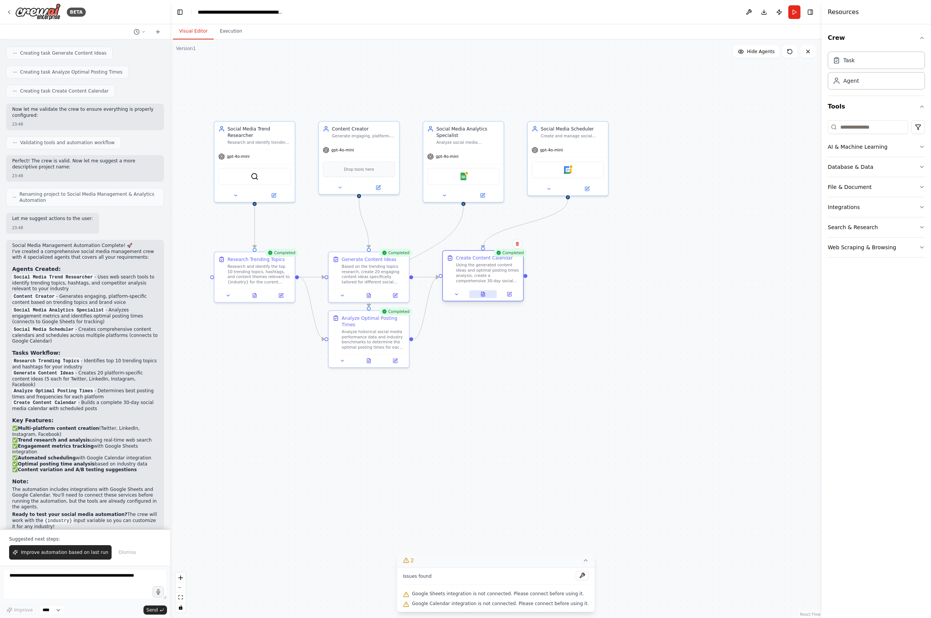
click at [482, 294] on icon at bounding box center [482, 294] width 0 height 0
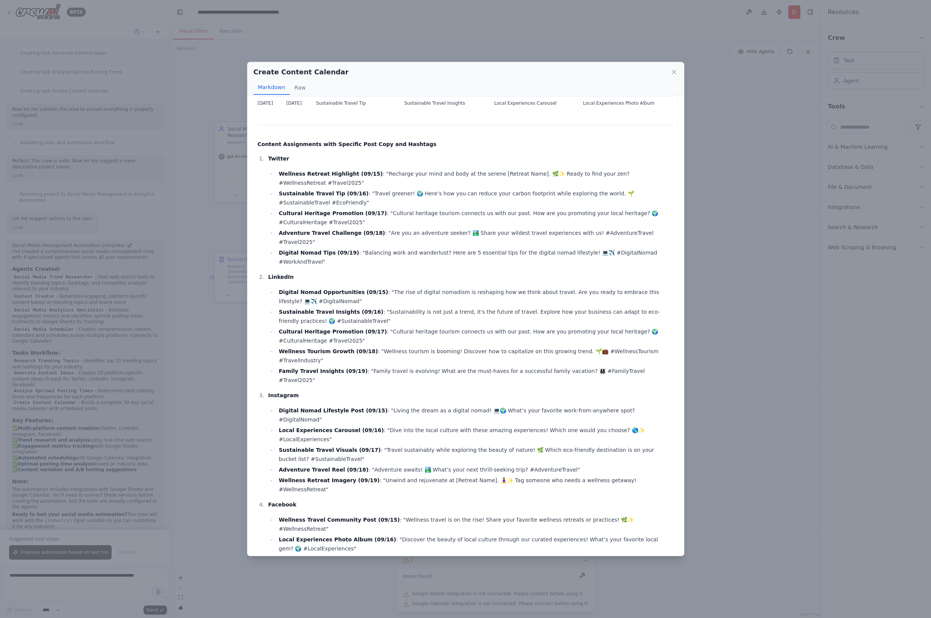
scroll to position [939, 0]
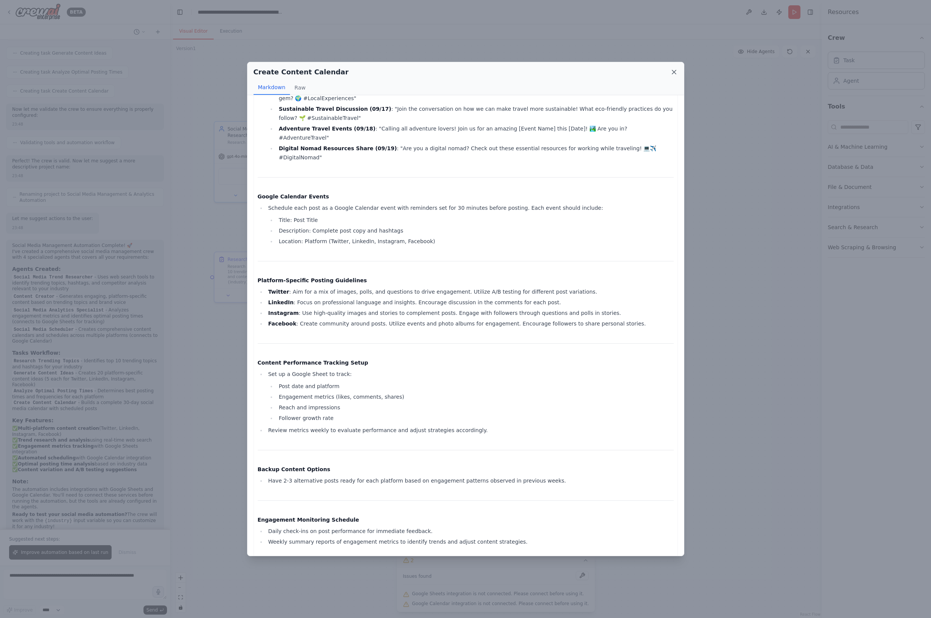
click at [676, 74] on icon at bounding box center [674, 72] width 8 height 8
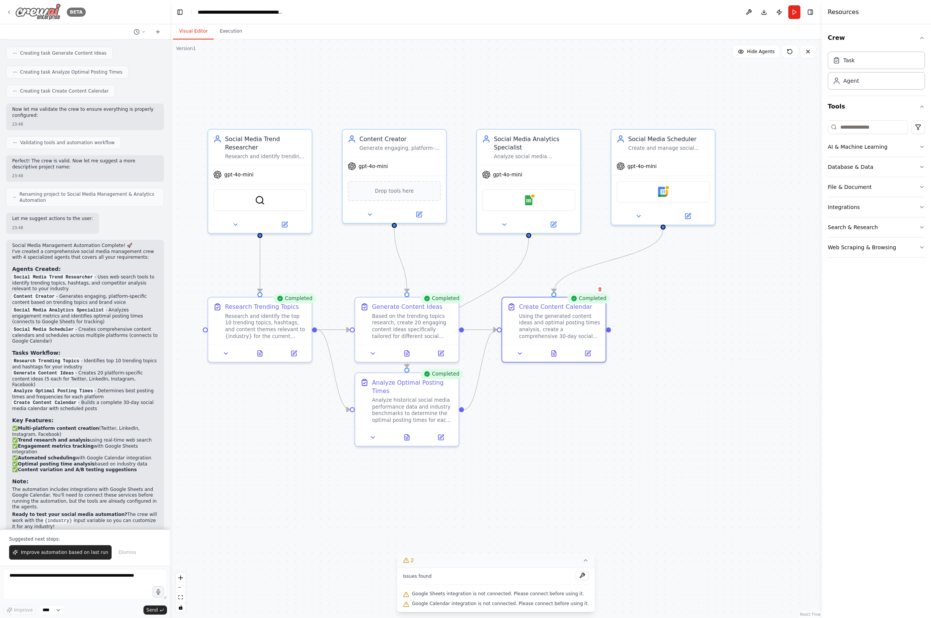
click at [11, 10] on icon at bounding box center [9, 12] width 6 height 6
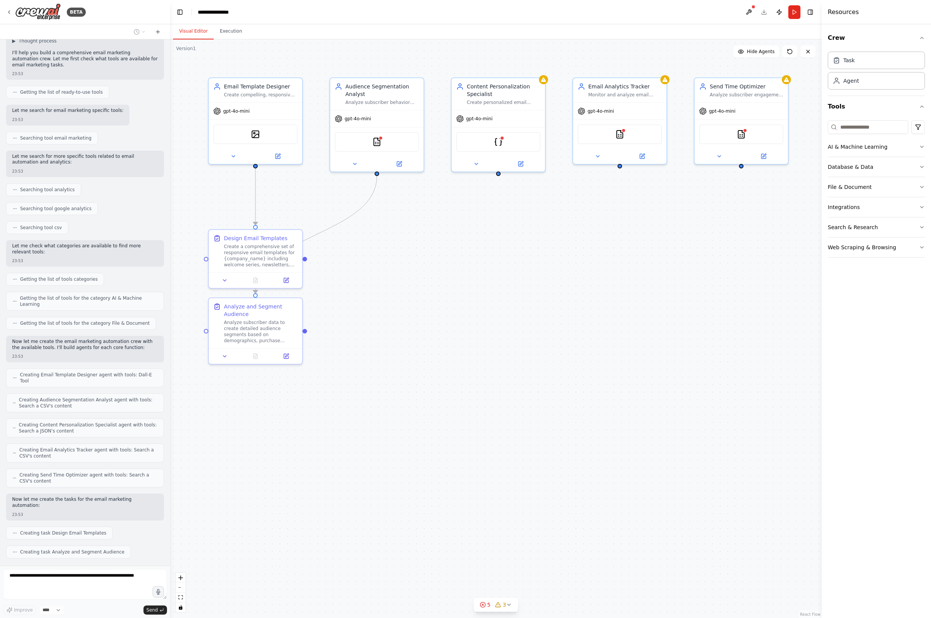
scroll to position [76, 0]
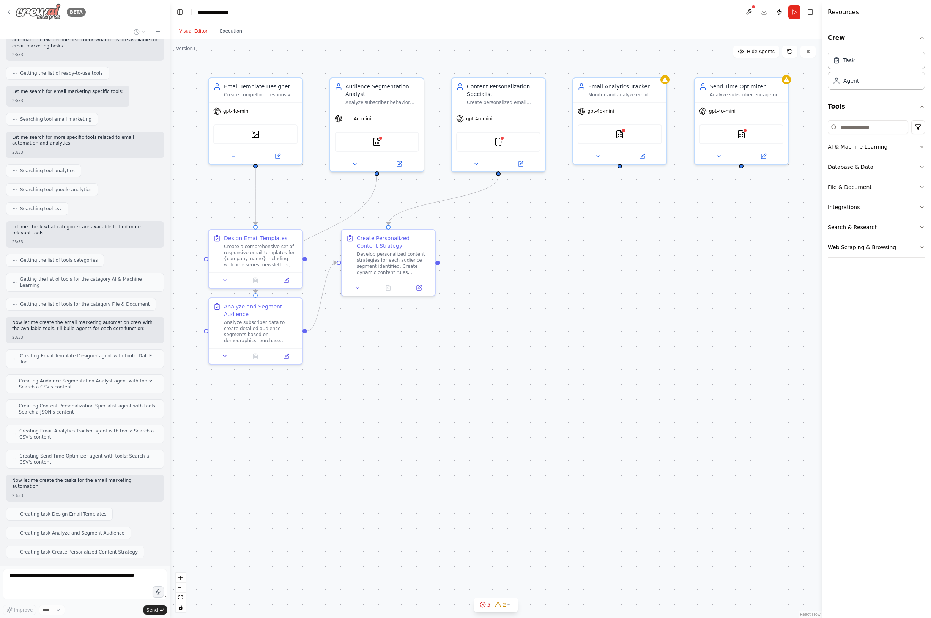
click at [12, 13] on div "BETA" at bounding box center [46, 11] width 80 height 17
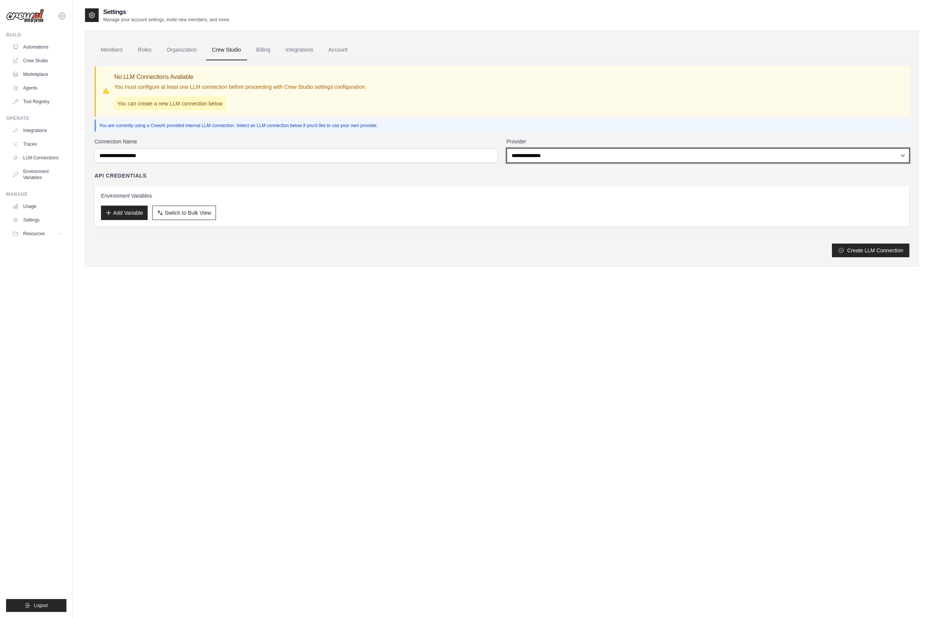
click at [549, 155] on select "**********" at bounding box center [708, 155] width 403 height 14
click at [265, 51] on link "Billing" at bounding box center [263, 50] width 26 height 20
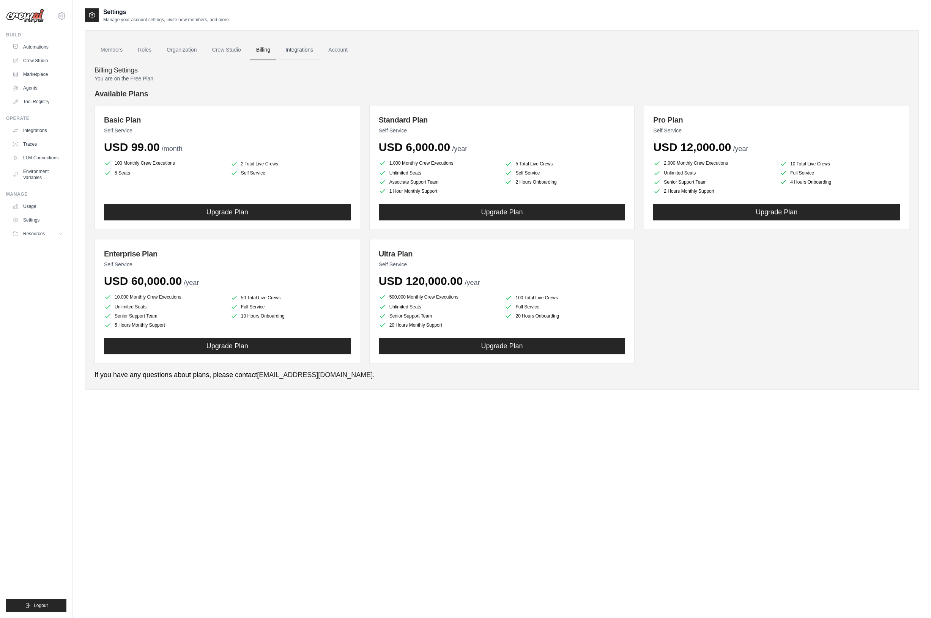
click at [306, 53] on link "Integrations" at bounding box center [299, 50] width 40 height 20
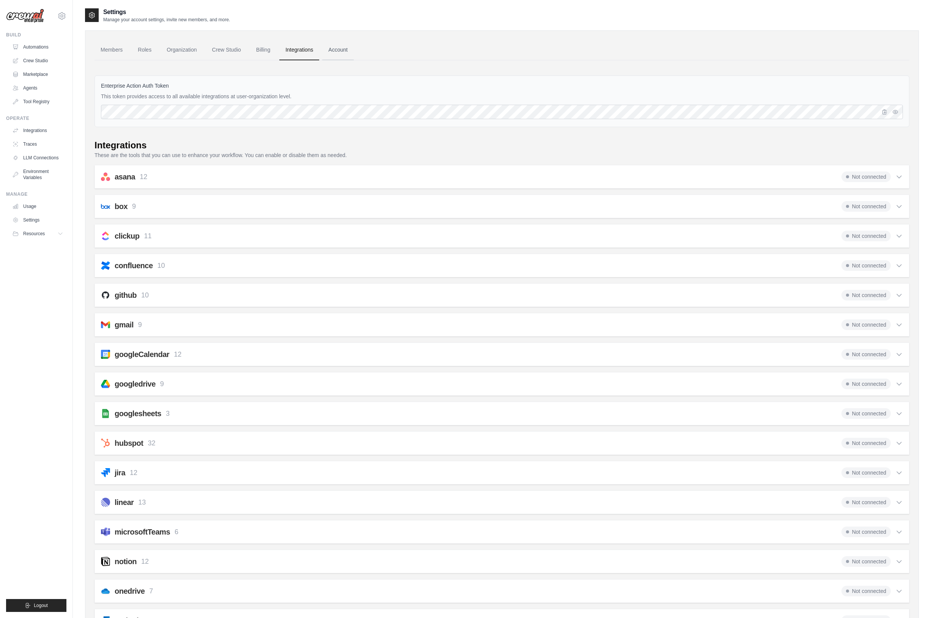
click at [341, 49] on link "Account" at bounding box center [338, 50] width 32 height 20
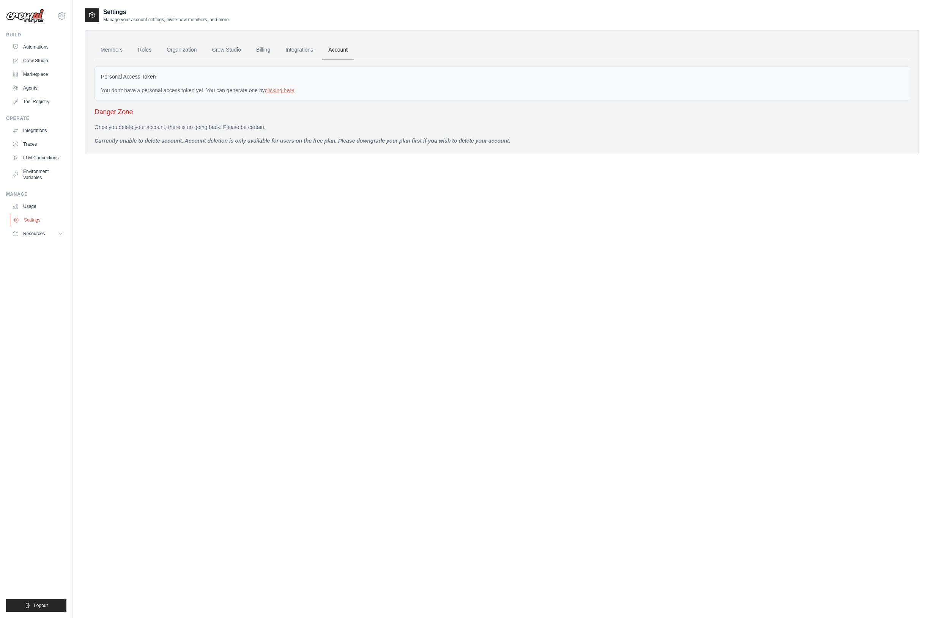
click at [30, 221] on link "Settings" at bounding box center [38, 220] width 57 height 12
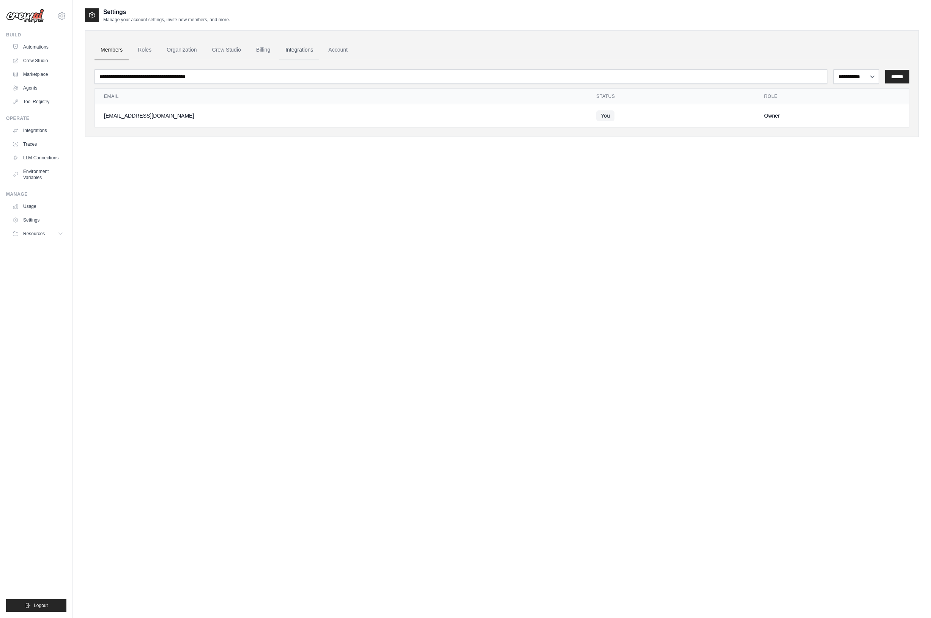
click at [306, 49] on link "Integrations" at bounding box center [299, 50] width 40 height 20
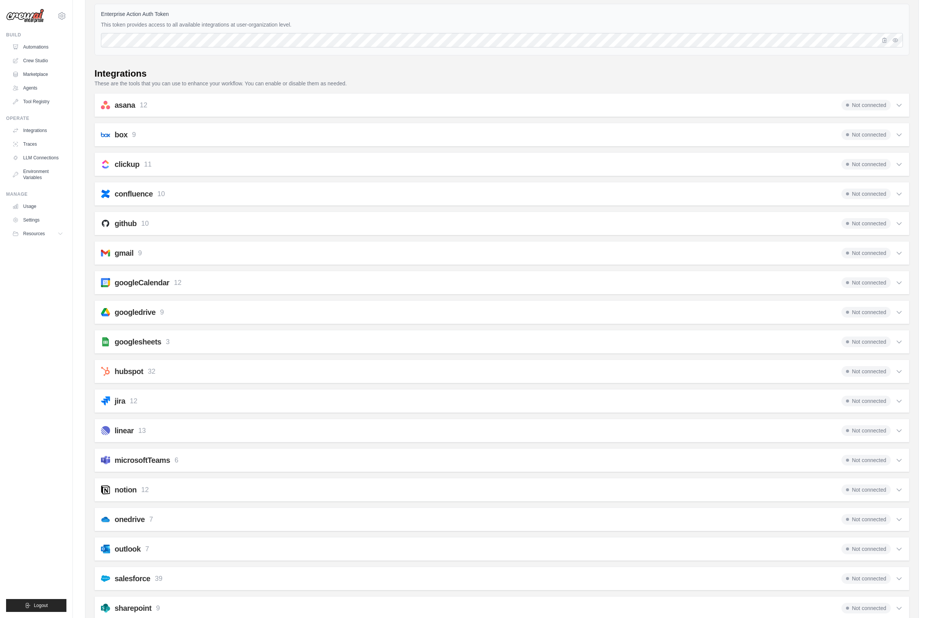
scroll to position [60, 0]
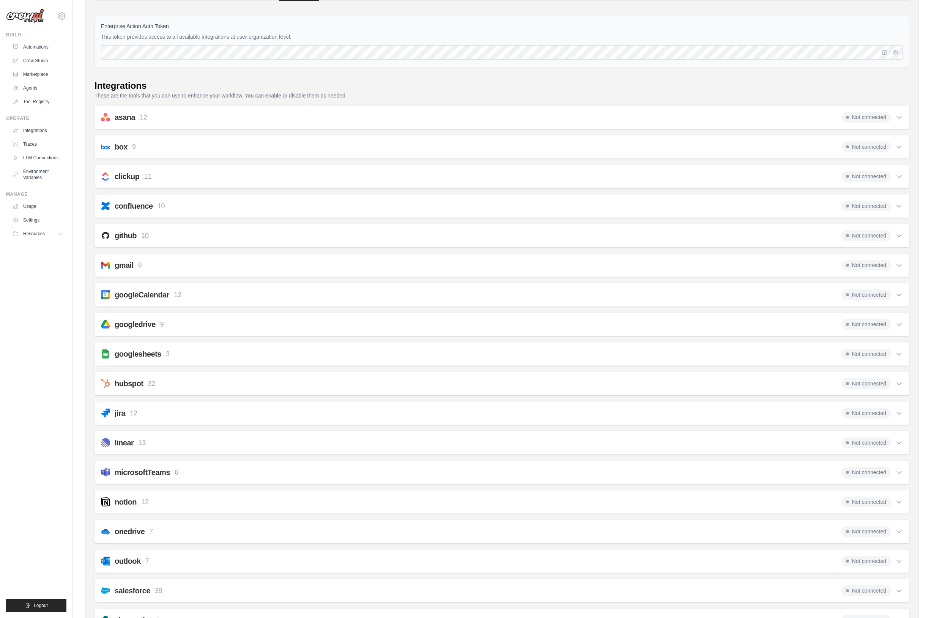
click at [794, 296] on div "googleCalendar 12 Not connected" at bounding box center [502, 295] width 802 height 11
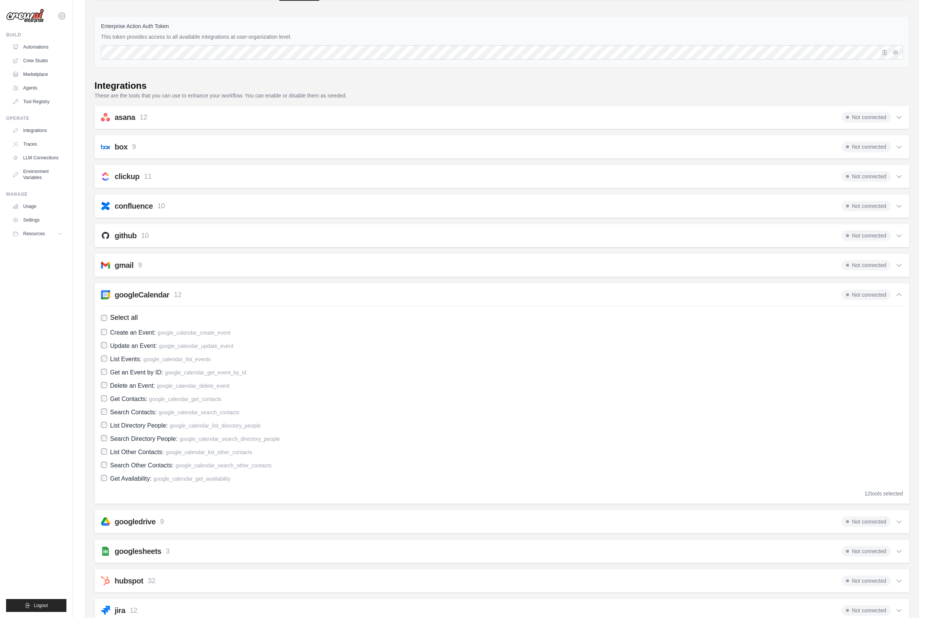
click at [794, 296] on div "googleCalendar 12 Not connected" at bounding box center [502, 295] width 802 height 11
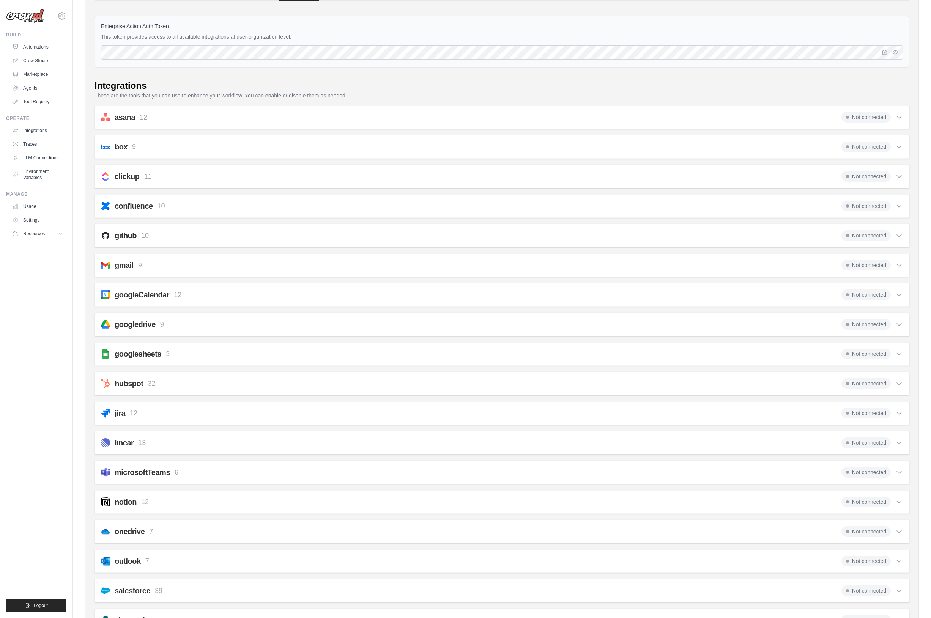
click at [877, 294] on span "Not connected" at bounding box center [866, 295] width 49 height 11
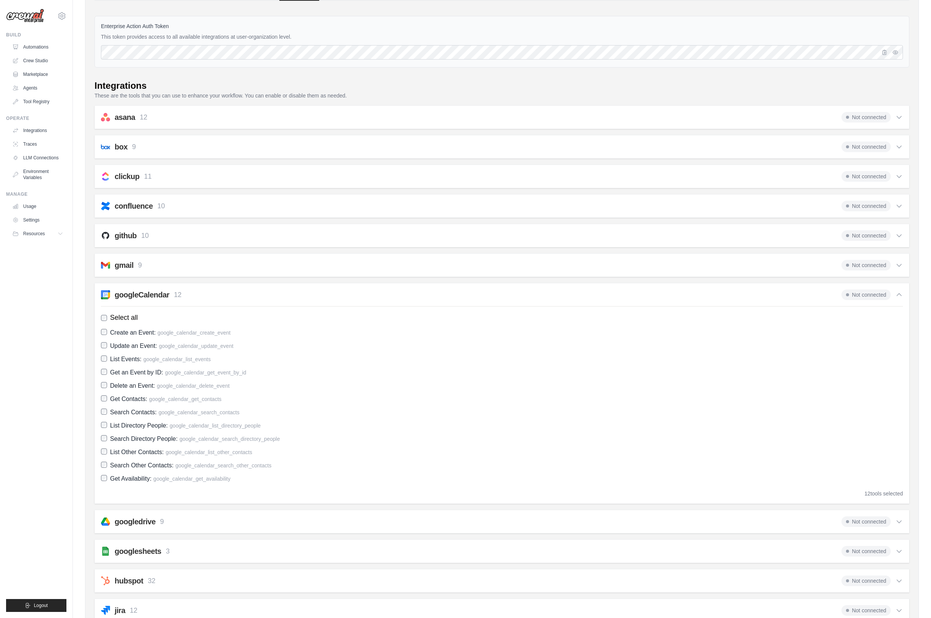
click at [761, 292] on div "googleCalendar 12 Not connected" at bounding box center [502, 295] width 802 height 11
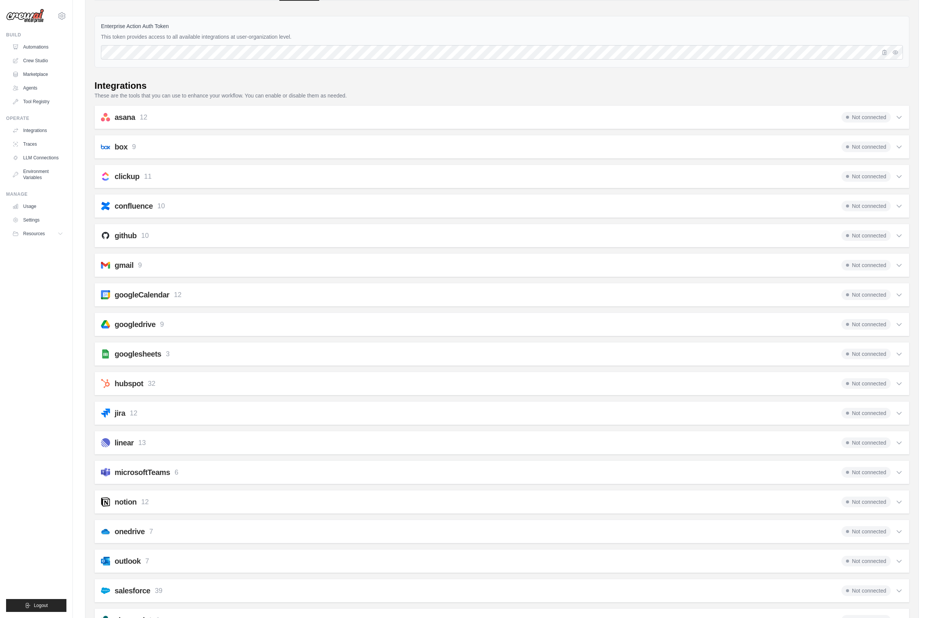
click at [120, 292] on h2 "googleCalendar" at bounding box center [142, 295] width 55 height 11
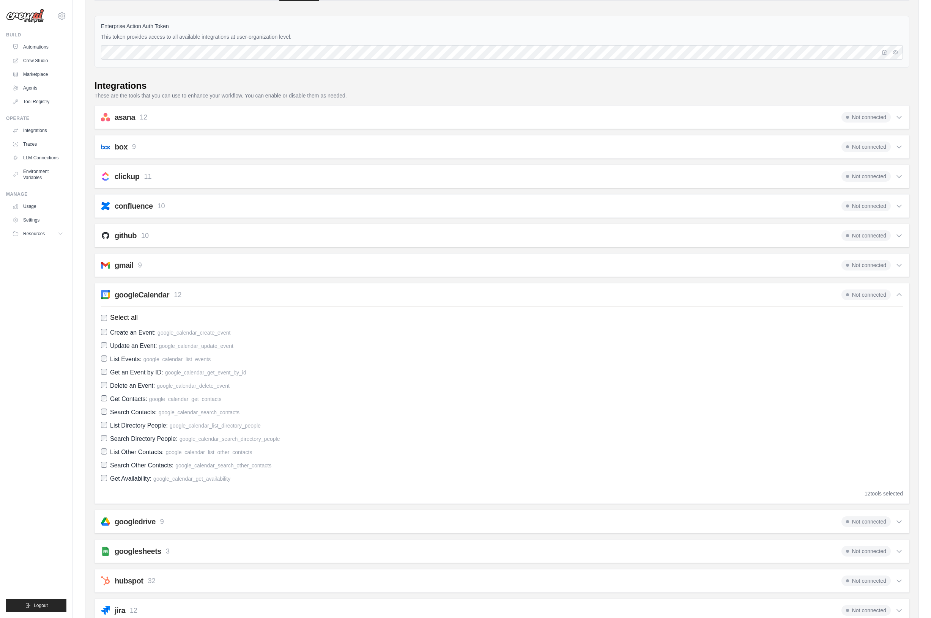
click at [119, 295] on h2 "googleCalendar" at bounding box center [142, 295] width 55 height 11
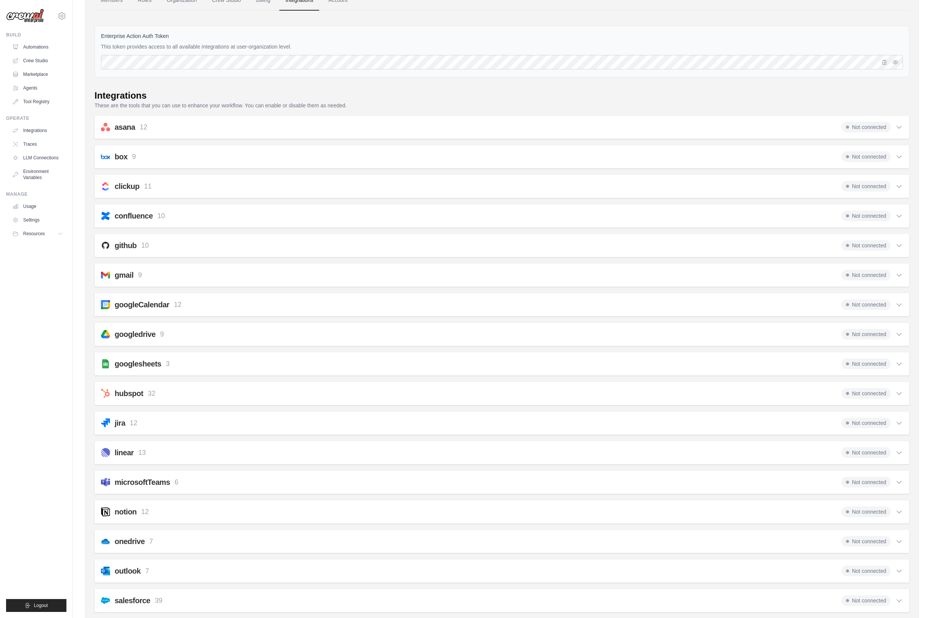
scroll to position [45, 0]
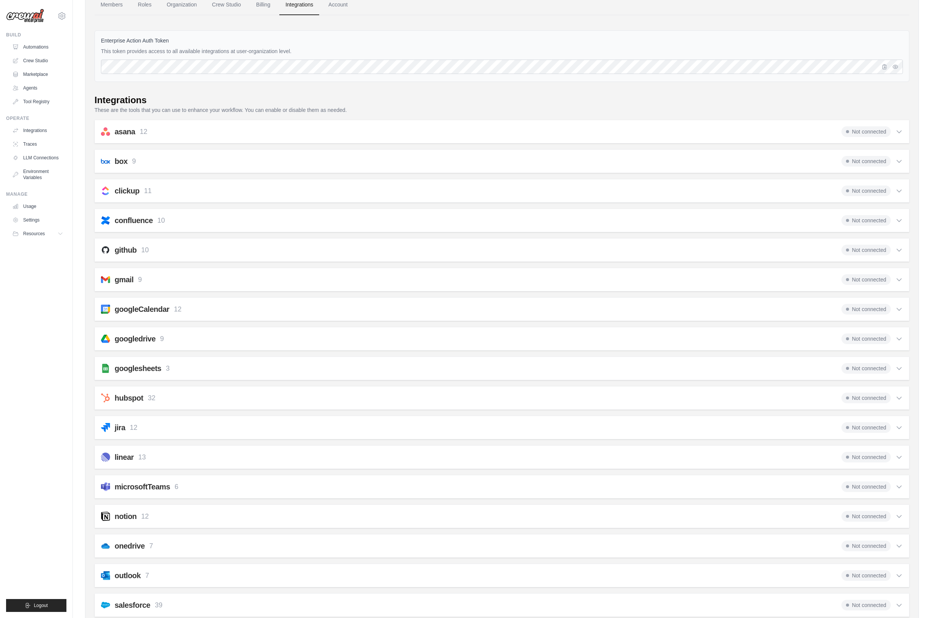
click at [113, 130] on div "asana 12" at bounding box center [124, 131] width 46 height 11
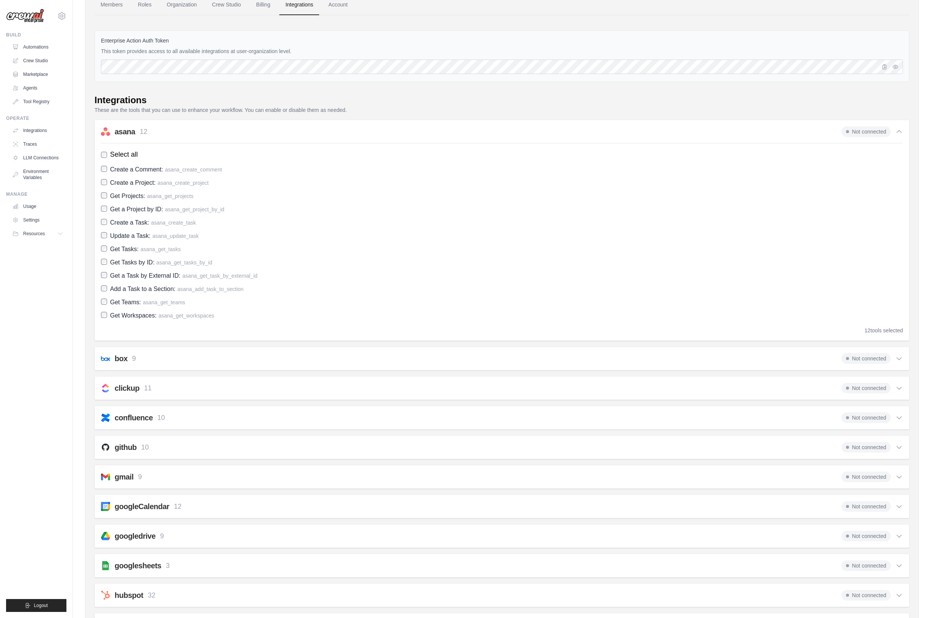
click at [119, 130] on h2 "asana" at bounding box center [125, 131] width 20 height 11
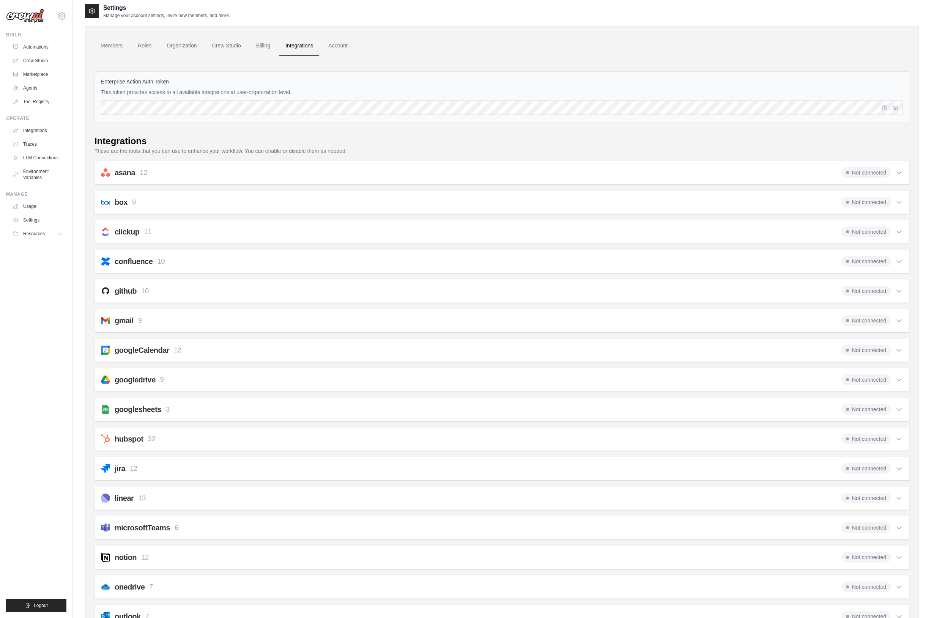
scroll to position [0, 0]
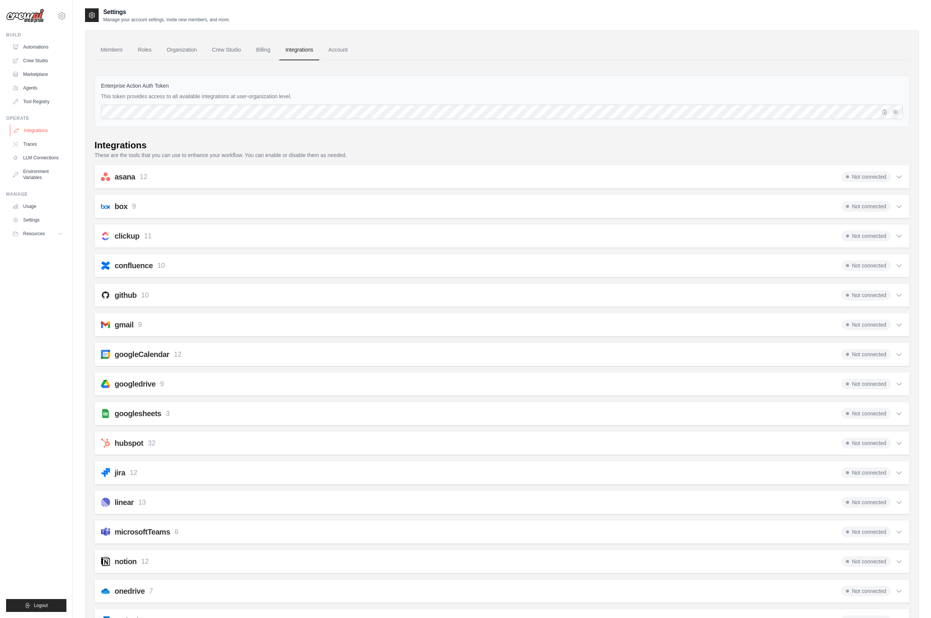
click at [46, 136] on link "Integrations" at bounding box center [38, 131] width 57 height 12
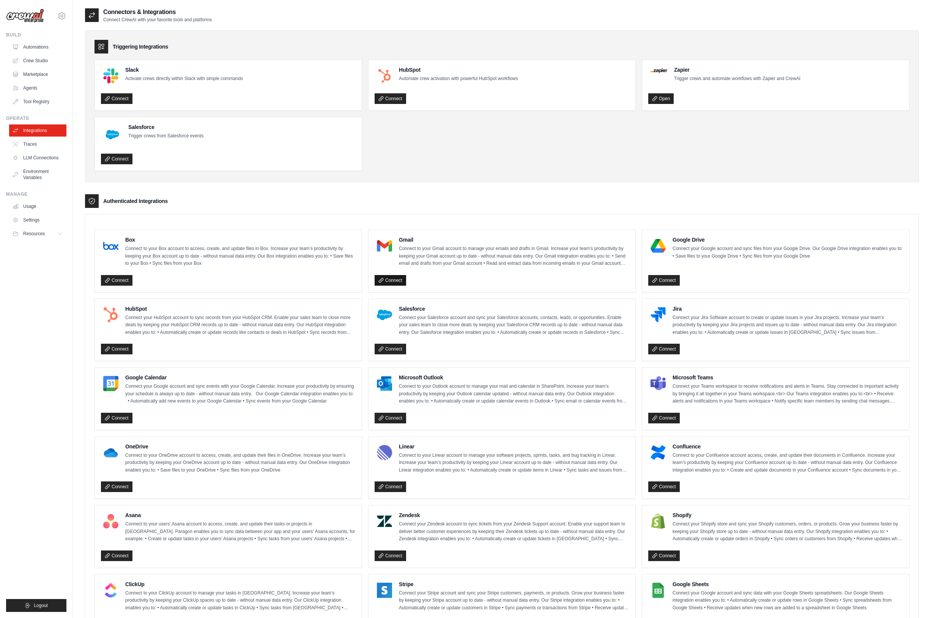
click at [389, 279] on link "Connect" at bounding box center [391, 280] width 32 height 11
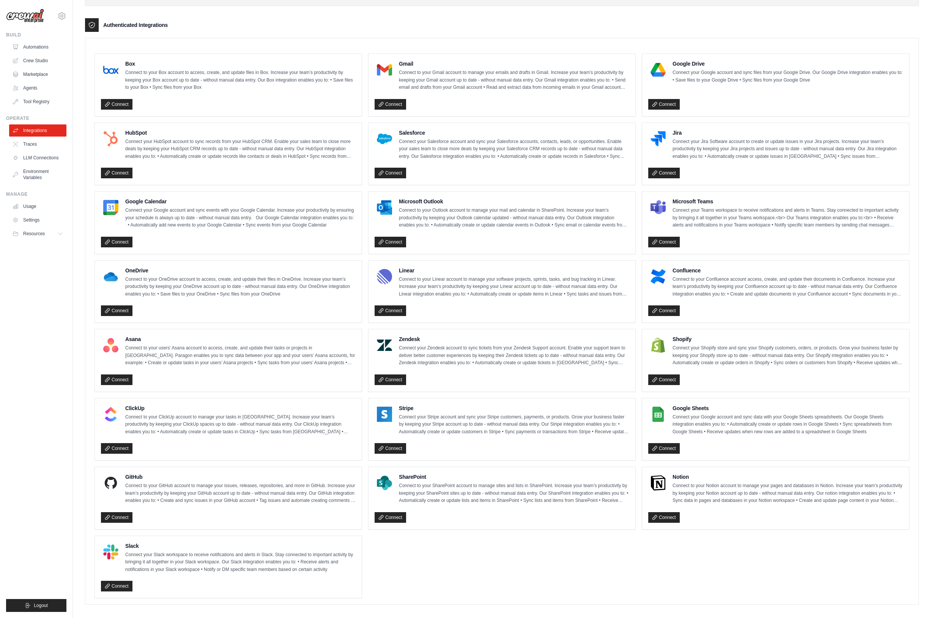
scroll to position [181, 0]
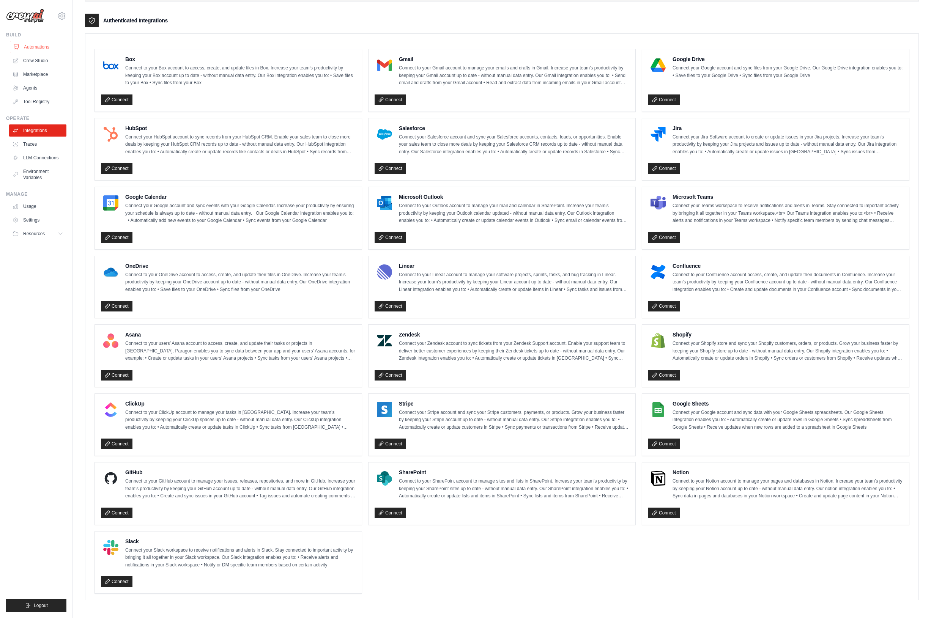
click at [33, 49] on link "Automations" at bounding box center [38, 47] width 57 height 12
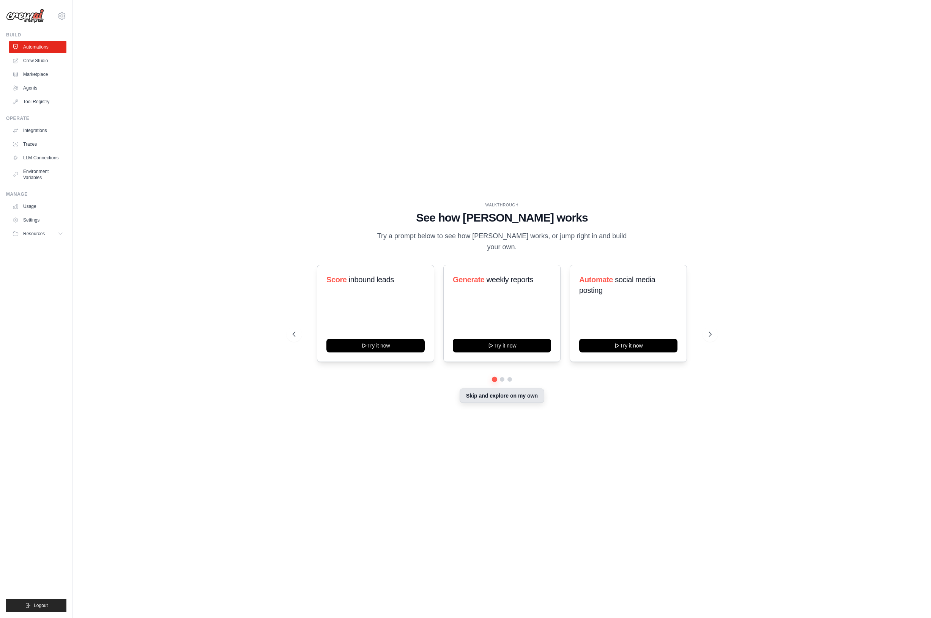
click at [478, 389] on button "Skip and explore on my own" at bounding box center [502, 396] width 85 height 14
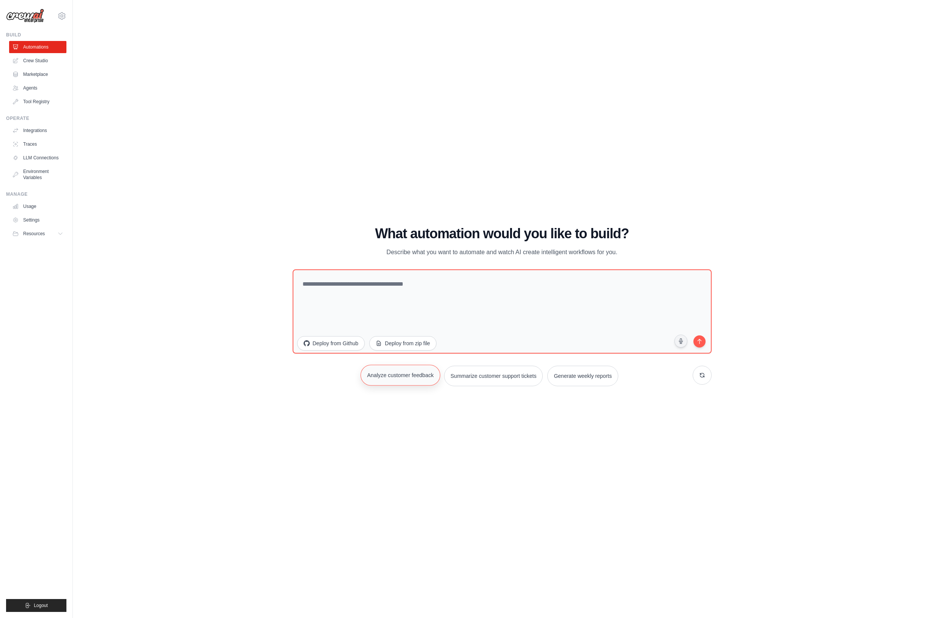
click at [399, 377] on button "Analyze customer feedback" at bounding box center [401, 375] width 80 height 21
type textarea "**********"
click at [704, 343] on button "submit" at bounding box center [699, 341] width 14 height 14
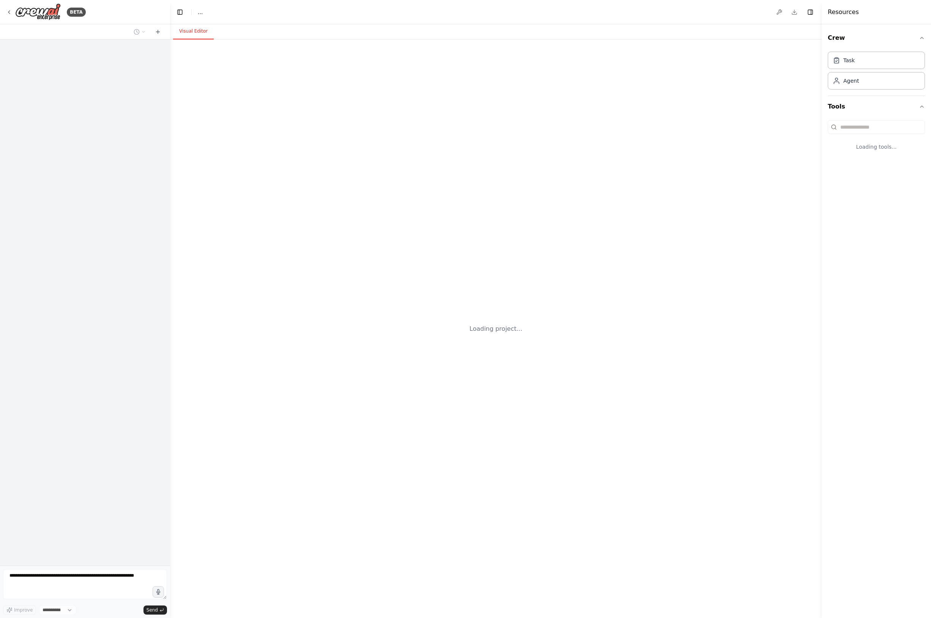
select select "****"
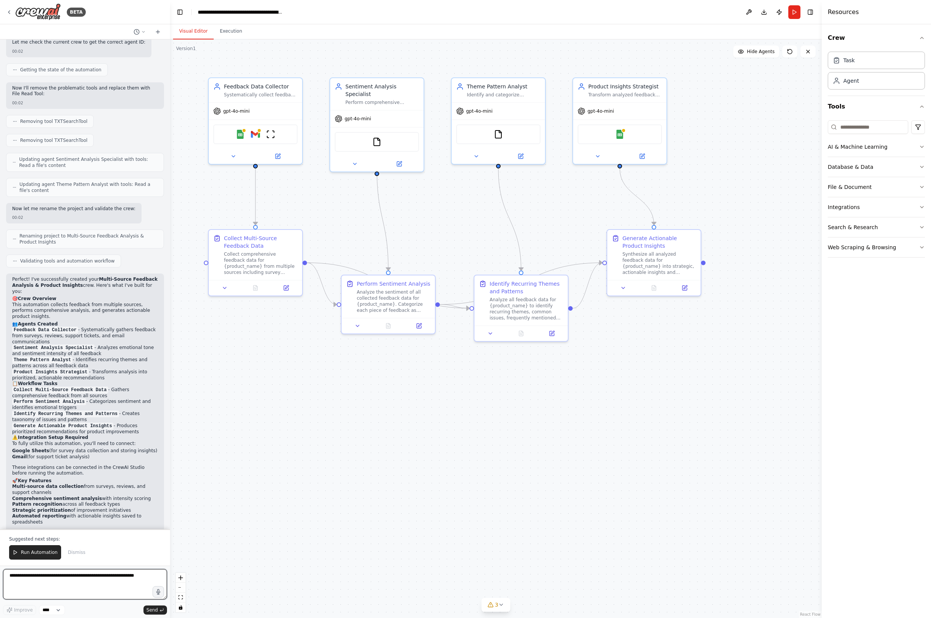
scroll to position [572, 0]
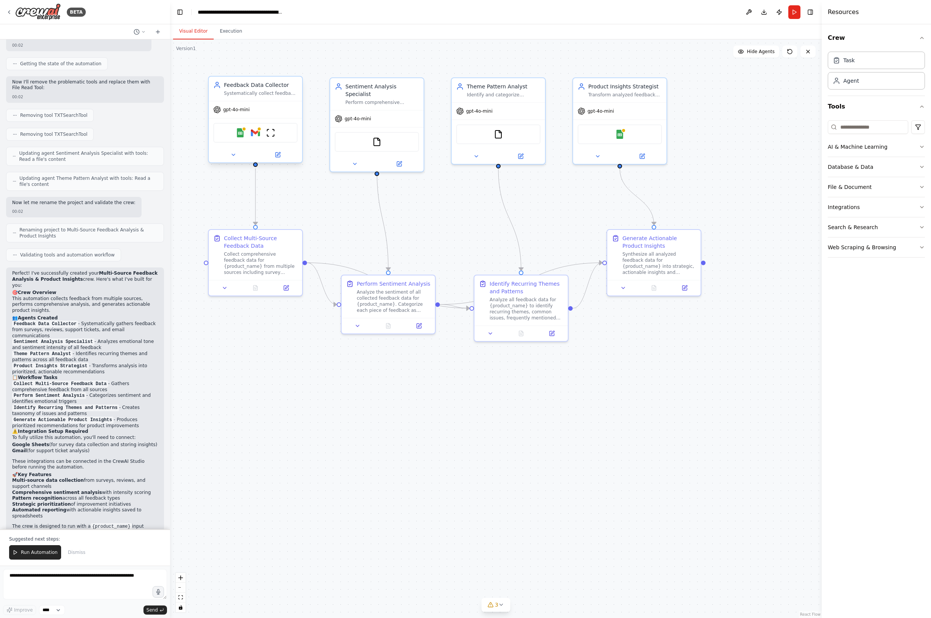
click at [237, 110] on span "gpt-4o-mini" at bounding box center [236, 110] width 27 height 6
click at [226, 113] on div "gpt-4o-mini" at bounding box center [231, 110] width 36 height 8
click at [232, 110] on span "gpt-4o-mini" at bounding box center [236, 110] width 27 height 6
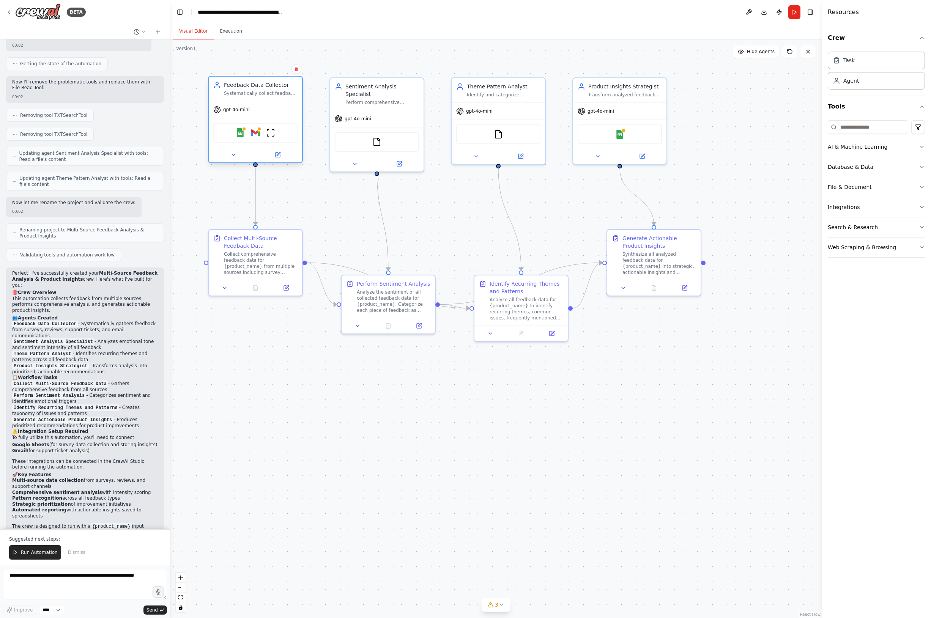
click at [232, 110] on span "gpt-4o-mini" at bounding box center [236, 110] width 27 height 6
click at [282, 156] on button at bounding box center [277, 154] width 43 height 9
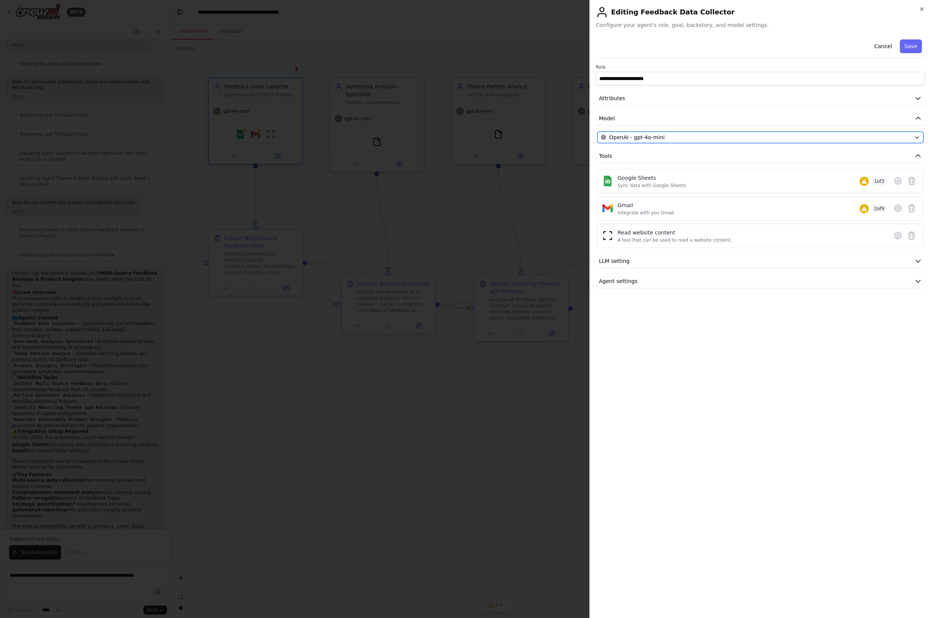
click at [680, 137] on div "OpenAI - gpt-4o-mini" at bounding box center [756, 138] width 310 height 8
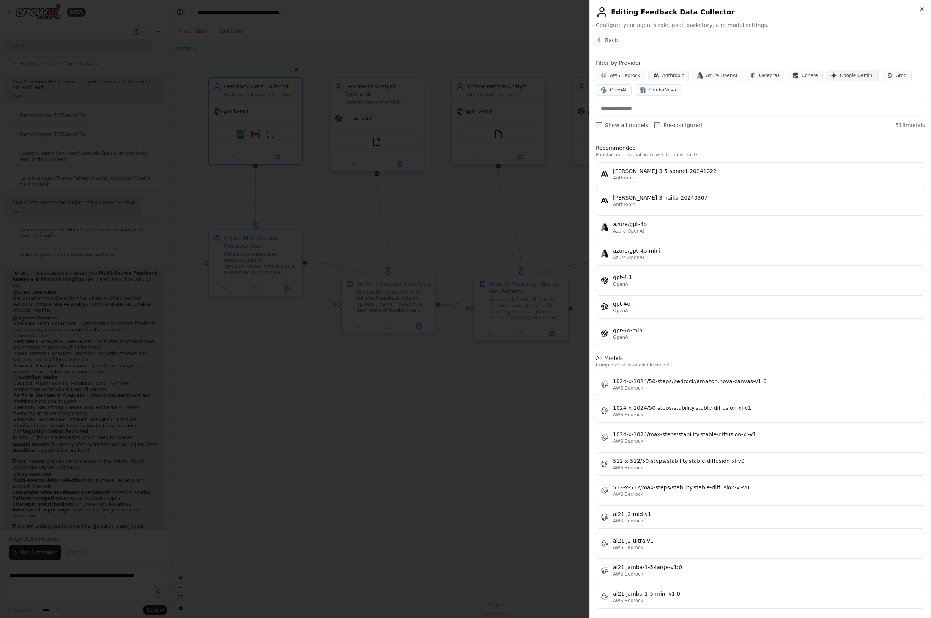
click at [841, 77] on span "Google Gemini" at bounding box center [857, 76] width 34 height 6
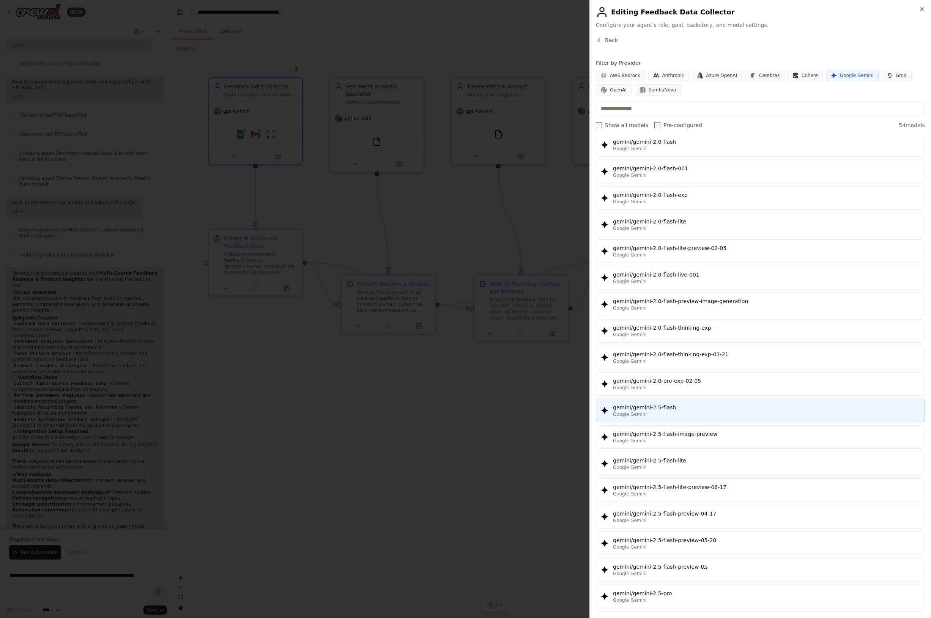
scroll to position [405, 0]
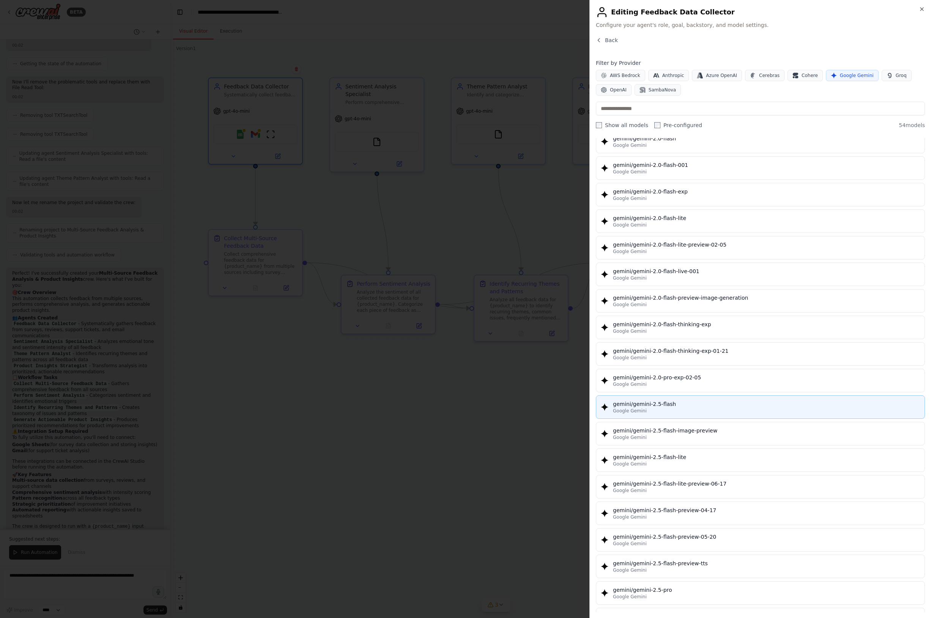
click at [694, 407] on div "gemini/gemini-2.5-flash" at bounding box center [766, 404] width 307 height 8
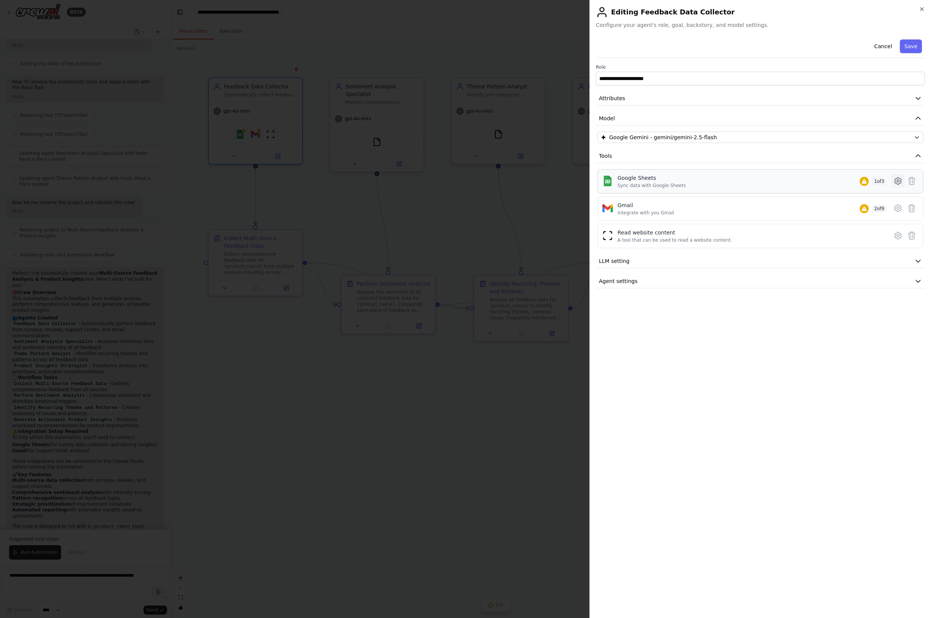
click at [898, 183] on icon at bounding box center [898, 181] width 9 height 9
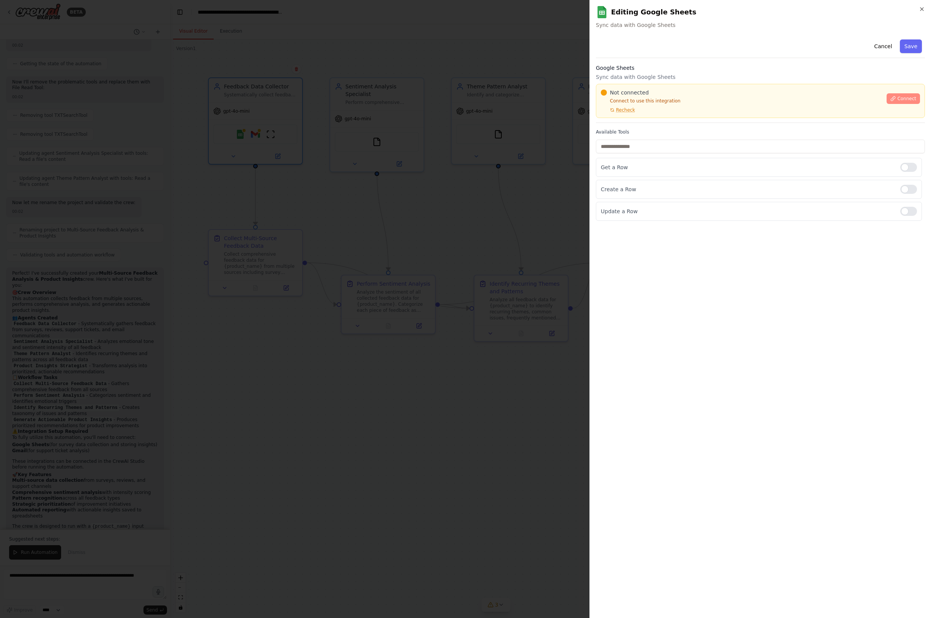
click at [902, 101] on span "Connect" at bounding box center [906, 99] width 19 height 6
click at [536, 244] on div at bounding box center [465, 309] width 931 height 618
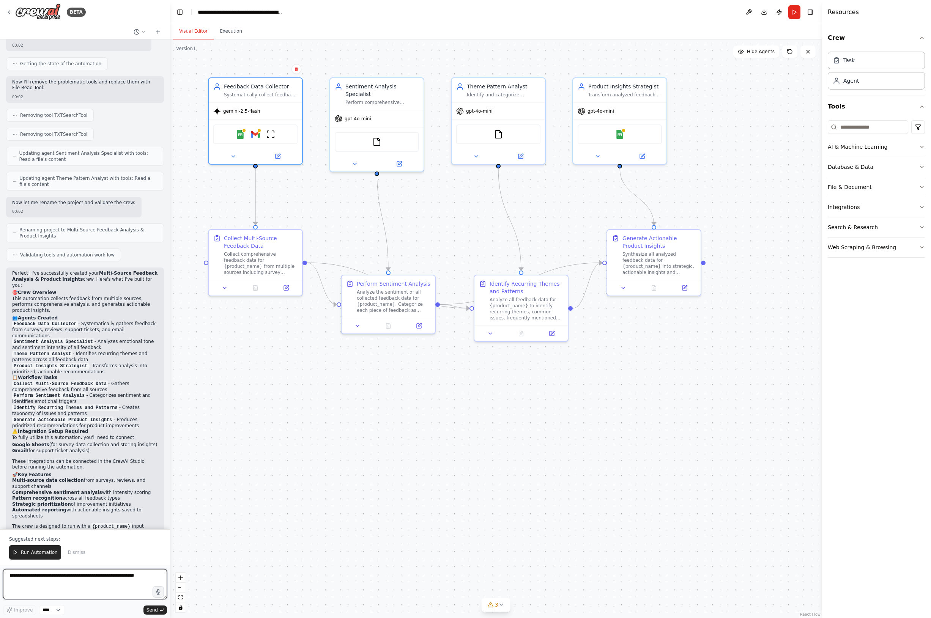
click at [46, 583] on textarea at bounding box center [85, 584] width 164 height 30
type textarea "**********"
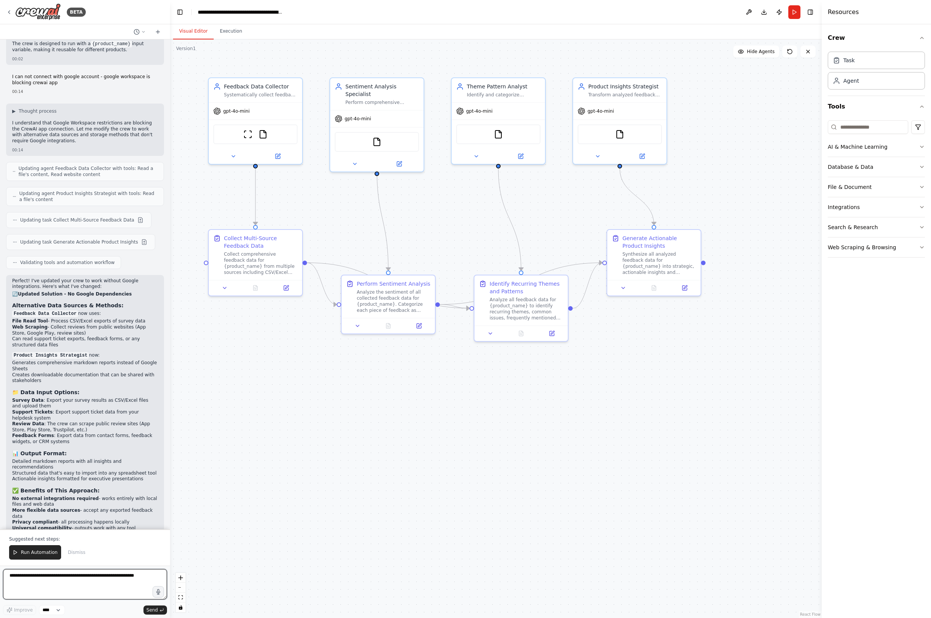
scroll to position [1061, 0]
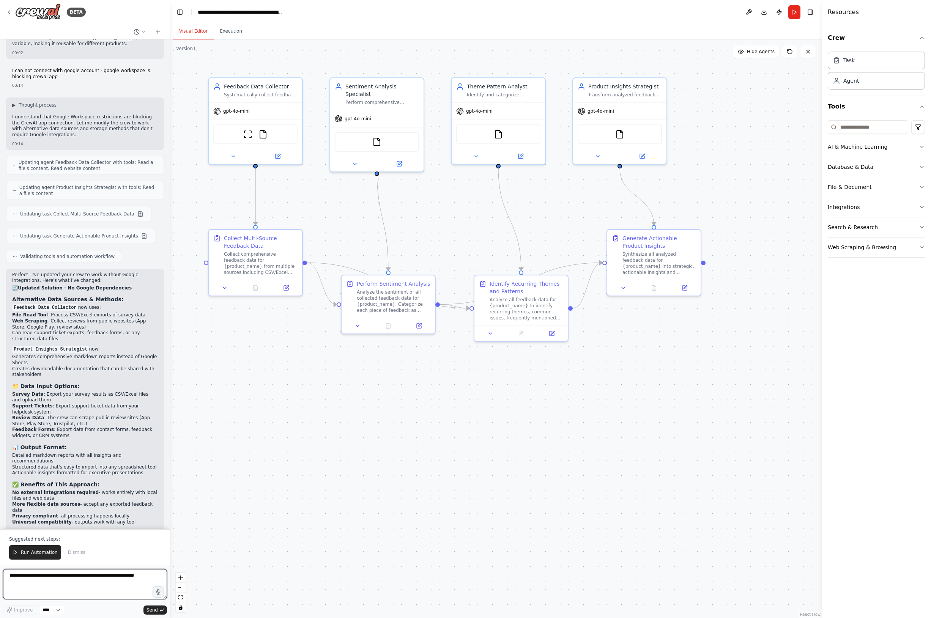
click at [39, 577] on textarea at bounding box center [85, 584] width 164 height 30
type textarea "**********"
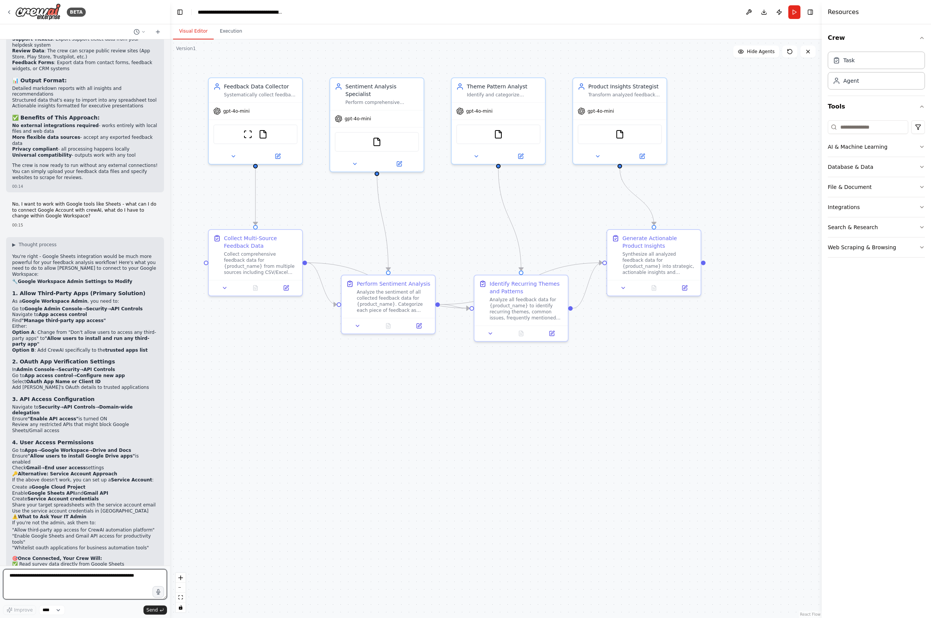
scroll to position [1434, 0]
